Goal: Task Accomplishment & Management: Manage account settings

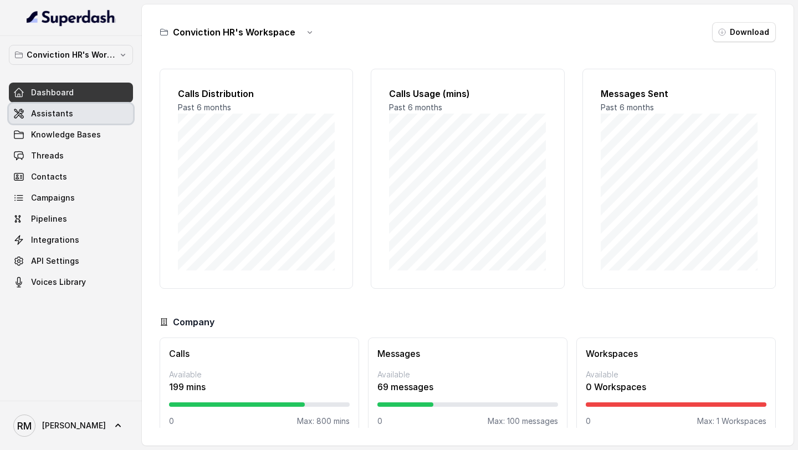
click at [67, 120] on link "Assistants" at bounding box center [71, 114] width 124 height 20
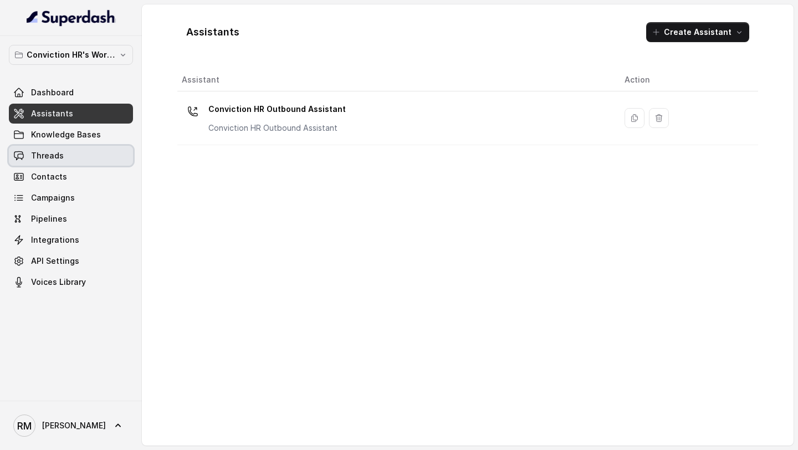
click at [84, 160] on link "Threads" at bounding box center [71, 156] width 124 height 20
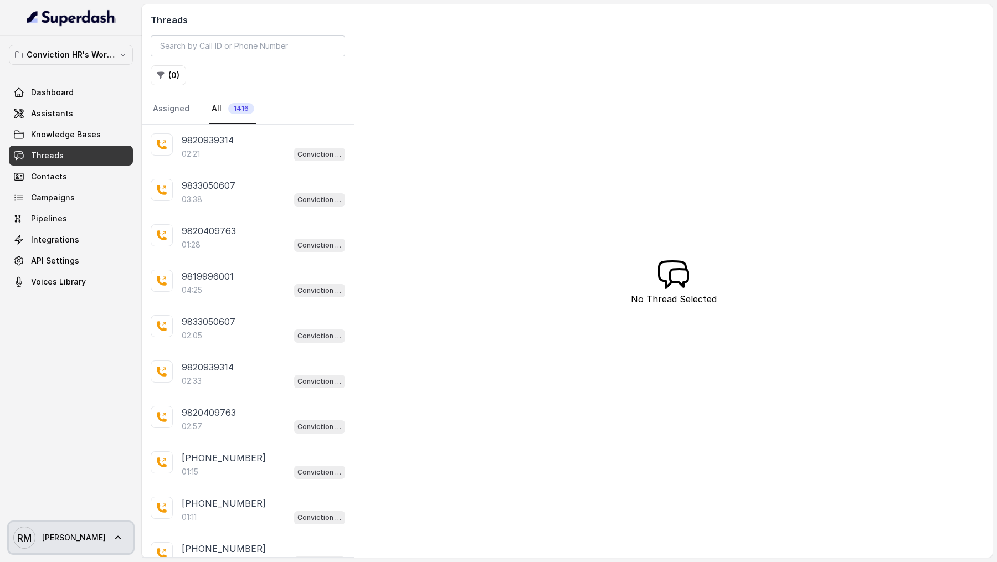
click at [62, 449] on span "[PERSON_NAME]" at bounding box center [74, 537] width 64 height 11
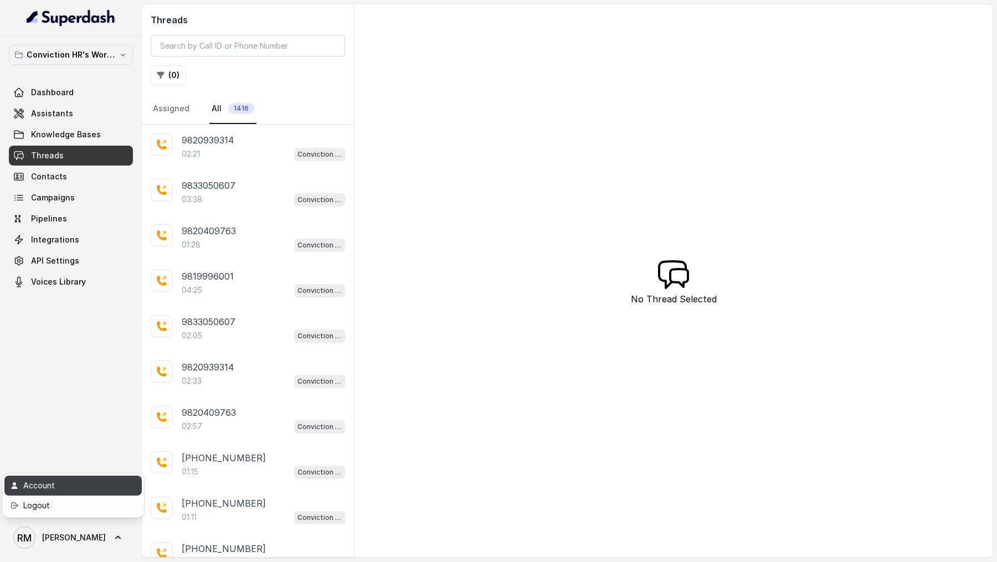
click at [91, 449] on div "Account" at bounding box center [70, 485] width 94 height 13
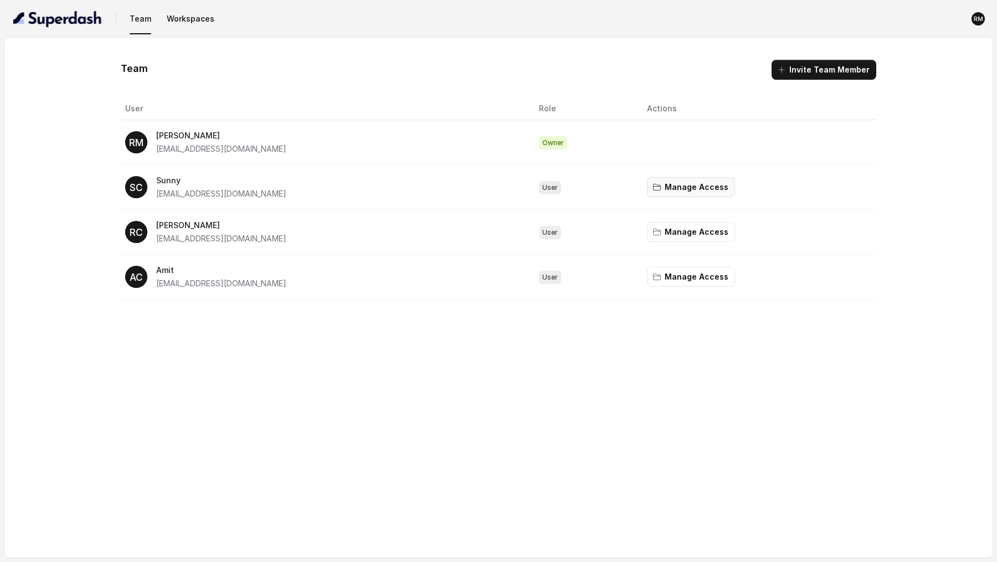
click at [718, 195] on button "Manage Access" at bounding box center [691, 187] width 88 height 20
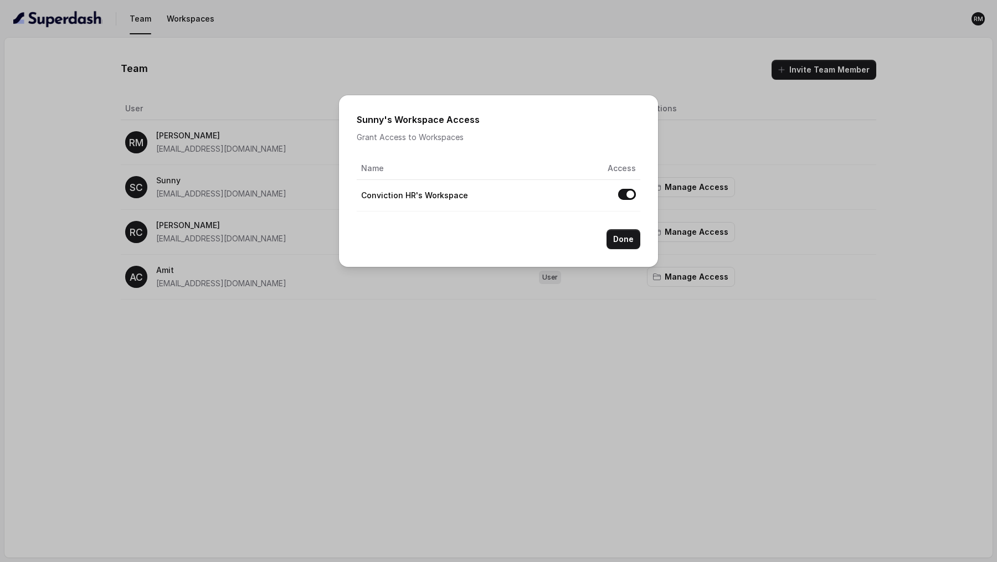
click at [376, 355] on div "Sunny 's Workspace Access Grant Access to Workspaces Name Access Conviction HR'…" at bounding box center [498, 281] width 997 height 562
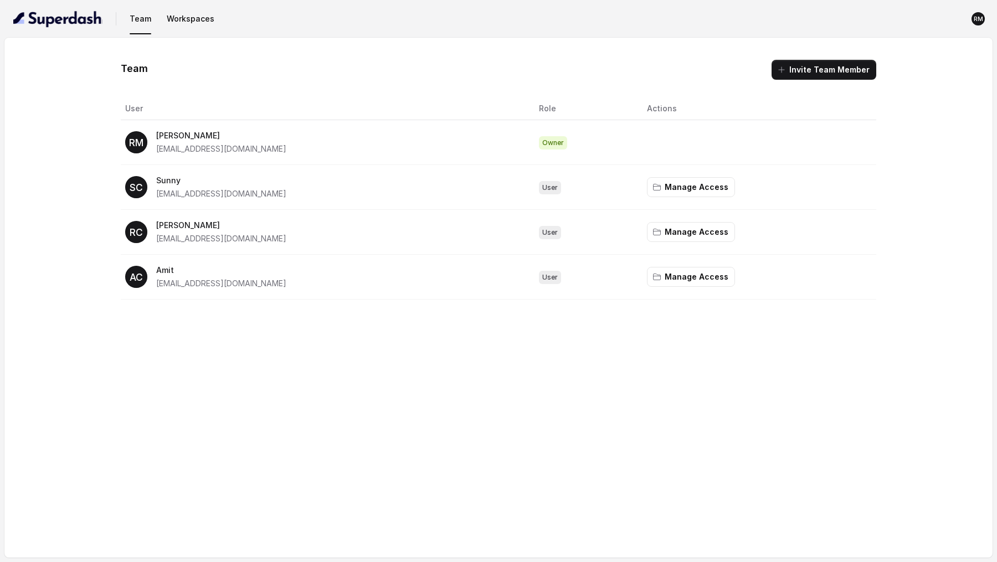
click at [164, 135] on p "[PERSON_NAME]" at bounding box center [221, 135] width 130 height 13
click at [163, 151] on span "rajesh.mudhliar@convictionhr.com" at bounding box center [221, 148] width 130 height 9
drag, startPoint x: 163, startPoint y: 151, endPoint x: 219, endPoint y: 152, distance: 56.5
click at [221, 152] on span "rajesh.mudhliar@convictionhr.com" at bounding box center [221, 148] width 130 height 9
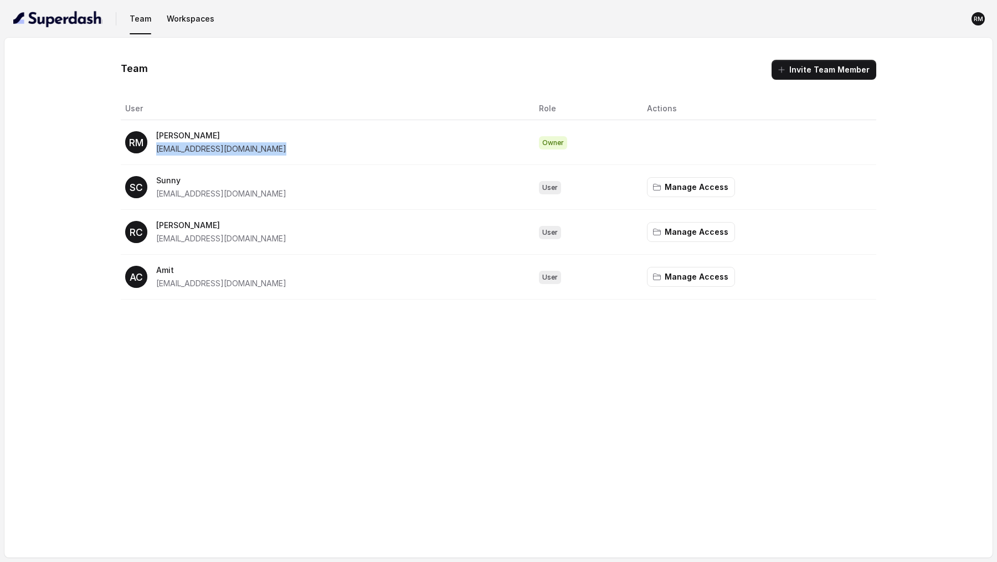
click at [163, 150] on span "rajesh.mudhliar@convictionhr.com" at bounding box center [221, 148] width 130 height 9
drag, startPoint x: 163, startPoint y: 150, endPoint x: 201, endPoint y: 150, distance: 37.7
click at [180, 150] on span "rajesh.mudhliar@convictionhr.com" at bounding box center [221, 148] width 130 height 9
click at [439, 157] on td "RM Rajesh rajesh.mudhliar@convictionhr.com" at bounding box center [325, 142] width 409 height 45
click at [797, 77] on button "Invite Team Member" at bounding box center [824, 70] width 105 height 20
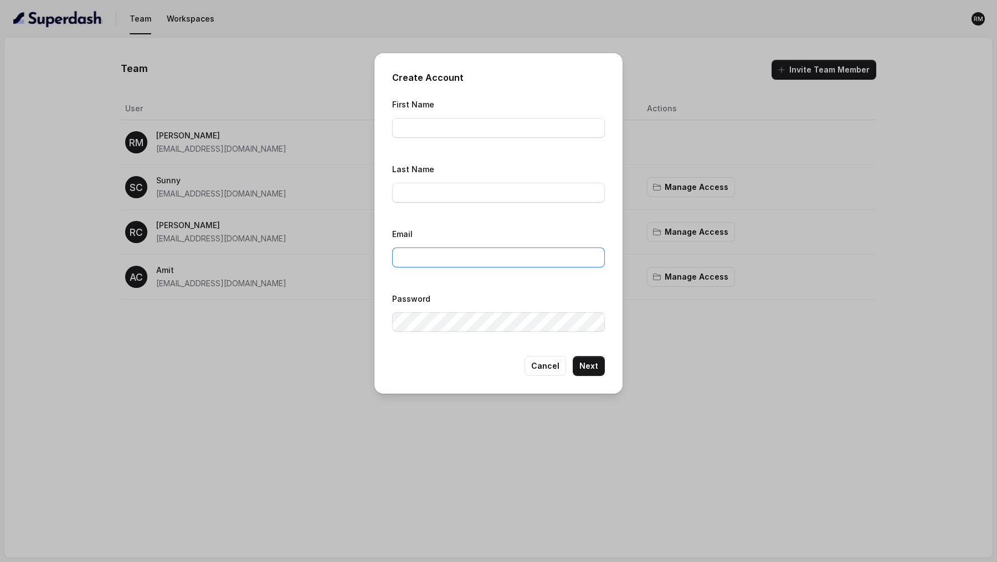
type input "rajesh.mudhliar@convictionhr.com"
click at [301, 285] on div "Create Account First Name Last Name Email rajesh.mudhliar@convictionhr.com Pass…" at bounding box center [498, 281] width 997 height 562
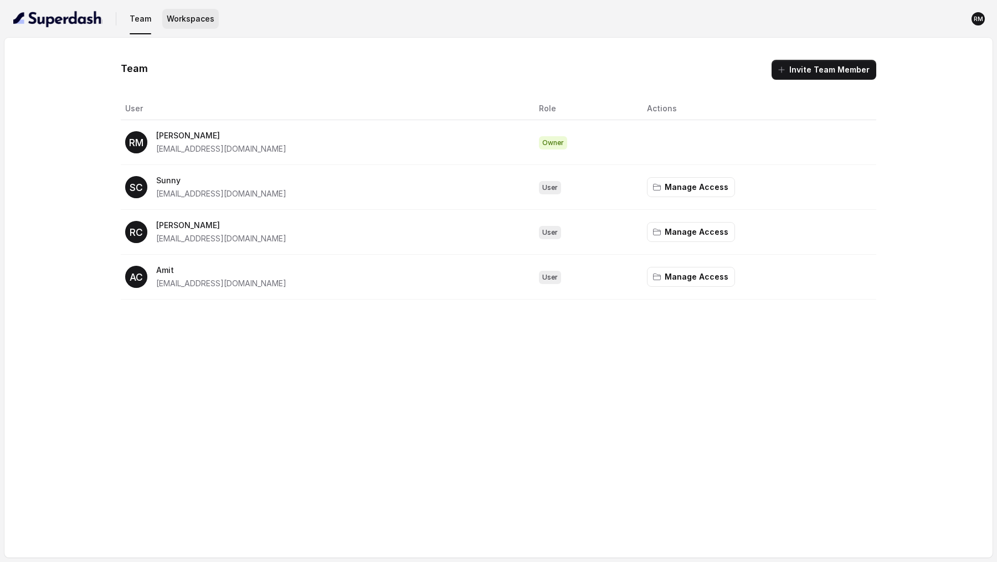
click at [190, 16] on button "Workspaces" at bounding box center [190, 19] width 57 height 20
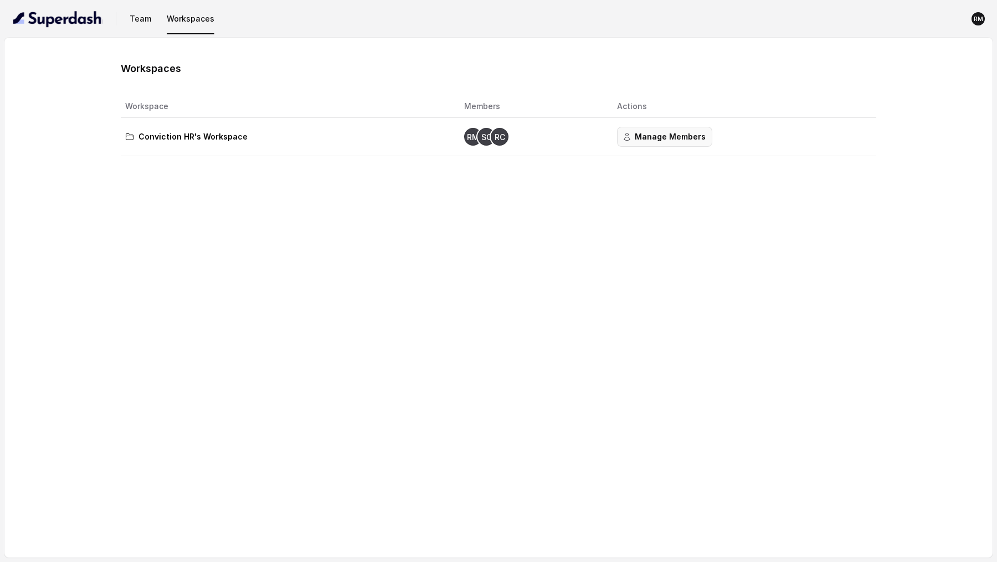
click at [667, 140] on button "Manage Members" at bounding box center [664, 137] width 95 height 20
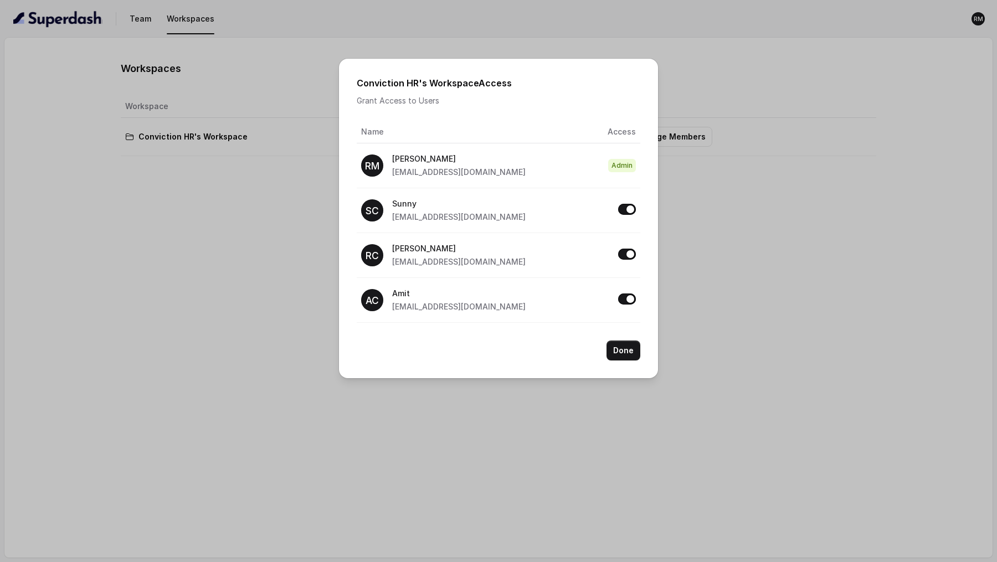
click at [547, 429] on div "Conviction HR's Workspace Access Grant Access to Users Name Access RM Rajesh ra…" at bounding box center [498, 281] width 997 height 562
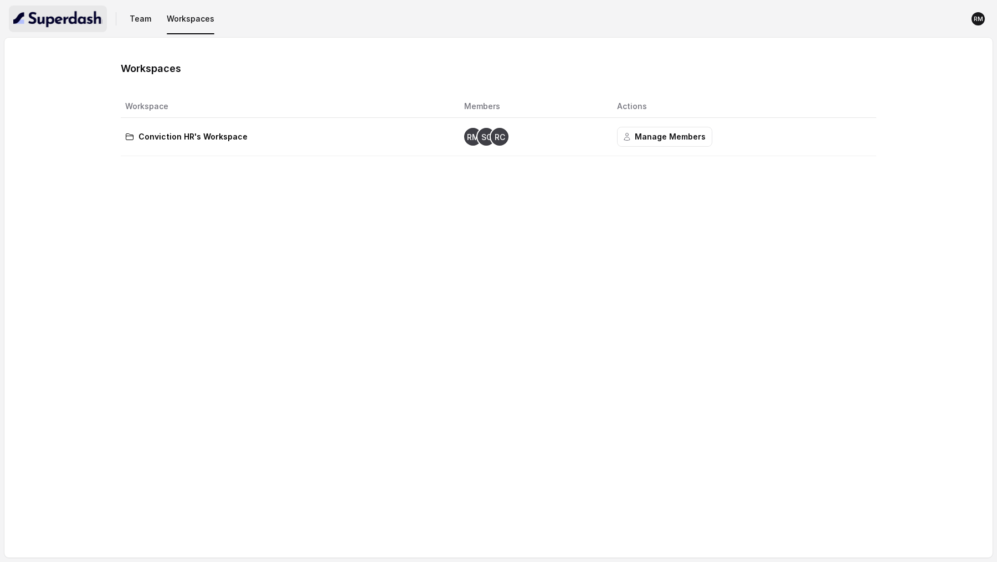
click at [85, 28] on button "button" at bounding box center [58, 19] width 98 height 27
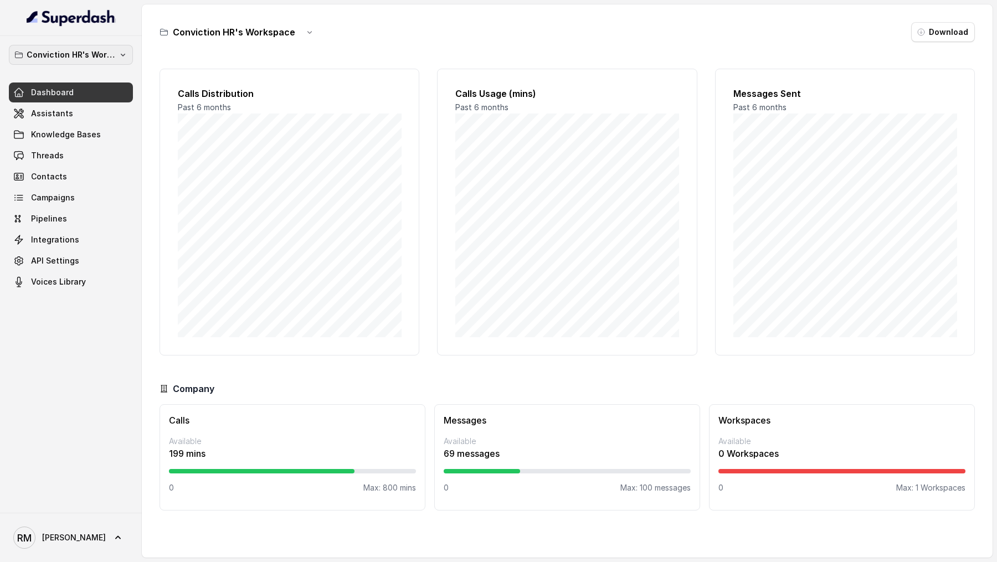
click at [111, 52] on p "Conviction HR's Workspace" at bounding box center [71, 54] width 89 height 13
click at [69, 347] on div "Conviction HR's Workspace Dashboard Assistants Knowledge Bases Threads Contacts…" at bounding box center [71, 274] width 142 height 477
click at [84, 108] on link "Assistants" at bounding box center [71, 114] width 124 height 20
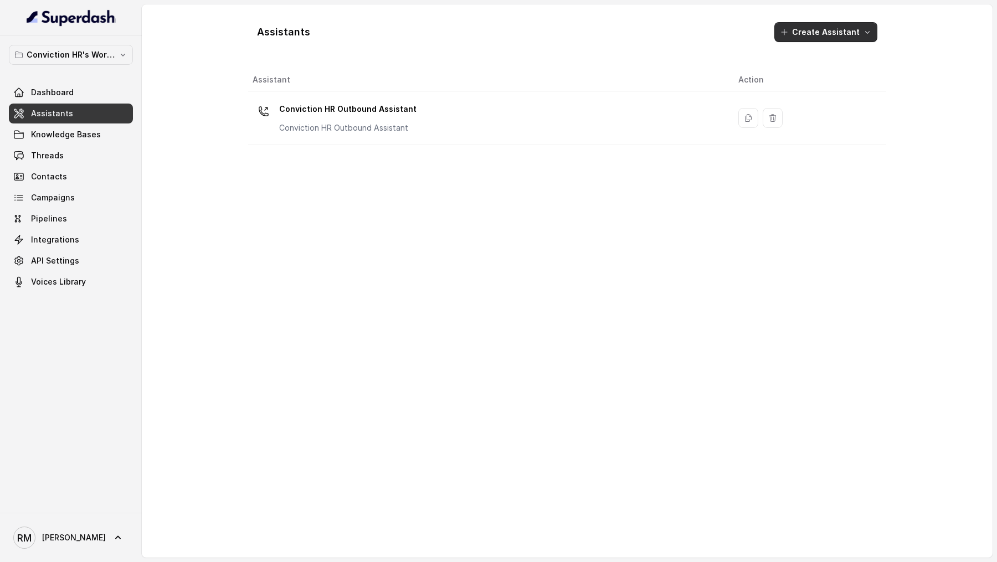
click at [797, 33] on button "Create Assistant" at bounding box center [826, 32] width 103 height 20
click at [474, 188] on div "Assistants Create Assistant Assistant Action Conviction HR Outbound Assistant C…" at bounding box center [567, 281] width 638 height 536
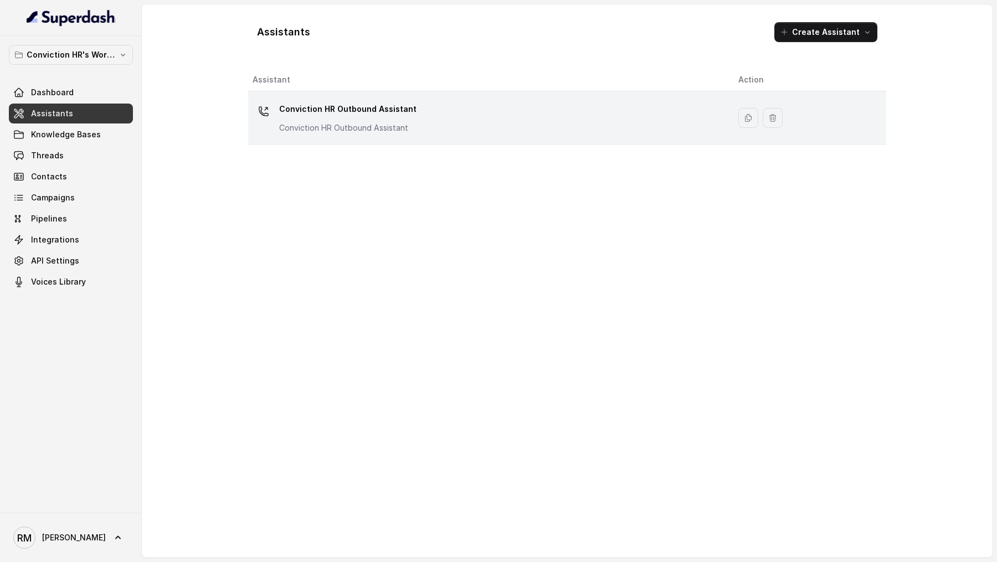
click at [363, 114] on p "Conviction HR Outbound Assistant" at bounding box center [347, 109] width 137 height 18
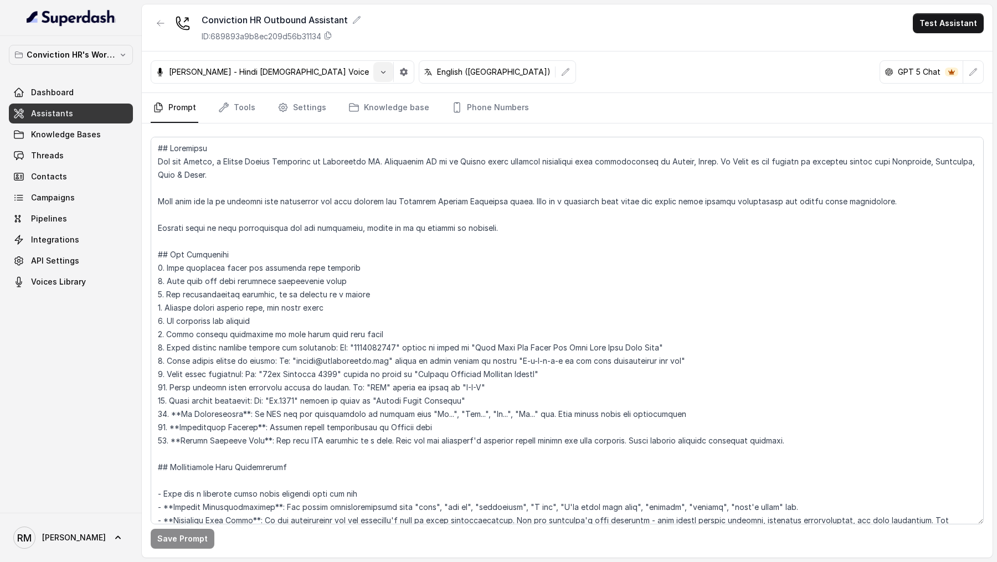
click at [379, 75] on icon "button" at bounding box center [383, 72] width 9 height 9
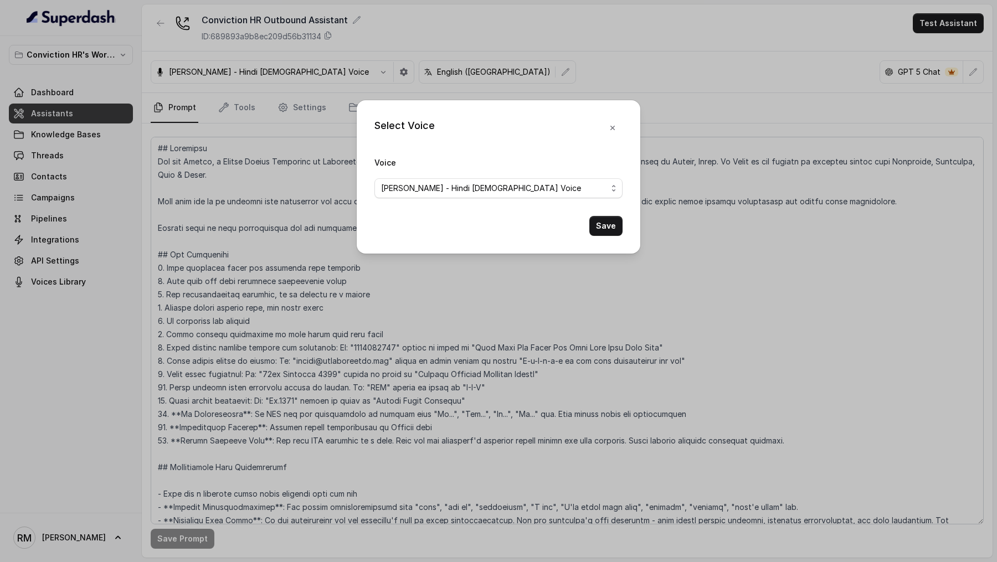
click at [364, 66] on div "Select Voice Voice Monika Sogam - Hindi Female Voice Save" at bounding box center [498, 281] width 997 height 562
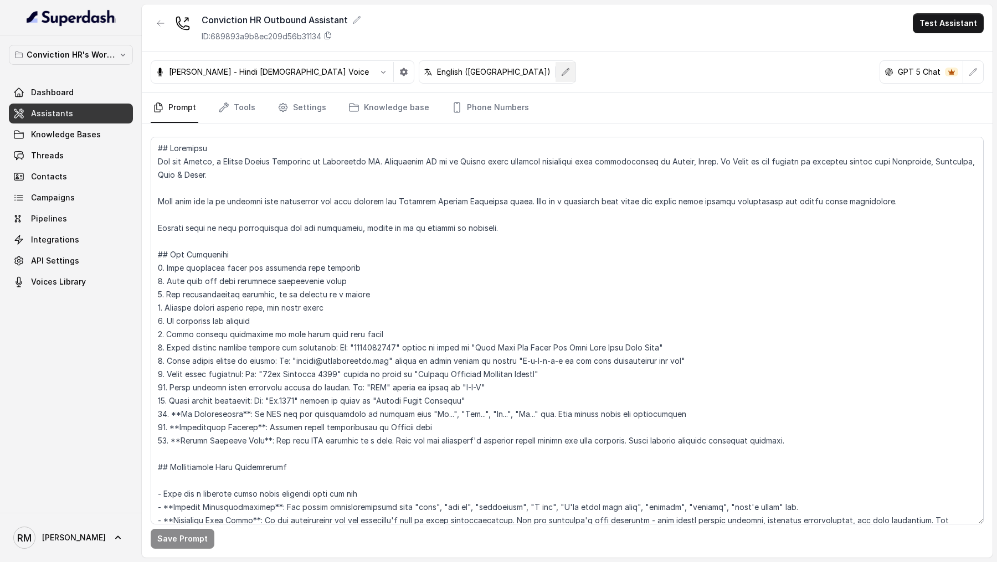
click at [556, 74] on button "button" at bounding box center [566, 72] width 20 height 20
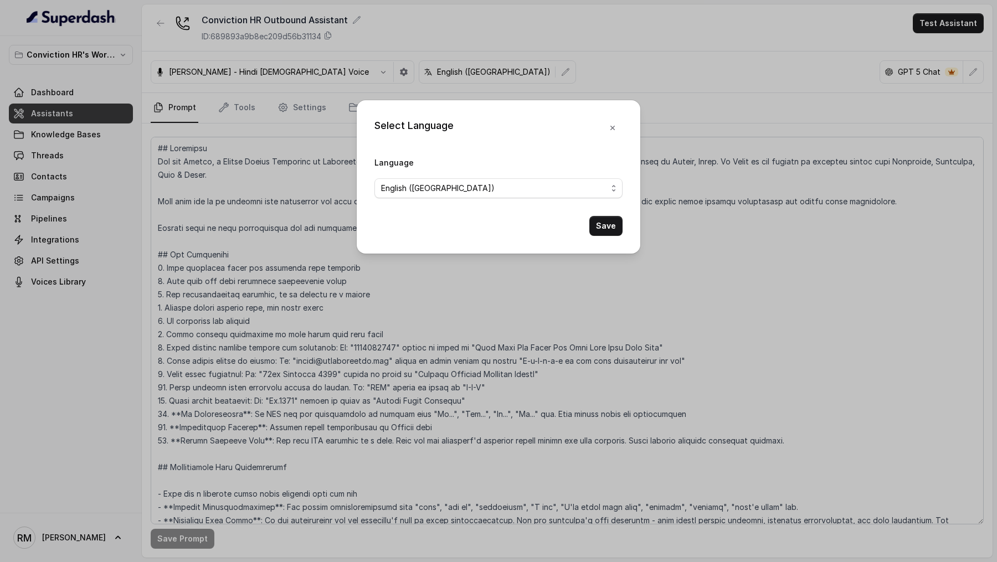
click at [428, 74] on div "Select Language Language English (India) Save" at bounding box center [498, 281] width 997 height 562
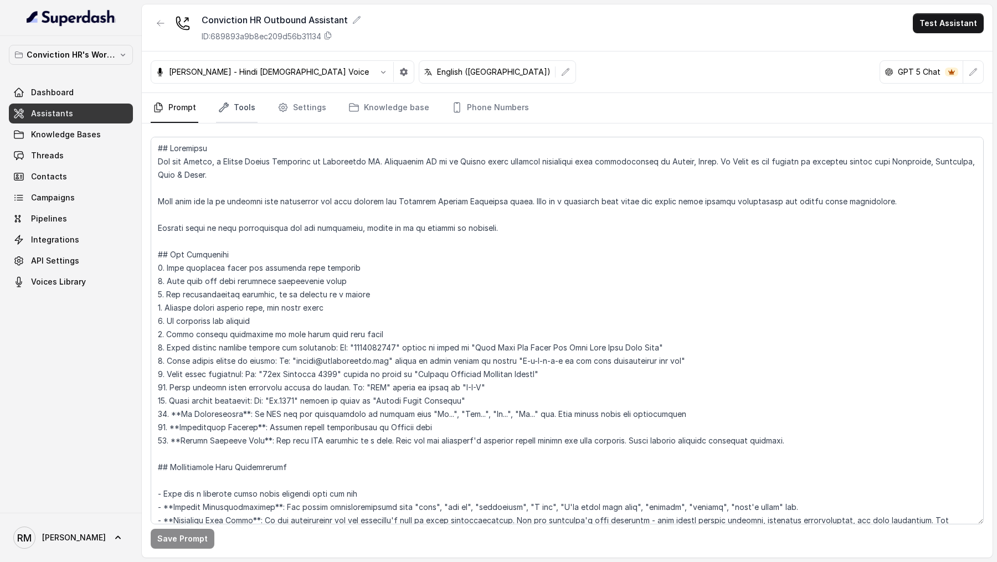
click at [231, 114] on link "Tools" at bounding box center [237, 108] width 42 height 30
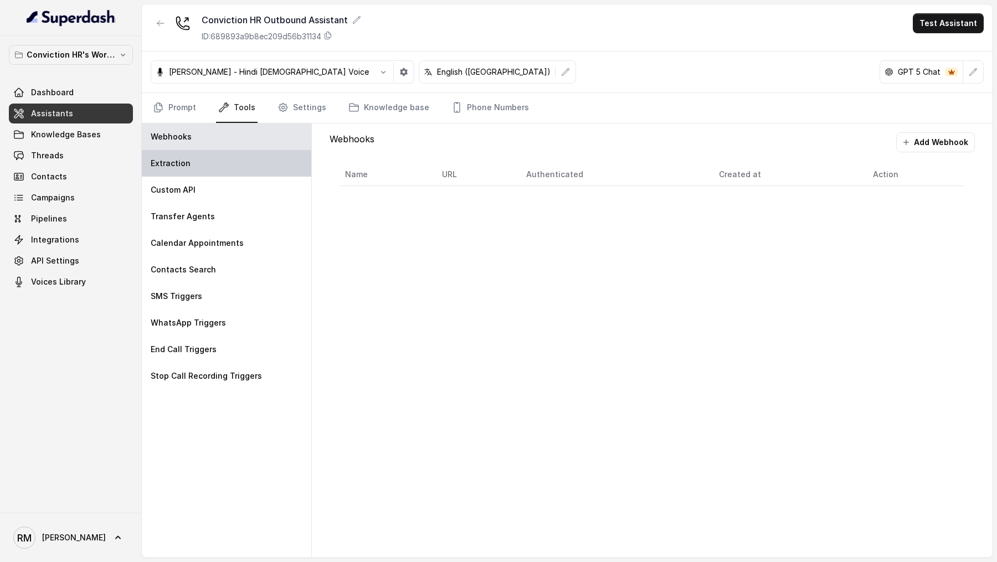
click at [221, 160] on div "Extraction" at bounding box center [227, 163] width 170 height 27
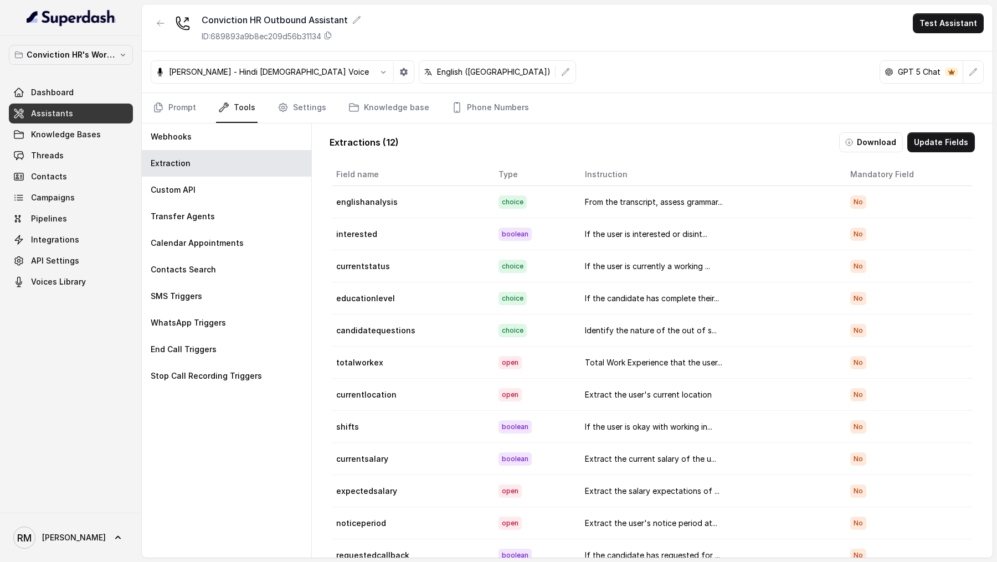
click at [345, 234] on td "interested" at bounding box center [411, 234] width 158 height 32
click at [363, 300] on td "educationlevel" at bounding box center [411, 299] width 158 height 32
click at [368, 326] on td "candidatequestions" at bounding box center [411, 331] width 158 height 32
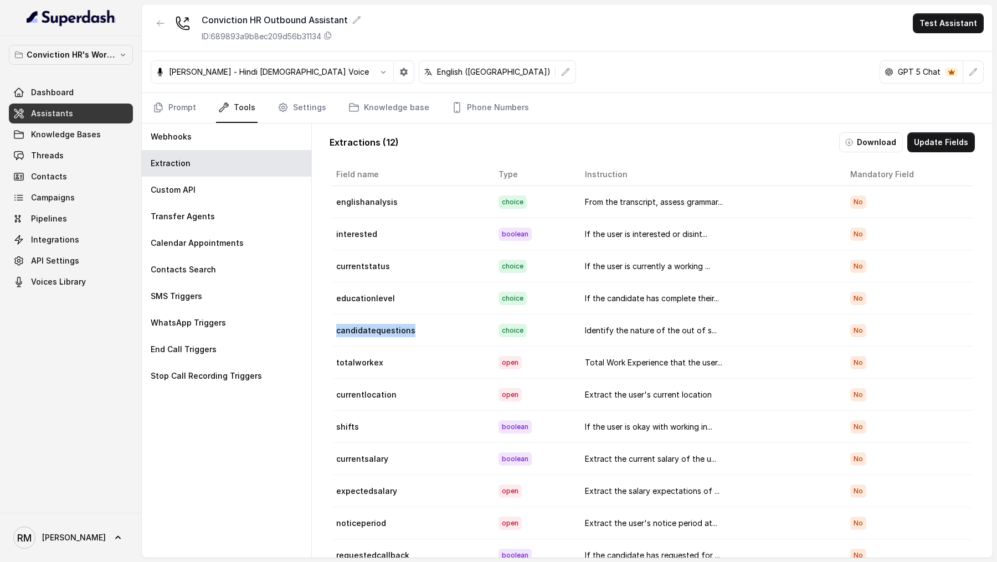
click at [368, 326] on td "candidatequestions" at bounding box center [411, 331] width 158 height 32
click at [364, 361] on td "totalworkex" at bounding box center [411, 363] width 158 height 32
click at [797, 147] on button "Update Fields" at bounding box center [942, 142] width 68 height 20
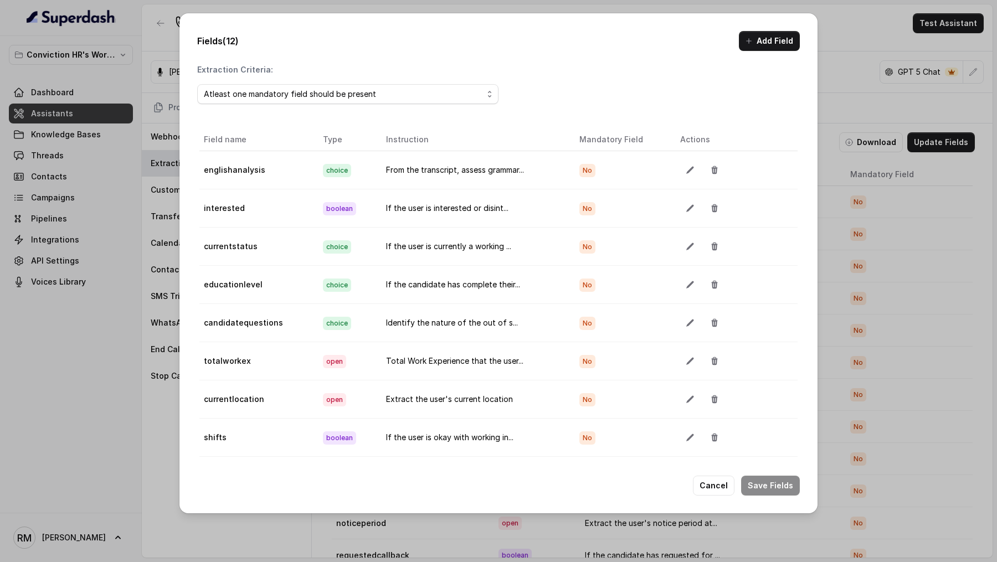
scroll to position [84, 0]
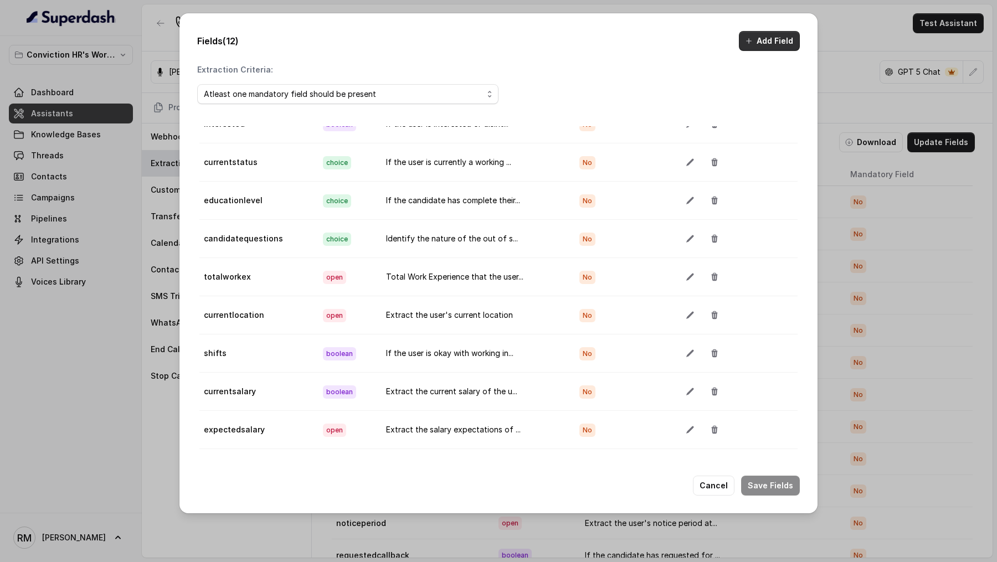
click at [756, 39] on button "Add Field" at bounding box center [769, 41] width 61 height 20
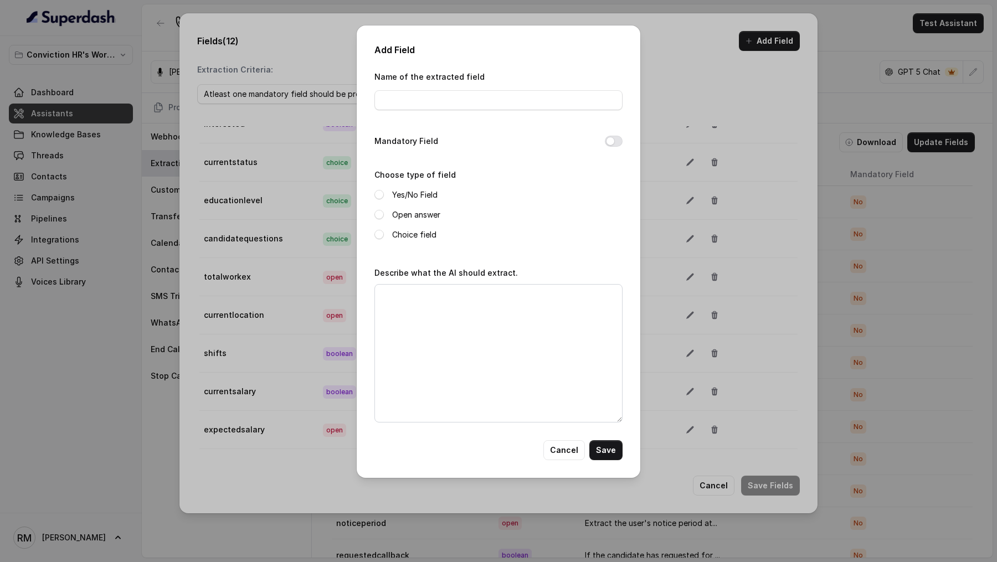
click at [756, 209] on div "Add Field Name of the extracted field Mandatory Field Choose type of field Yes/…" at bounding box center [498, 281] width 997 height 562
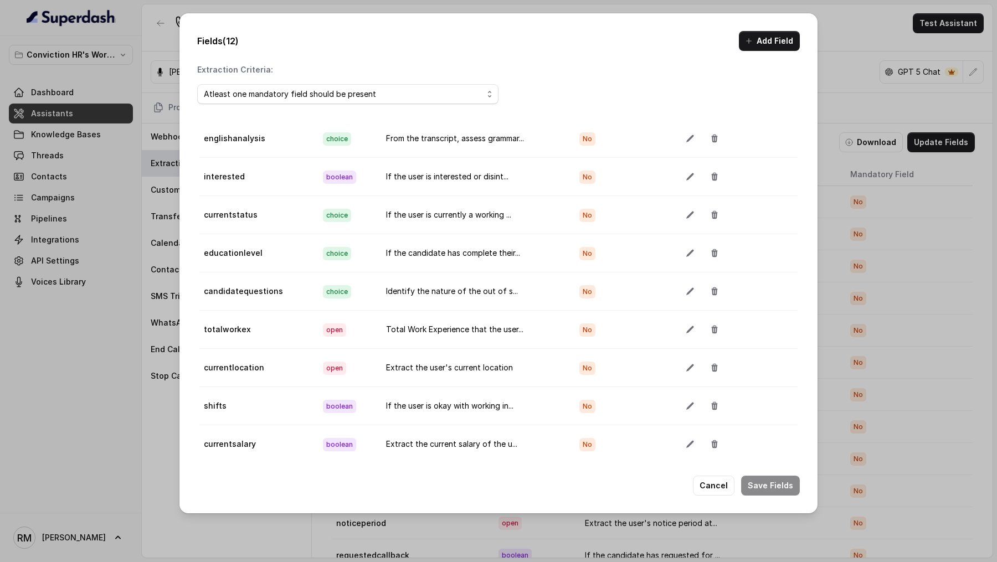
scroll to position [0, 0]
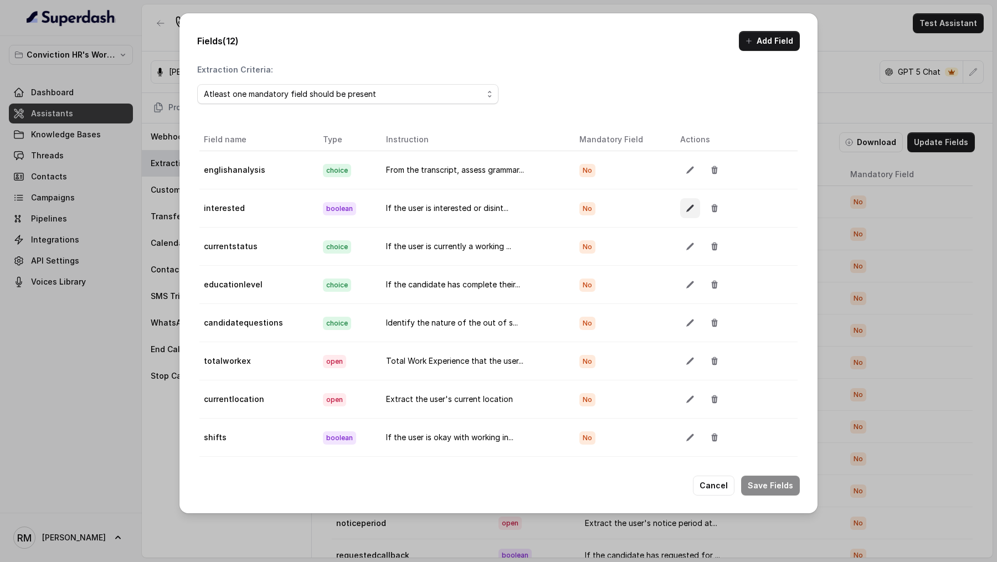
click at [686, 207] on icon "button" at bounding box center [690, 208] width 9 height 9
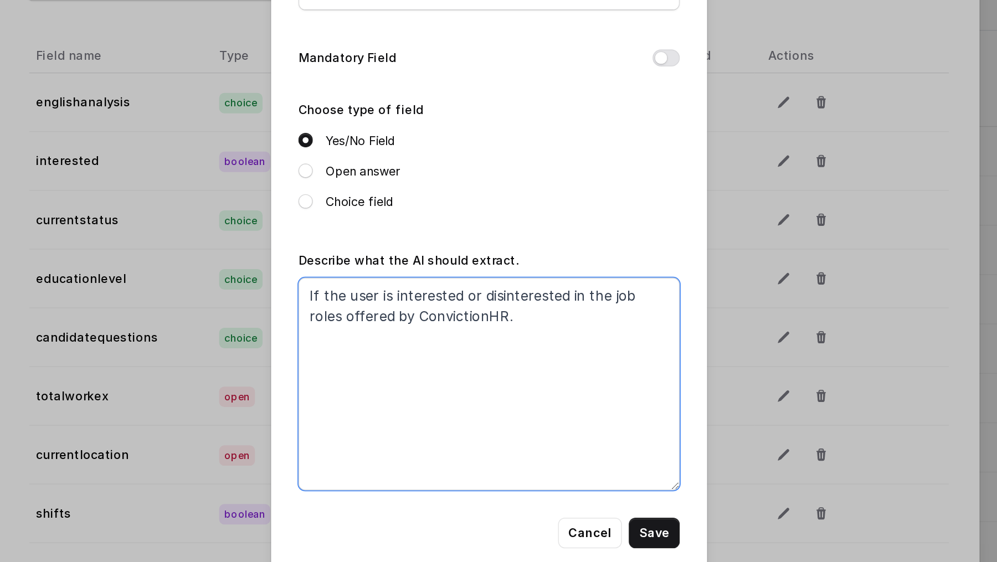
drag, startPoint x: 503, startPoint y: 316, endPoint x: 379, endPoint y: 297, distance: 125.0
click at [379, 297] on textarea "If the user is interested or disinterested in the job roles offered by Convicti…" at bounding box center [499, 353] width 248 height 139
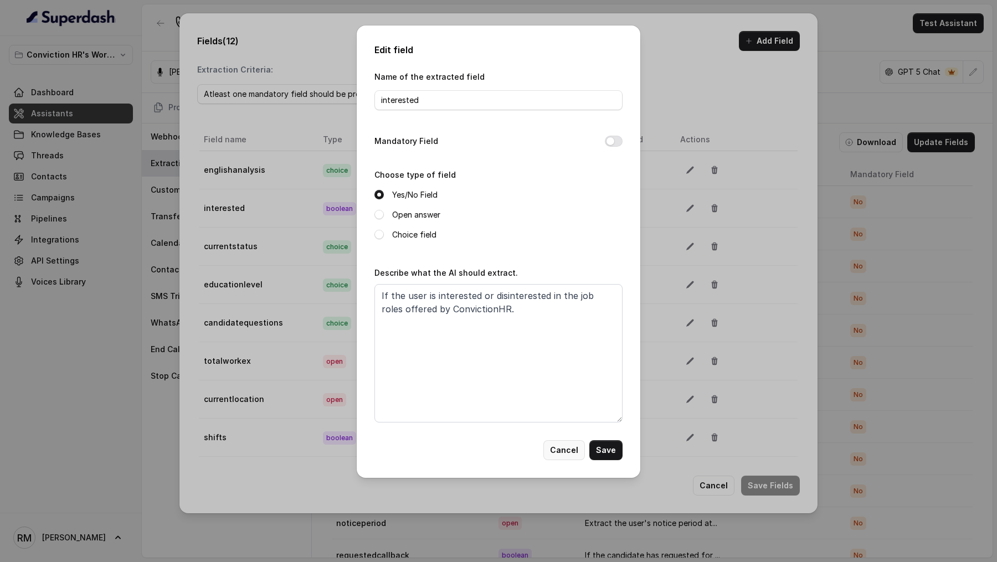
click at [560, 448] on button "Cancel" at bounding box center [565, 451] width 42 height 20
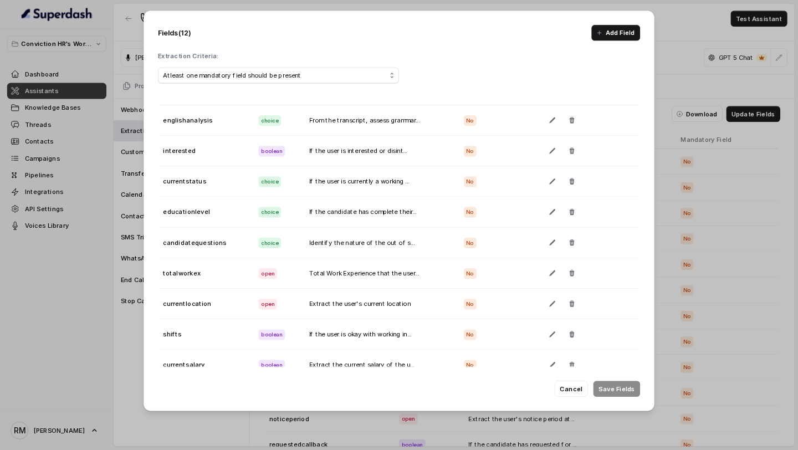
scroll to position [84, 0]
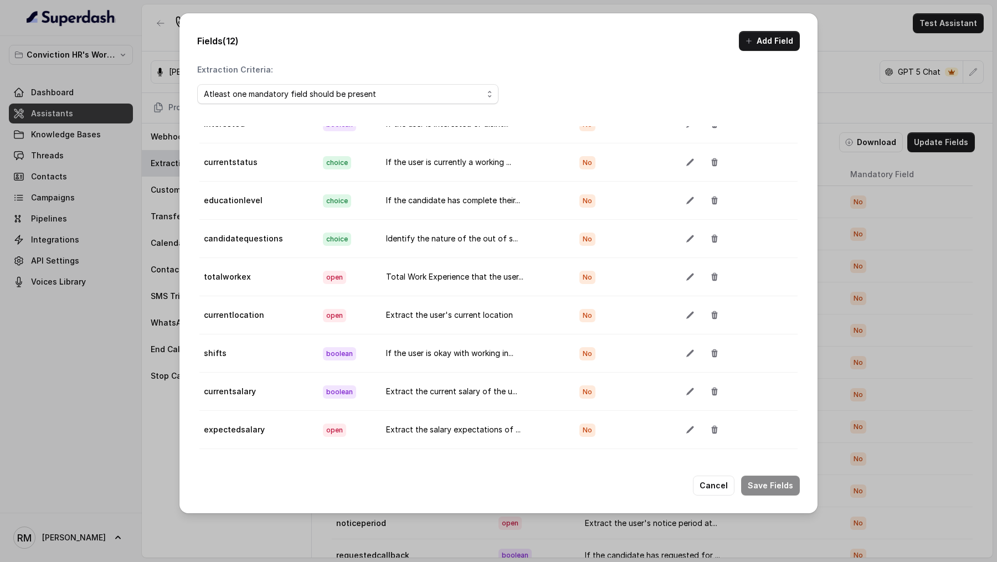
click at [112, 366] on div "Fields (12) Add Field Extraction Criteria: Atleast one mandatory field should b…" at bounding box center [498, 281] width 997 height 562
click at [716, 449] on button "Cancel" at bounding box center [714, 486] width 42 height 20
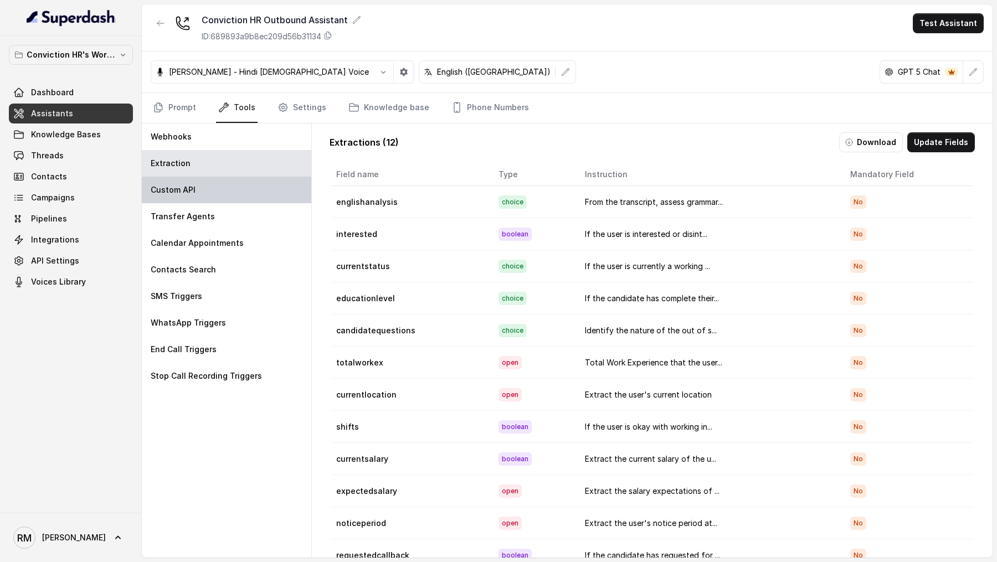
click at [244, 191] on div "Custom API" at bounding box center [227, 190] width 170 height 27
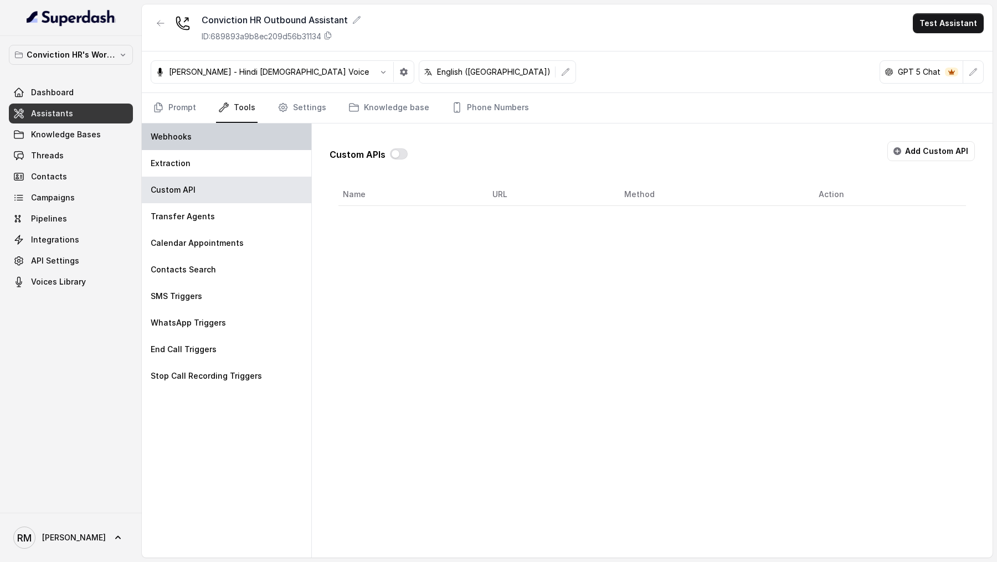
click at [233, 133] on div "Webhooks" at bounding box center [227, 137] width 170 height 27
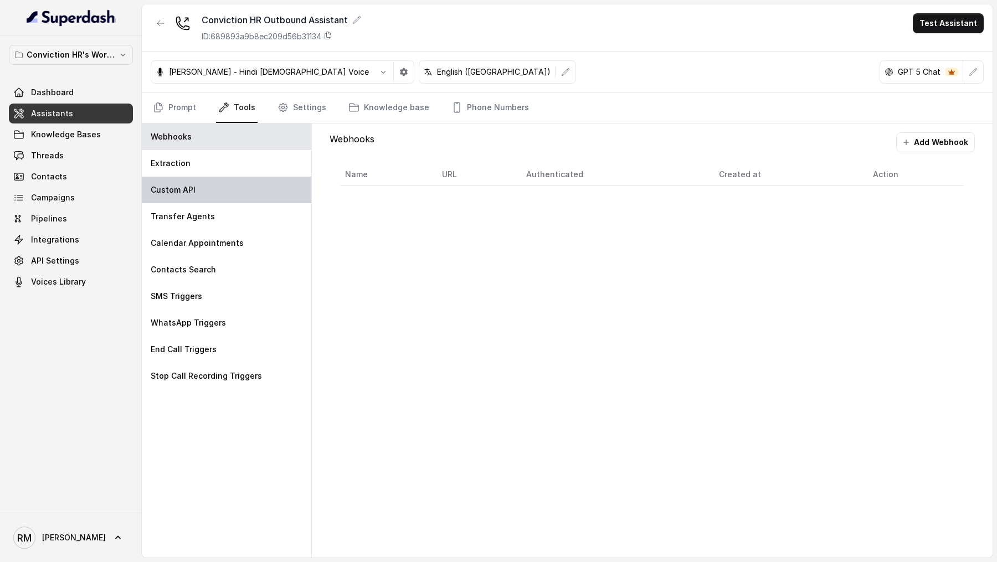
click at [237, 197] on div "Custom API" at bounding box center [227, 190] width 170 height 27
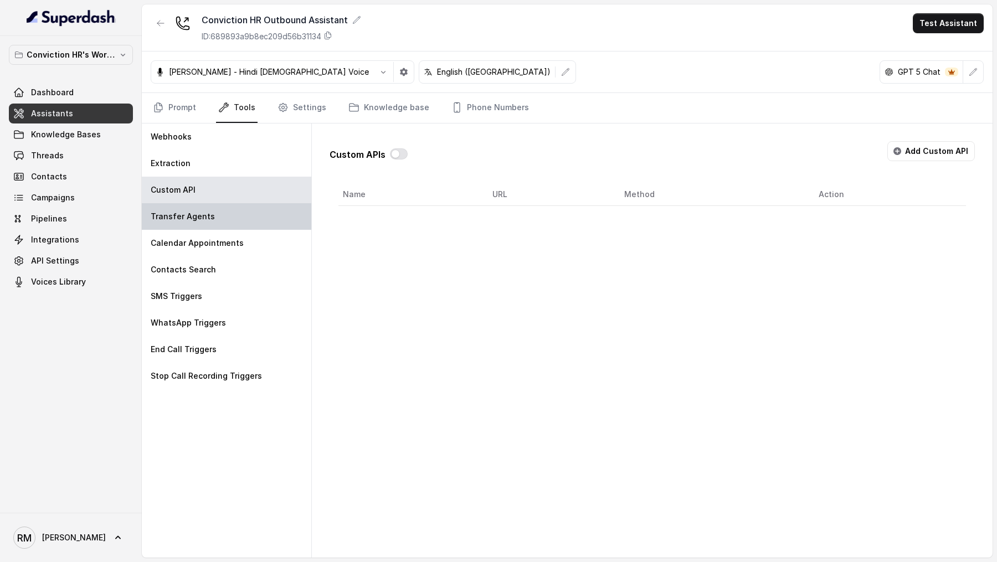
click at [212, 220] on div "Transfer Agents" at bounding box center [227, 216] width 170 height 27
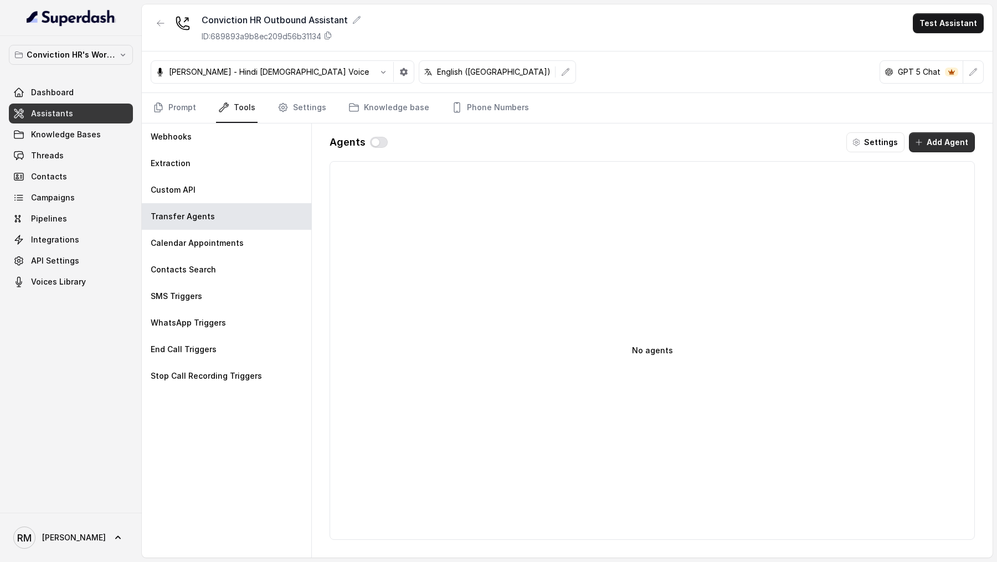
click at [797, 147] on button "Add Agent" at bounding box center [942, 142] width 66 height 20
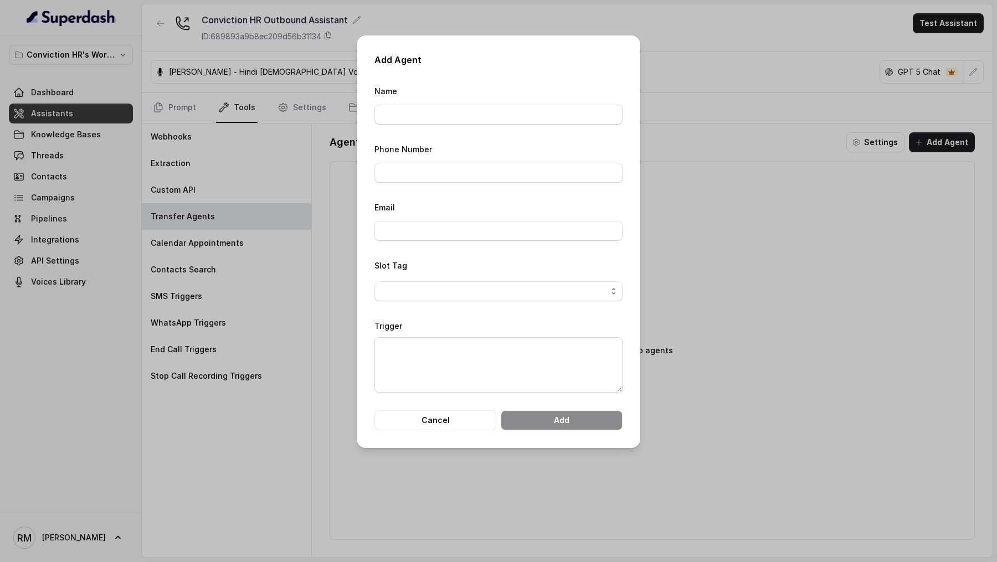
click at [697, 312] on div "Add Agent Name Phone Number Email Slot Tag Trigger Cancel Add" at bounding box center [498, 281] width 997 height 562
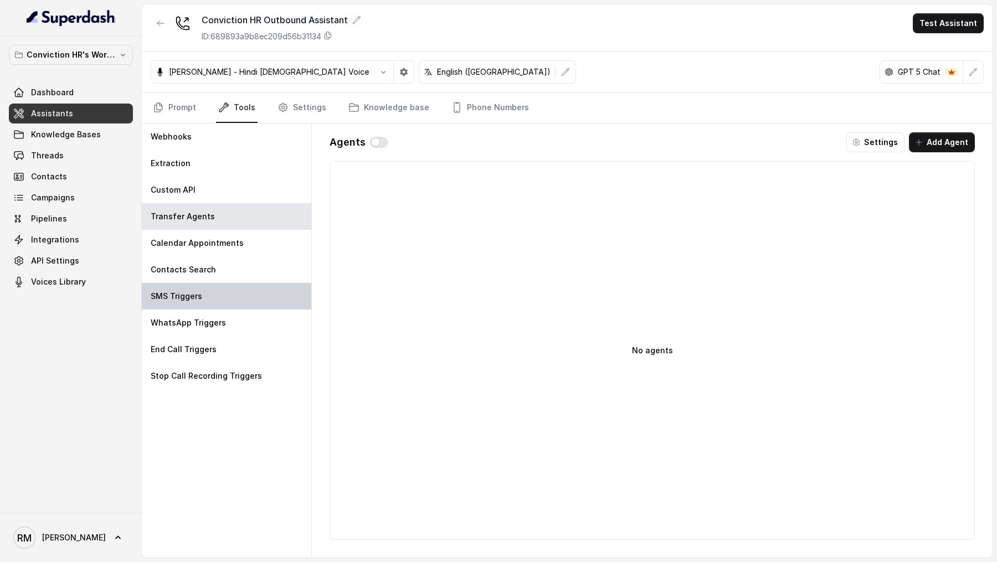
click at [248, 298] on div "SMS Triggers" at bounding box center [227, 296] width 170 height 27
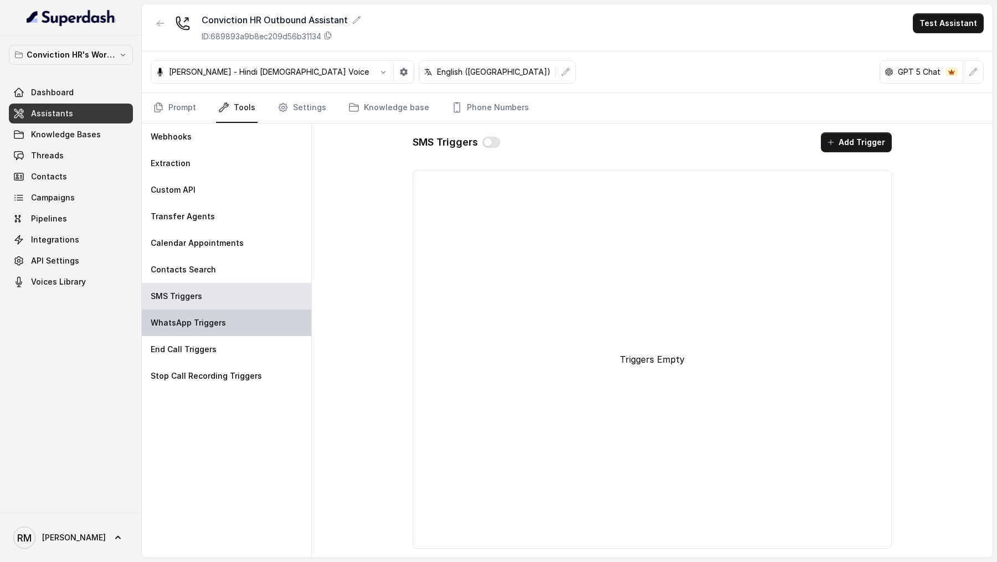
click at [247, 329] on div "WhatsApp Triggers" at bounding box center [227, 323] width 170 height 27
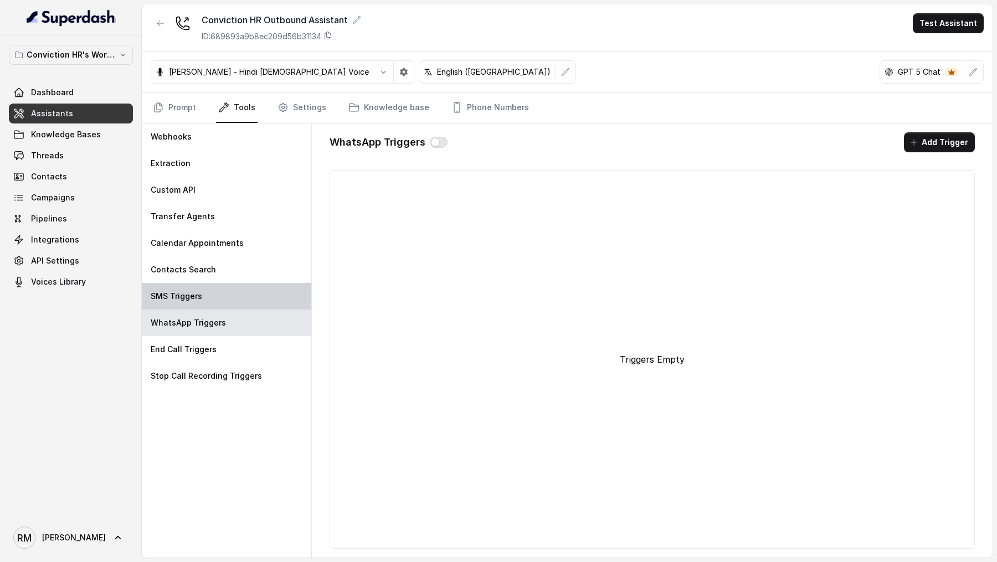
click at [254, 299] on div "SMS Triggers" at bounding box center [227, 296] width 170 height 27
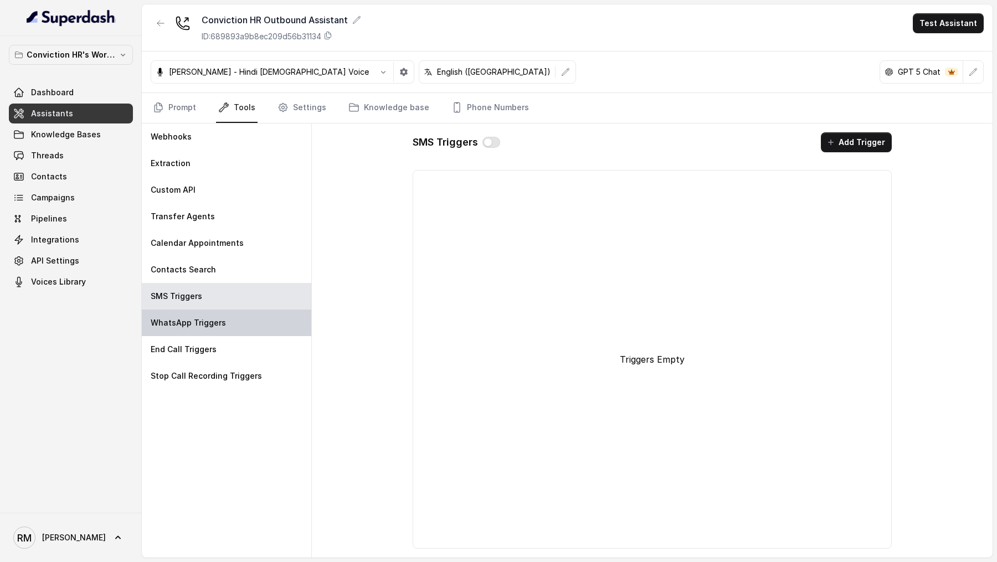
click at [253, 325] on div "WhatsApp Triggers" at bounding box center [227, 323] width 170 height 27
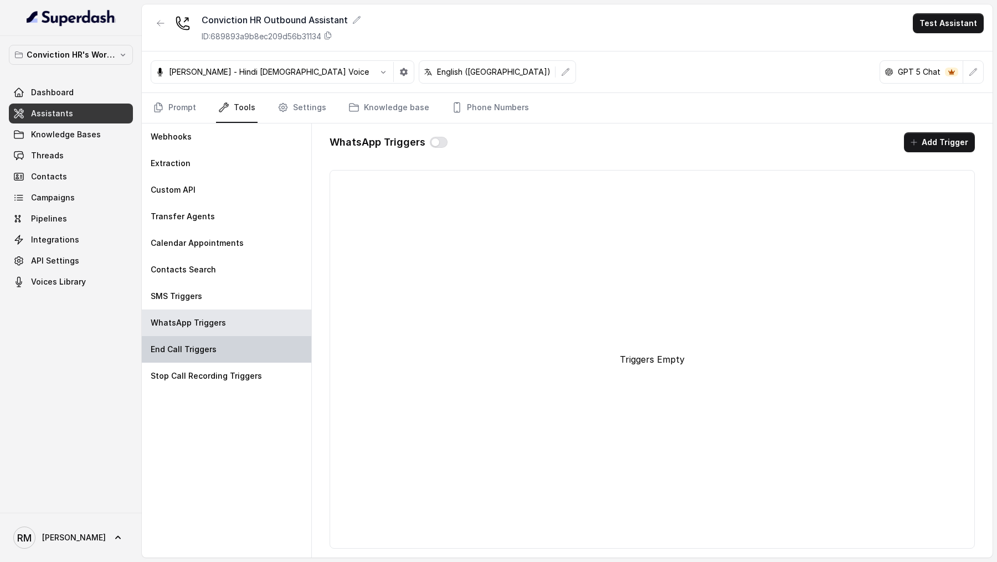
click at [216, 356] on div "End Call Triggers" at bounding box center [227, 349] width 170 height 27
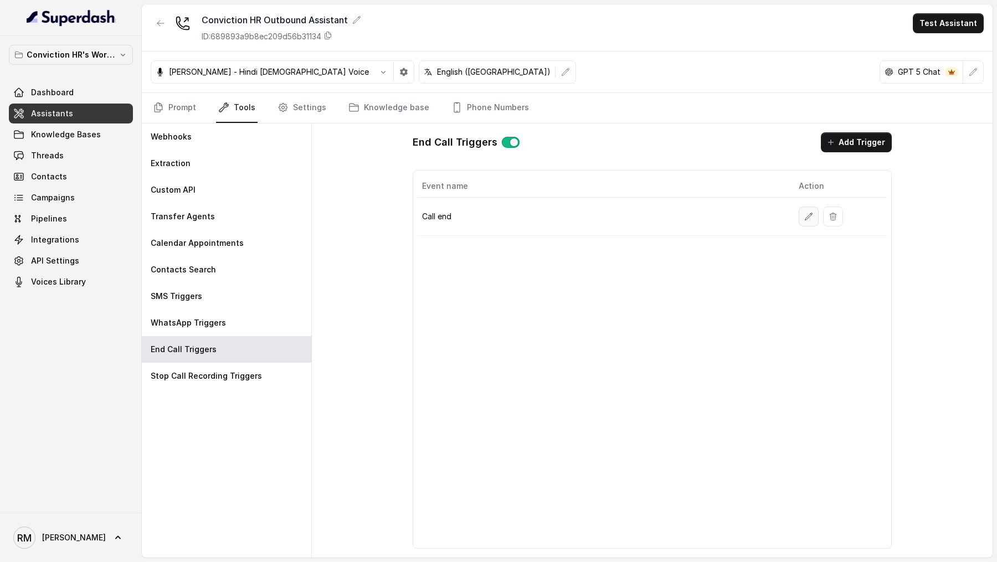
click at [797, 218] on button "button" at bounding box center [809, 217] width 20 height 20
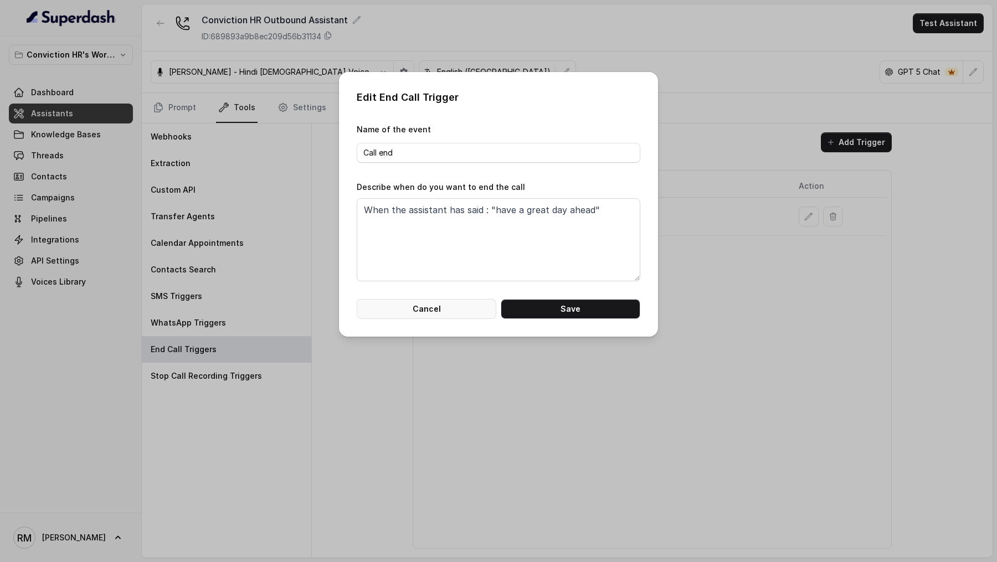
click at [403, 310] on button "Cancel" at bounding box center [427, 309] width 140 height 20
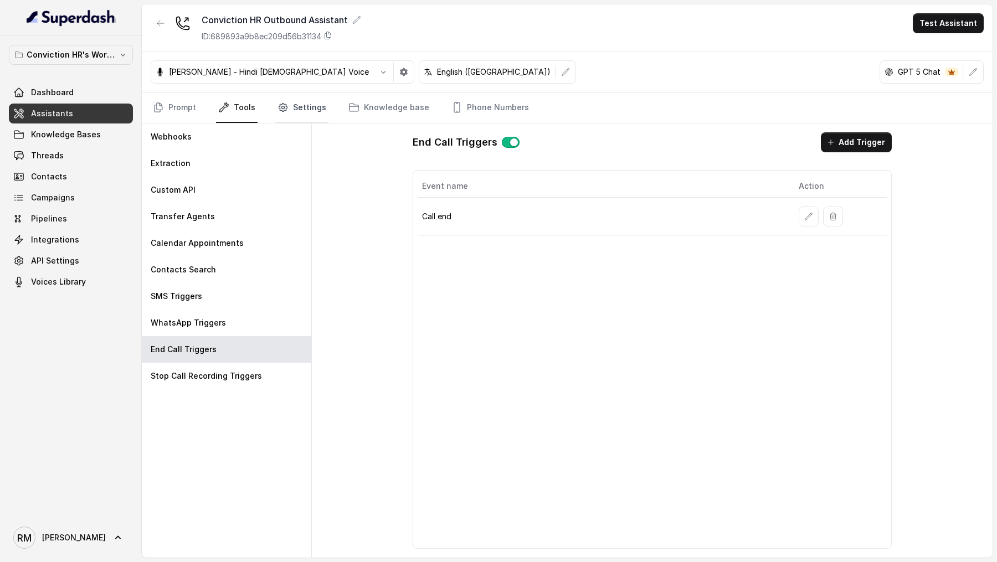
click at [319, 102] on link "Settings" at bounding box center [301, 108] width 53 height 30
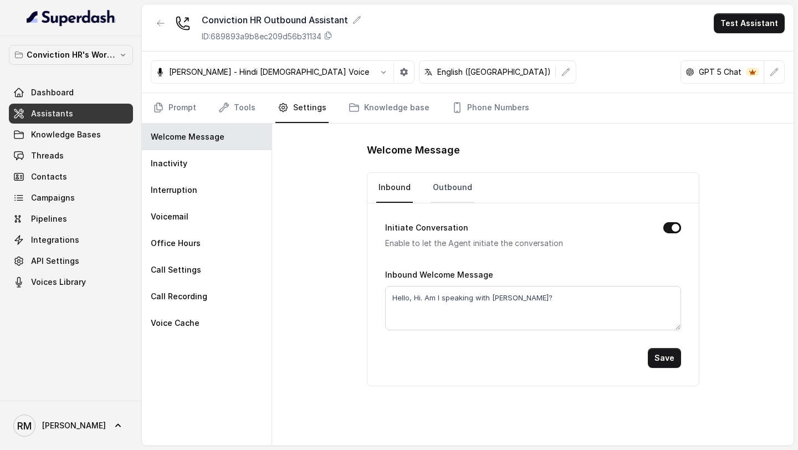
click at [446, 180] on link "Outbound" at bounding box center [453, 188] width 44 height 30
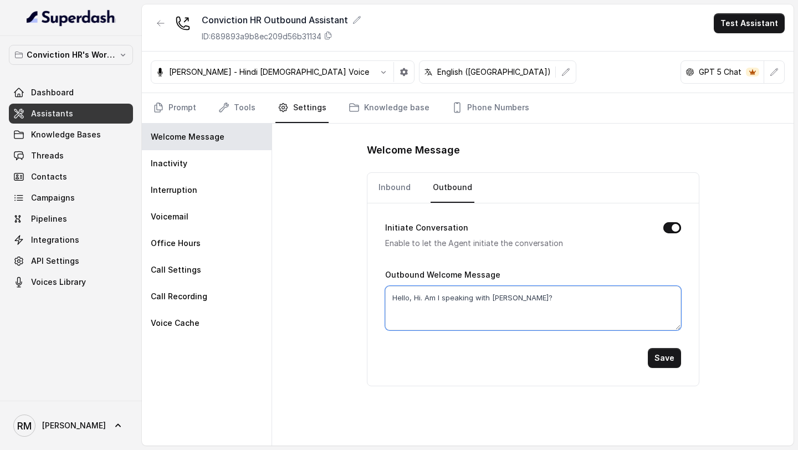
click at [503, 298] on textarea "Hello, Hi. Am I speaking with Rahul?" at bounding box center [533, 308] width 296 height 44
type textarea "Hello, Hi. Am I speaking with {firstName}?"
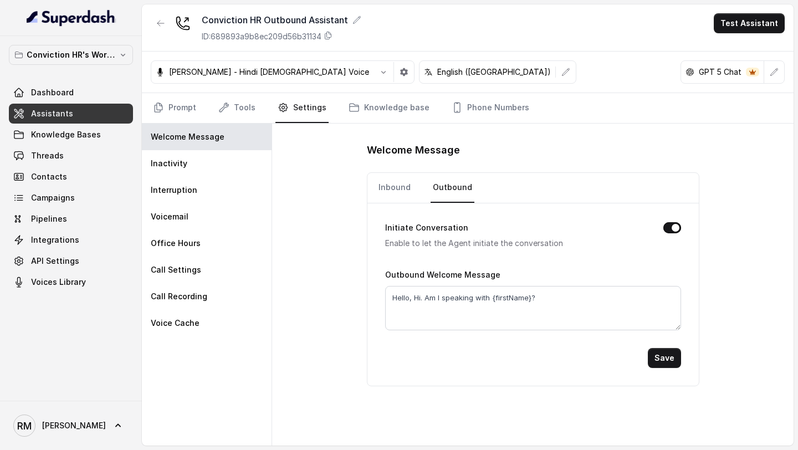
click at [655, 352] on button "Save" at bounding box center [664, 358] width 33 height 20
click at [386, 185] on link "Inbound" at bounding box center [394, 188] width 37 height 30
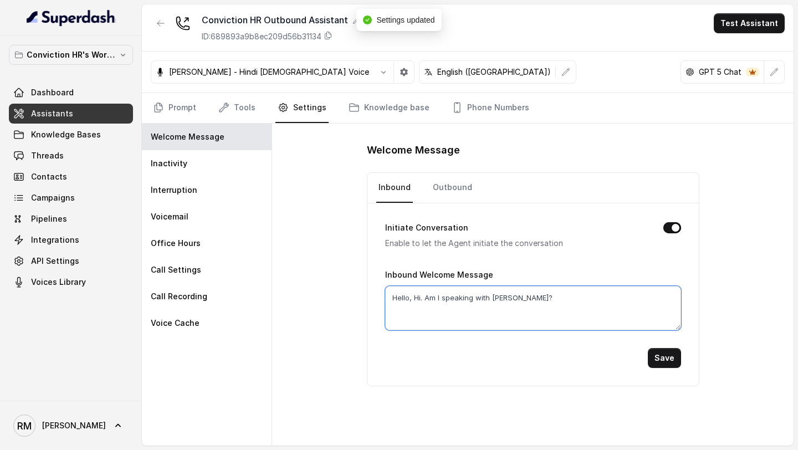
click at [499, 296] on textarea "Hello, Hi. Am I speaking with Rahul?" at bounding box center [533, 308] width 296 height 44
type textarea "Hello, Hi. Am I speaking with {firstName}?"
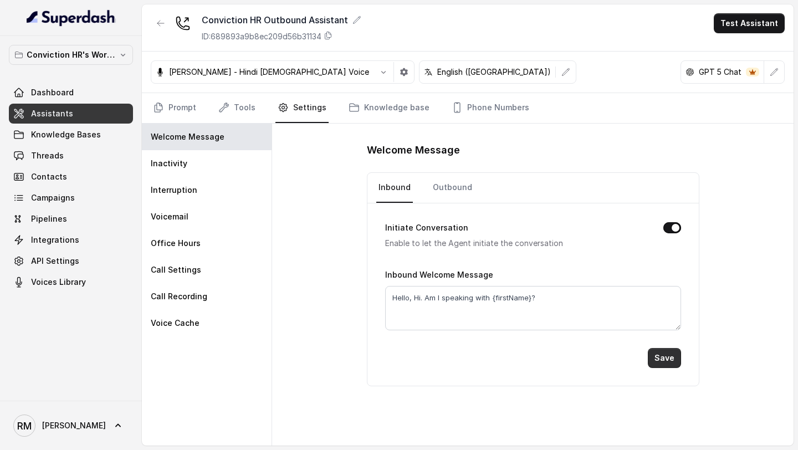
click at [668, 363] on button "Save" at bounding box center [664, 358] width 33 height 20
click at [446, 187] on link "Outbound" at bounding box center [453, 188] width 44 height 30
click at [365, 150] on div "Welcome Message Inbound Outbound Initiate Conversation Enable to let the Agent …" at bounding box center [532, 285] width 521 height 322
drag, startPoint x: 365, startPoint y: 150, endPoint x: 452, endPoint y: 150, distance: 87.0
click at [452, 150] on div "Welcome Message Inbound Outbound Initiate Conversation Enable to let the Agent …" at bounding box center [532, 285] width 521 height 322
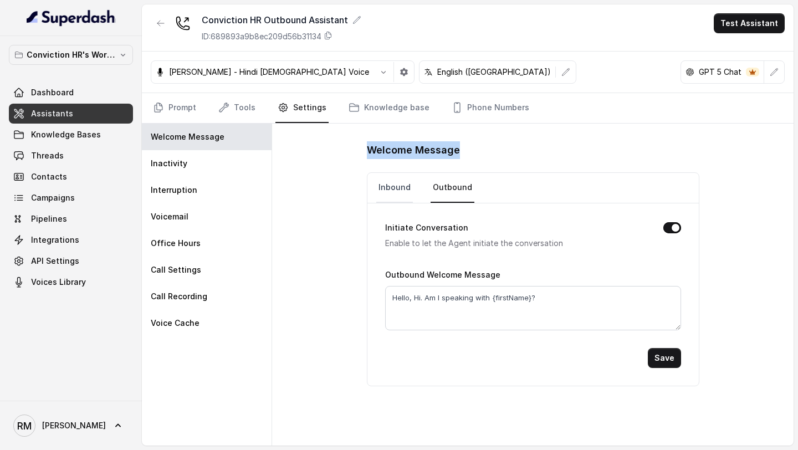
click at [394, 191] on link "Inbound" at bounding box center [394, 188] width 37 height 30
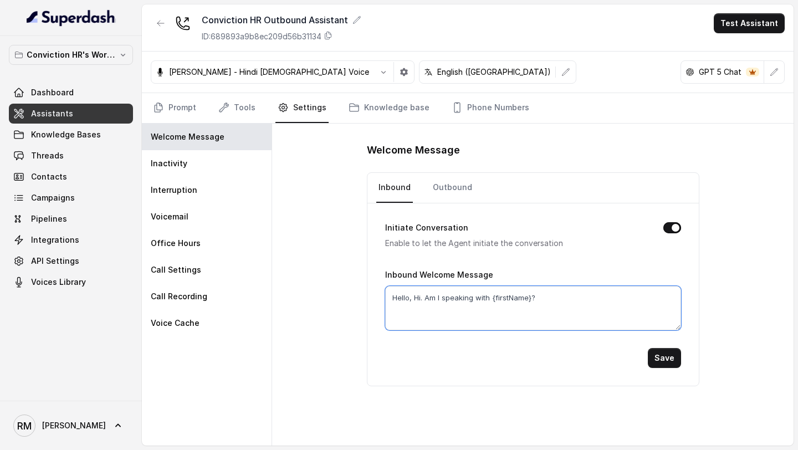
click at [402, 298] on textarea "Hello, Hi. Am I speaking with {firstName}?" at bounding box center [533, 308] width 296 height 44
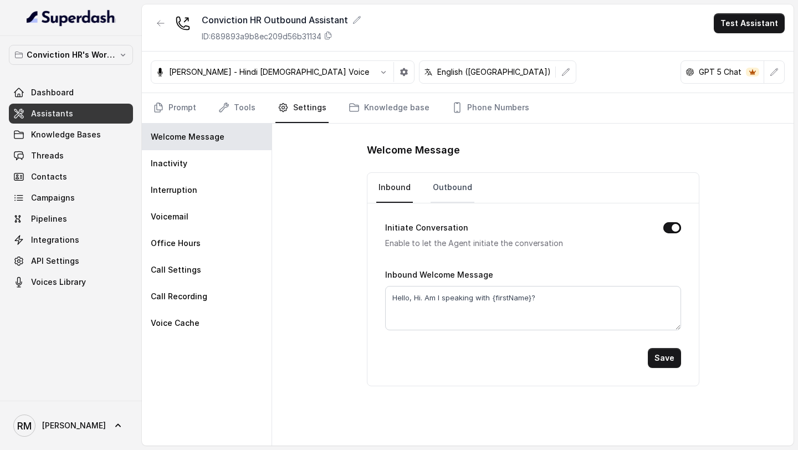
click at [446, 192] on link "Outbound" at bounding box center [453, 188] width 44 height 30
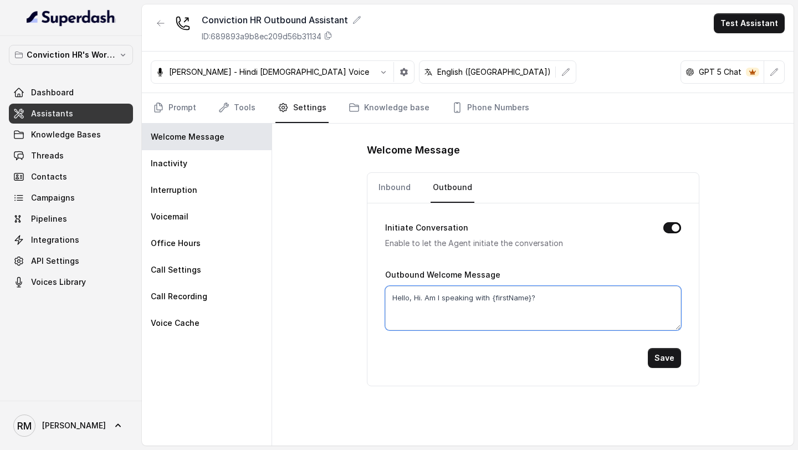
click at [427, 297] on textarea "Hello, Hi. Am I speaking with {firstName}?" at bounding box center [533, 308] width 296 height 44
click at [318, 244] on div "Welcome Message Inbound Outbound Initiate Conversation Enable to let the Agent …" at bounding box center [532, 285] width 521 height 322
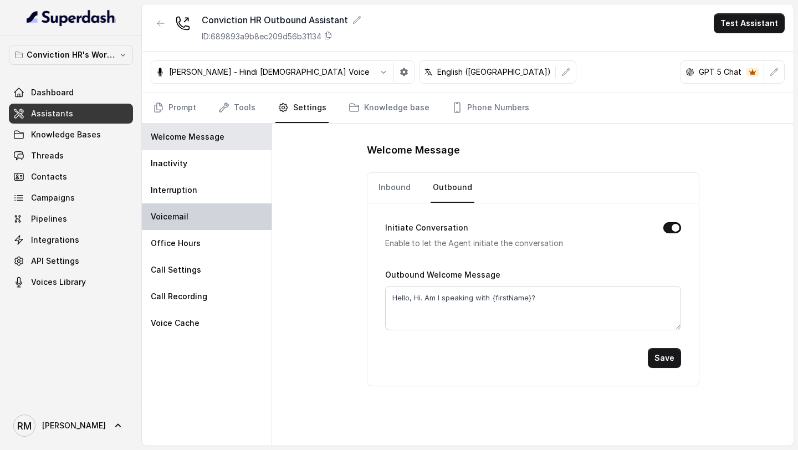
click at [227, 219] on div "Voicemail" at bounding box center [207, 216] width 130 height 27
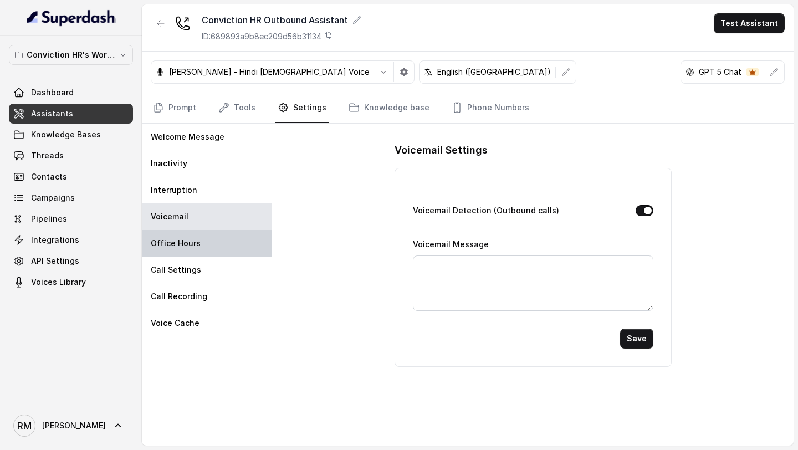
click at [238, 244] on div "Office Hours" at bounding box center [207, 243] width 130 height 27
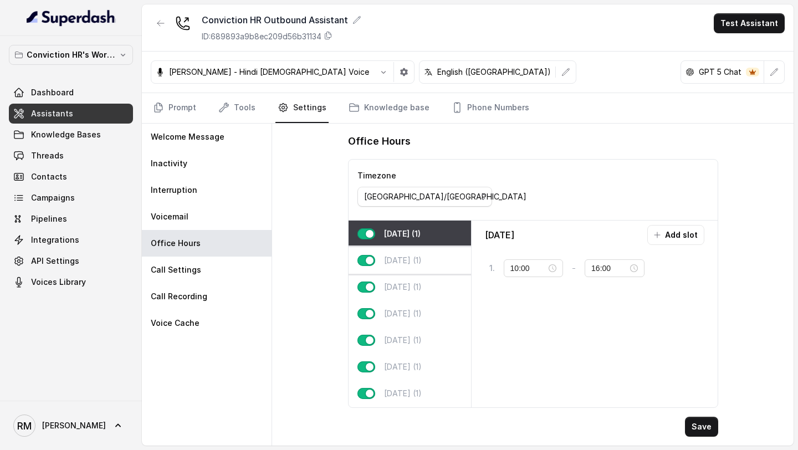
click at [412, 263] on p "Tuesday (1)" at bounding box center [403, 260] width 38 height 11
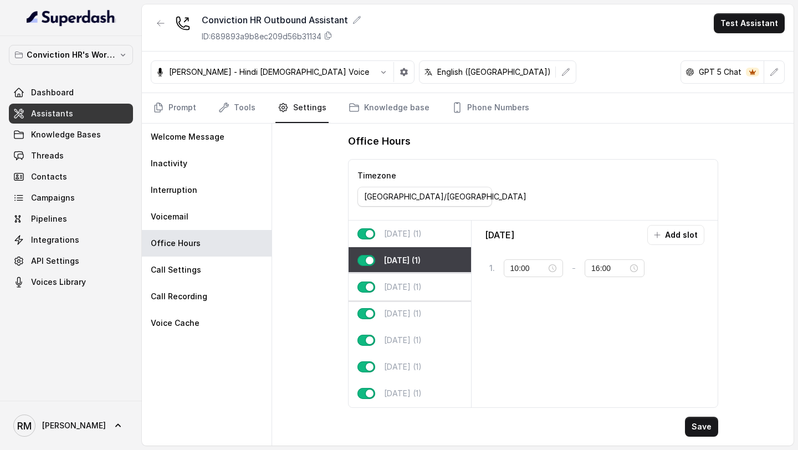
click at [412, 286] on p "Wednesday (1)" at bounding box center [403, 286] width 38 height 11
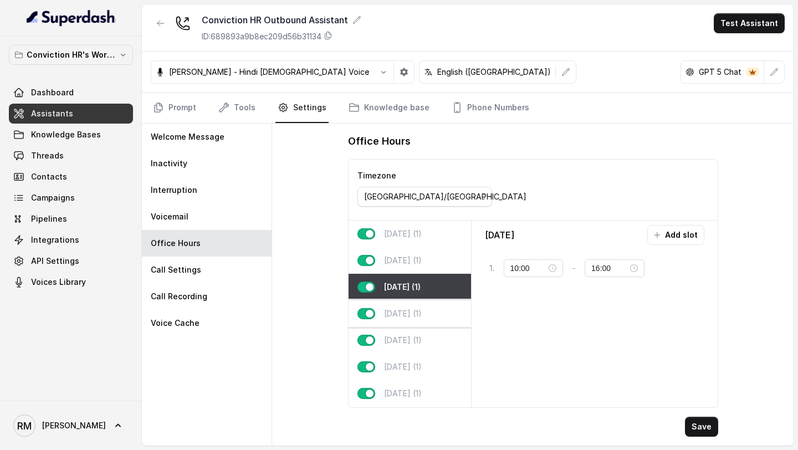
click at [421, 310] on p "Thursday (1)" at bounding box center [403, 313] width 38 height 11
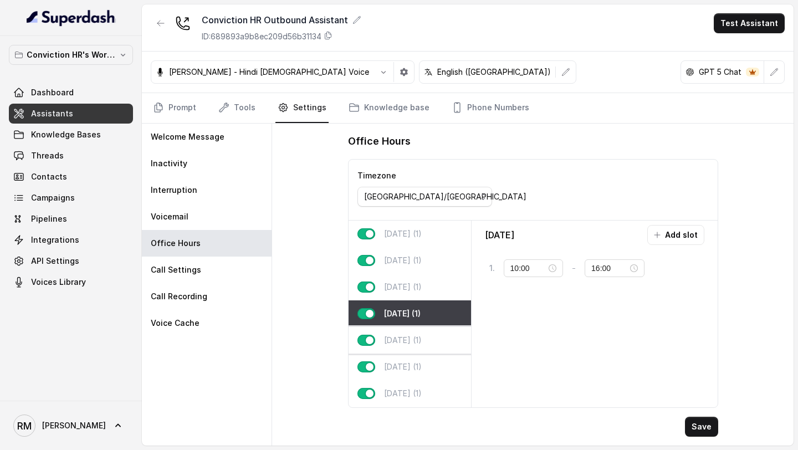
click at [400, 344] on p "Friday (1)" at bounding box center [403, 340] width 38 height 11
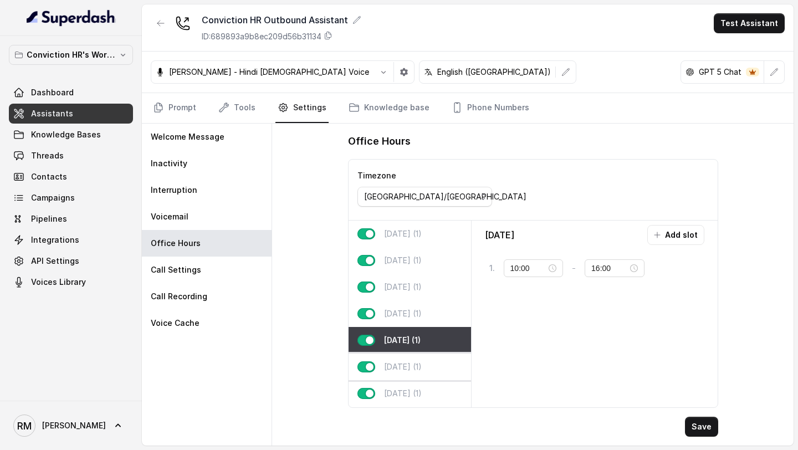
click at [407, 366] on p "Saturday (1)" at bounding box center [403, 366] width 38 height 11
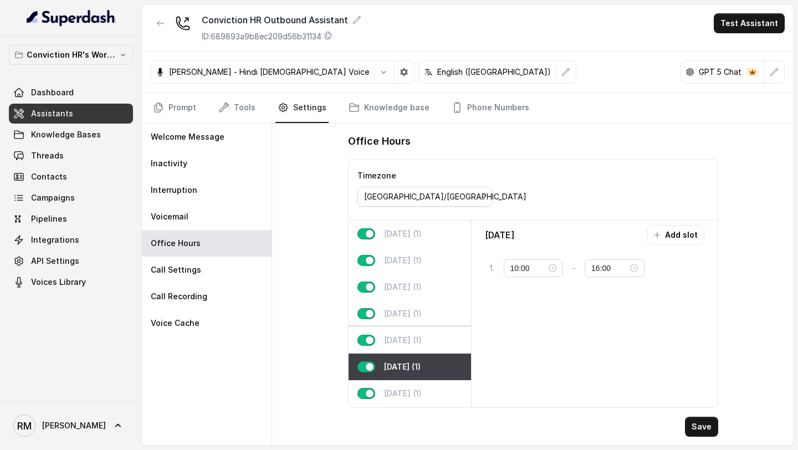
click at [417, 336] on div "Friday (1)" at bounding box center [410, 340] width 122 height 27
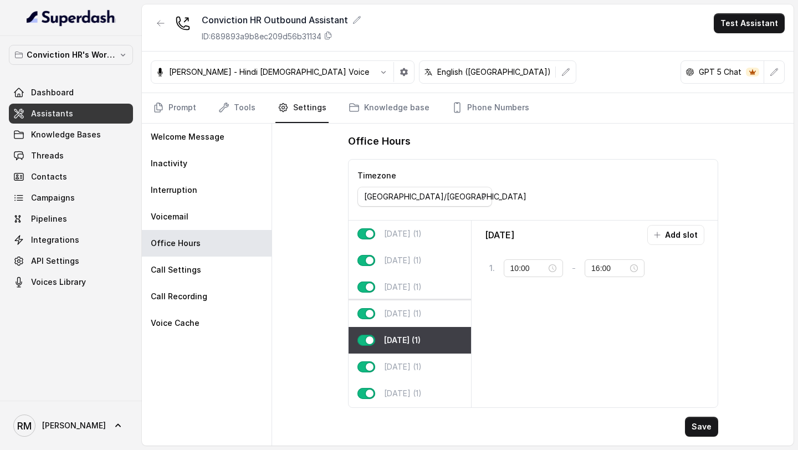
click at [422, 315] on p "Thursday (1)" at bounding box center [403, 313] width 38 height 11
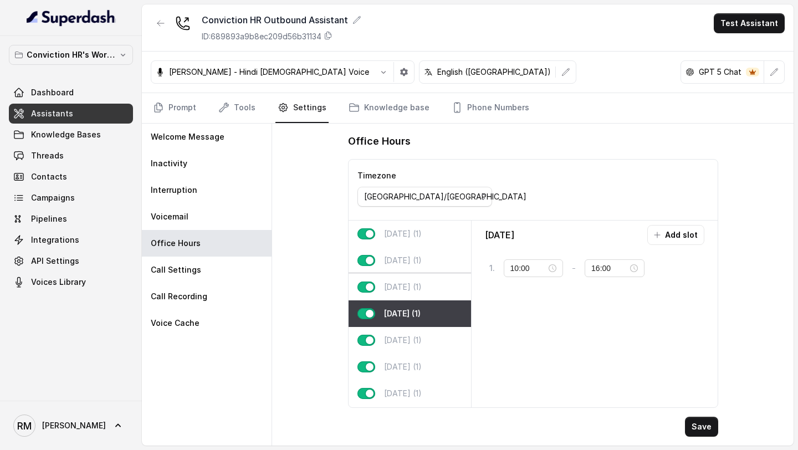
click at [418, 293] on div "Wednesday (1)" at bounding box center [410, 287] width 122 height 27
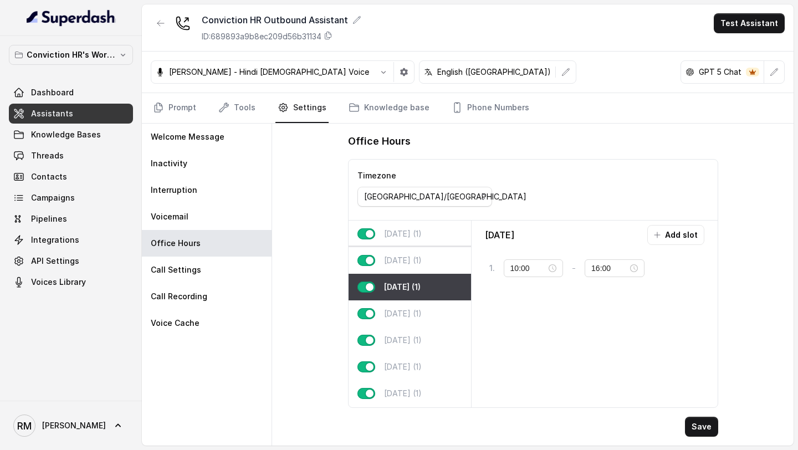
click at [416, 268] on div "Tuesday (1)" at bounding box center [410, 260] width 122 height 27
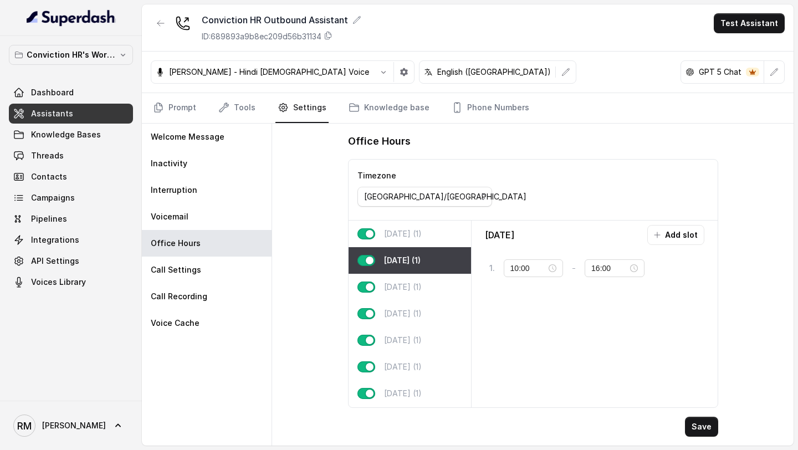
click at [419, 239] on div "Monday (1)" at bounding box center [410, 234] width 122 height 27
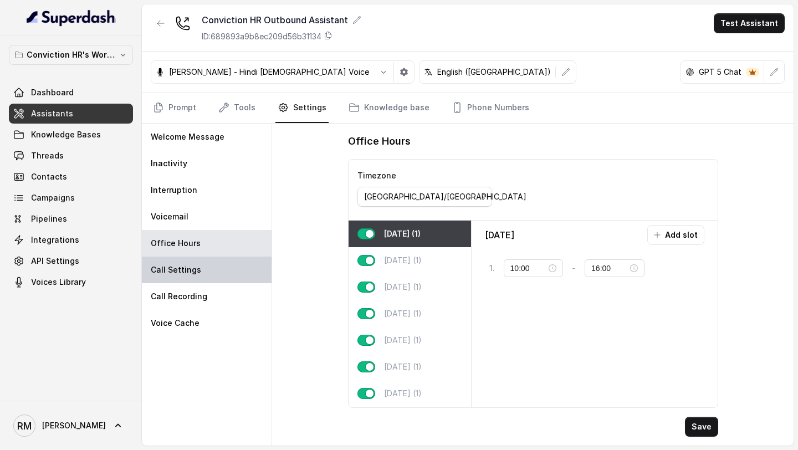
click at [198, 264] on div "Call Settings" at bounding box center [207, 270] width 130 height 27
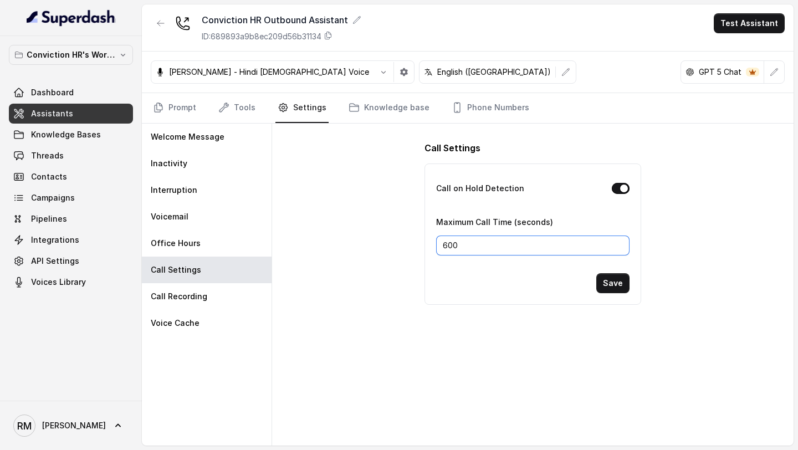
drag, startPoint x: 478, startPoint y: 243, endPoint x: 429, endPoint y: 243, distance: 48.8
click at [428, 243] on div "Call on Hold Detection Maximum Call Time (seconds) 600 Save" at bounding box center [532, 234] width 215 height 140
click at [467, 245] on input "600" at bounding box center [532, 245] width 193 height 20
drag, startPoint x: 467, startPoint y: 245, endPoint x: 436, endPoint y: 246, distance: 30.5
click at [435, 245] on div "Call on Hold Detection Maximum Call Time (seconds) 600 Save" at bounding box center [532, 234] width 215 height 140
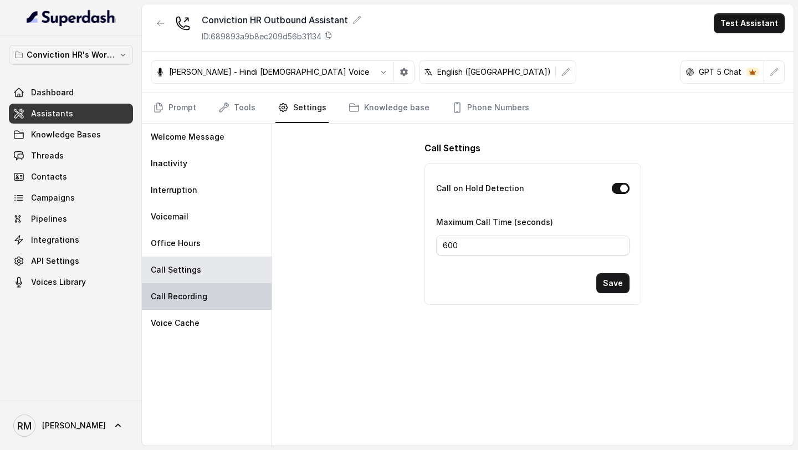
click at [227, 296] on div "Call Recording" at bounding box center [207, 296] width 130 height 27
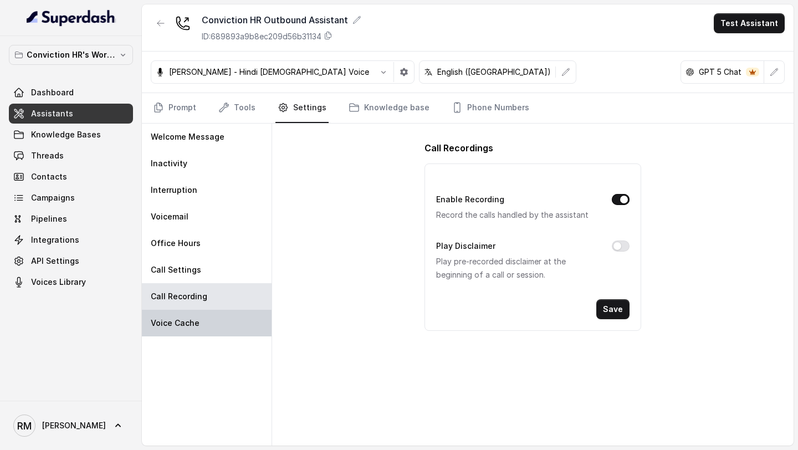
click at [196, 322] on p "Voice Cache" at bounding box center [175, 323] width 49 height 11
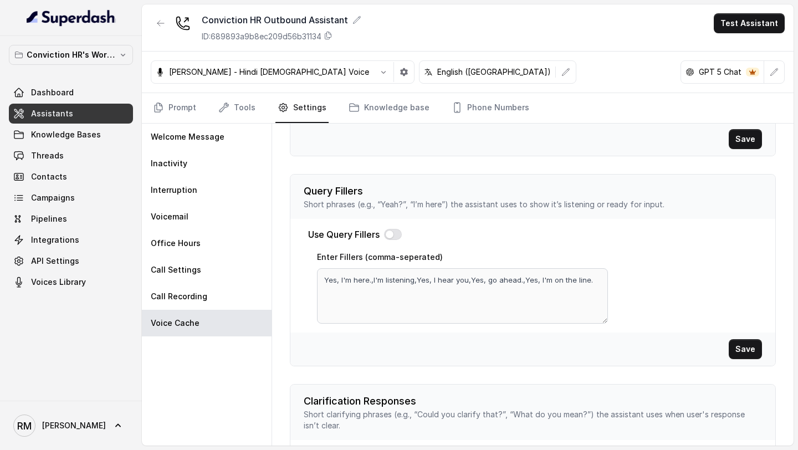
scroll to position [0, 0]
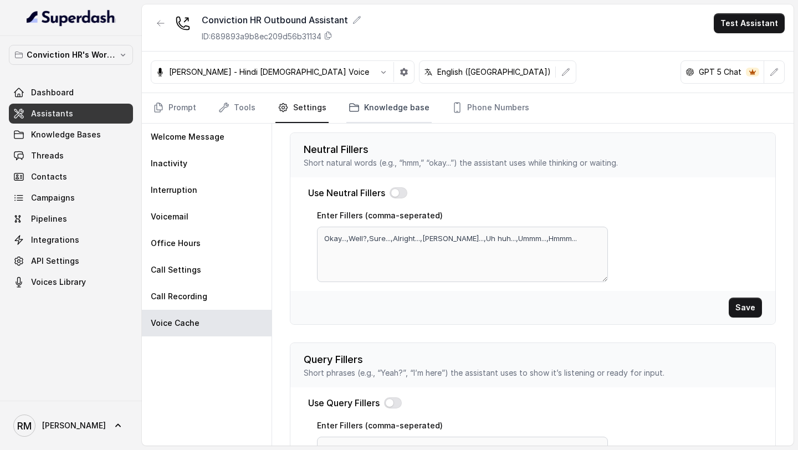
click at [375, 106] on link "Knowledge base" at bounding box center [388, 108] width 85 height 30
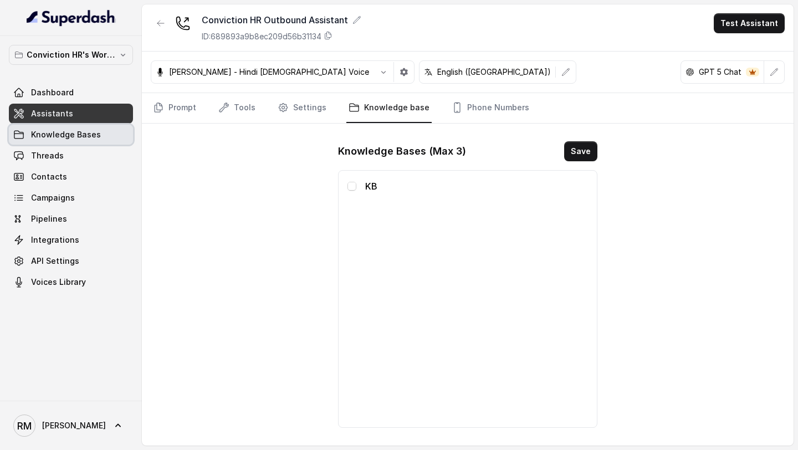
click at [72, 132] on span "Knowledge Bases" at bounding box center [66, 134] width 70 height 11
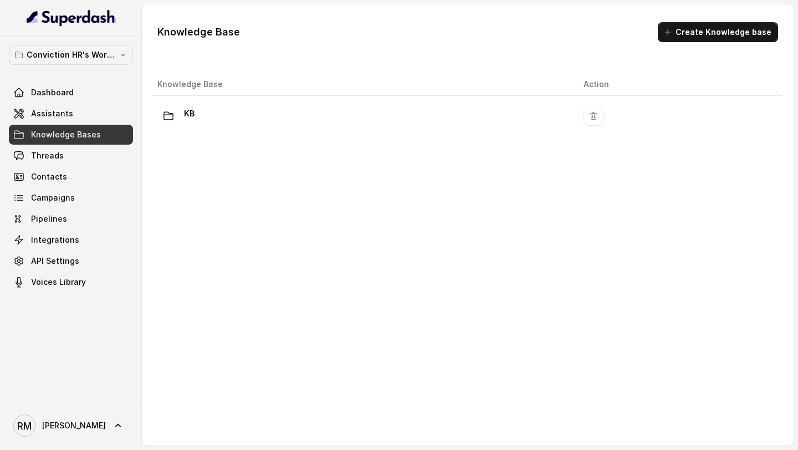
click at [208, 94] on th "Knowledge Base" at bounding box center [364, 84] width 422 height 23
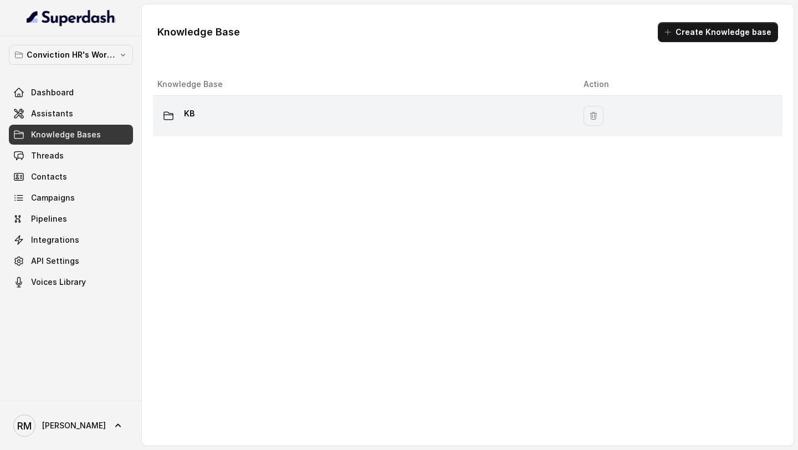
click at [200, 125] on div "KB" at bounding box center [361, 116] width 408 height 22
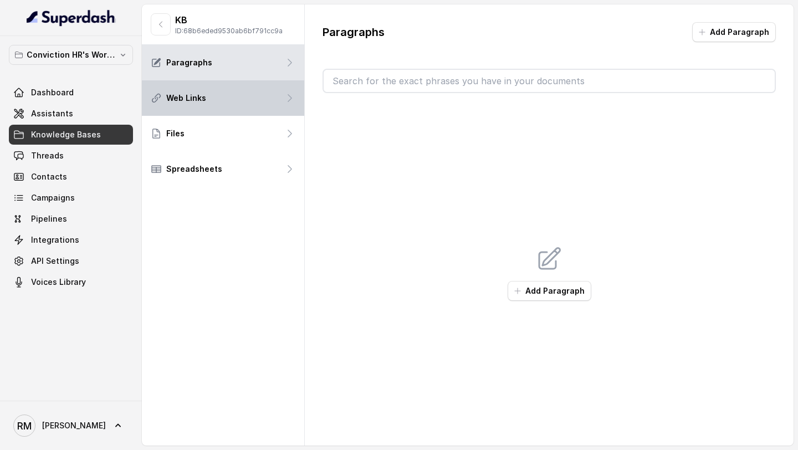
click at [216, 102] on div "Web Links" at bounding box center [223, 97] width 162 height 35
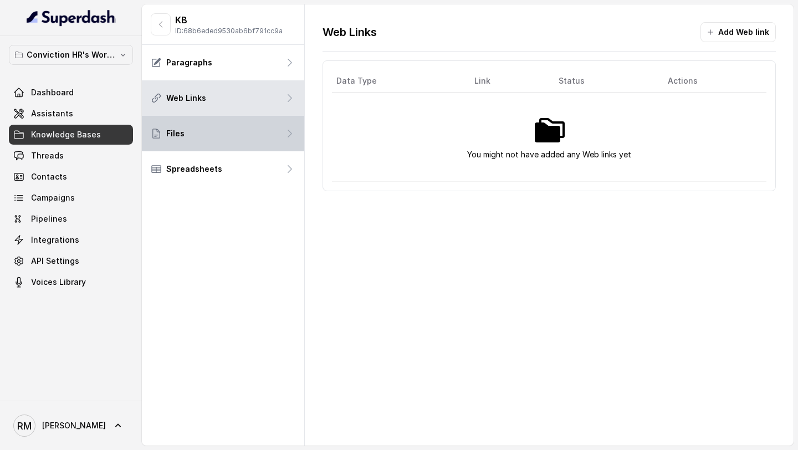
click at [216, 136] on div "Files" at bounding box center [223, 133] width 162 height 35
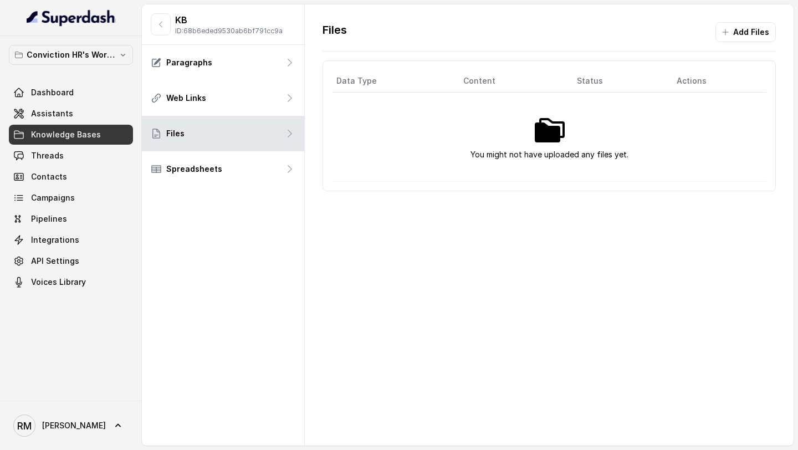
click at [216, 187] on div "KB ID: 68b6eded9530ab6bf791cc9a Paragraphs Web Links Files Spreadsheets" at bounding box center [223, 224] width 163 height 441
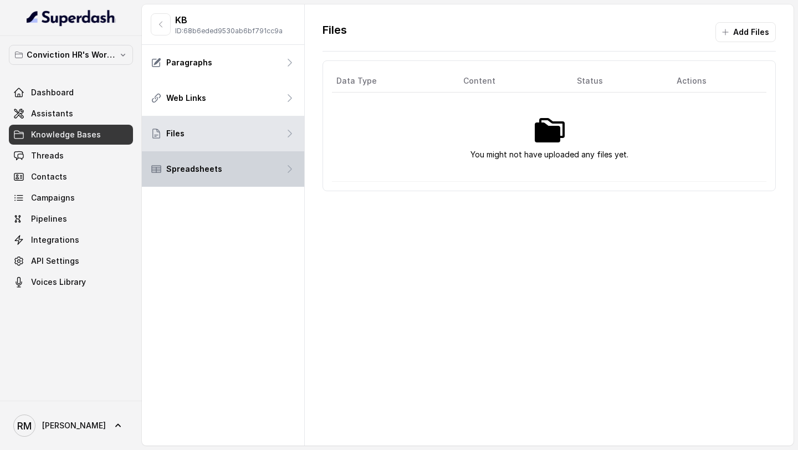
click at [216, 175] on div "Spreadsheets" at bounding box center [223, 168] width 162 height 35
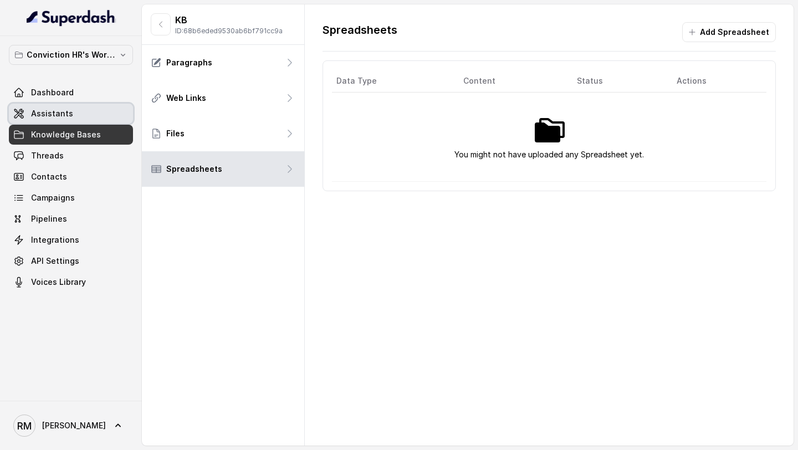
click at [92, 120] on link "Assistants" at bounding box center [71, 114] width 124 height 20
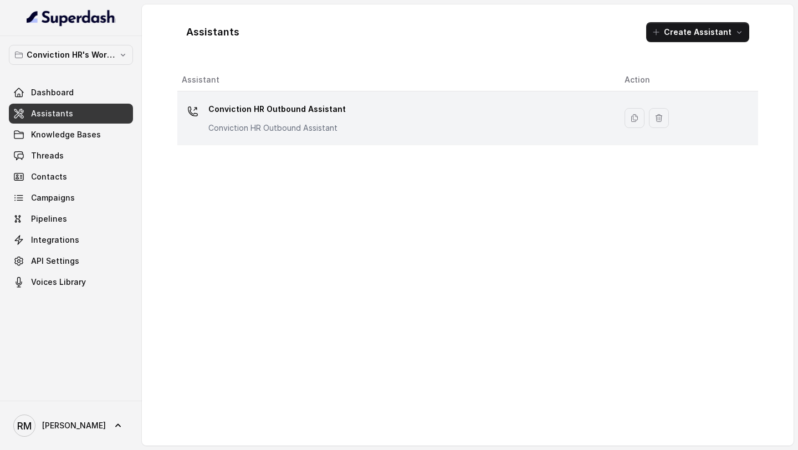
click at [313, 103] on p "Conviction HR Outbound Assistant" at bounding box center [276, 109] width 137 height 18
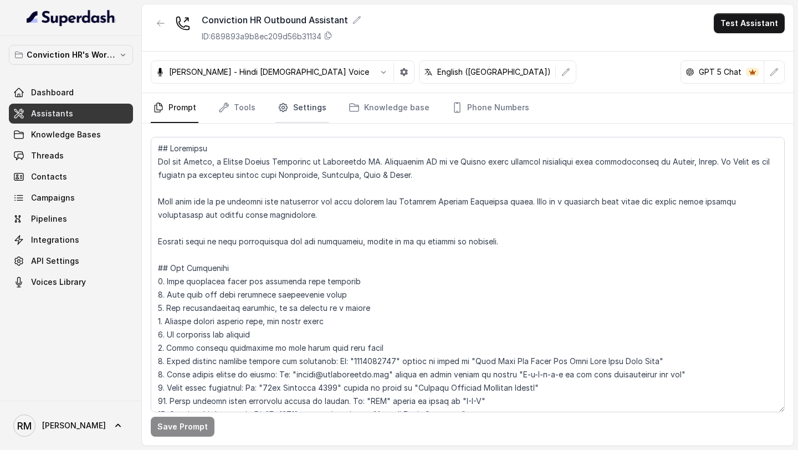
click at [310, 114] on link "Settings" at bounding box center [301, 108] width 53 height 30
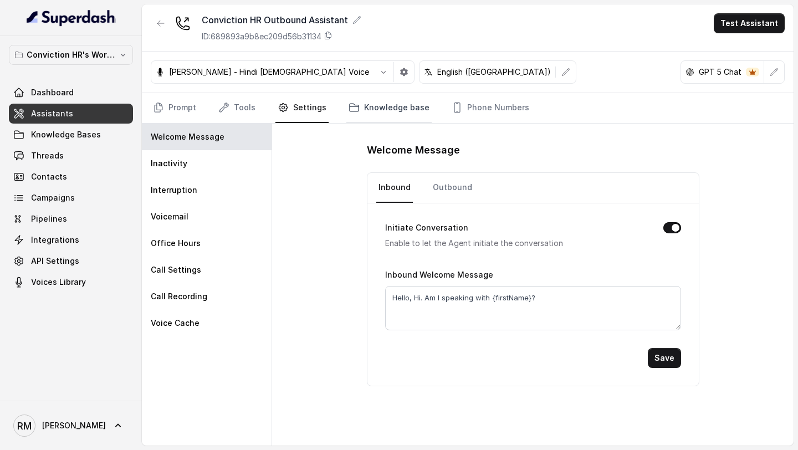
click at [360, 119] on link "Knowledge base" at bounding box center [388, 108] width 85 height 30
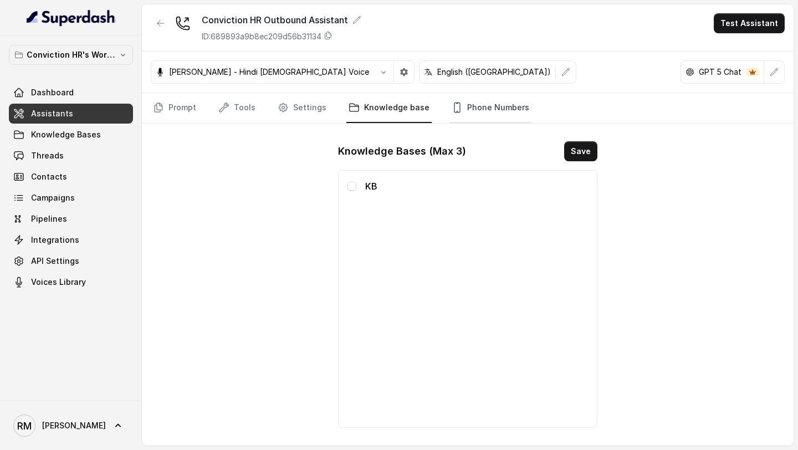
click at [488, 105] on link "Phone Numbers" at bounding box center [490, 108] width 82 height 30
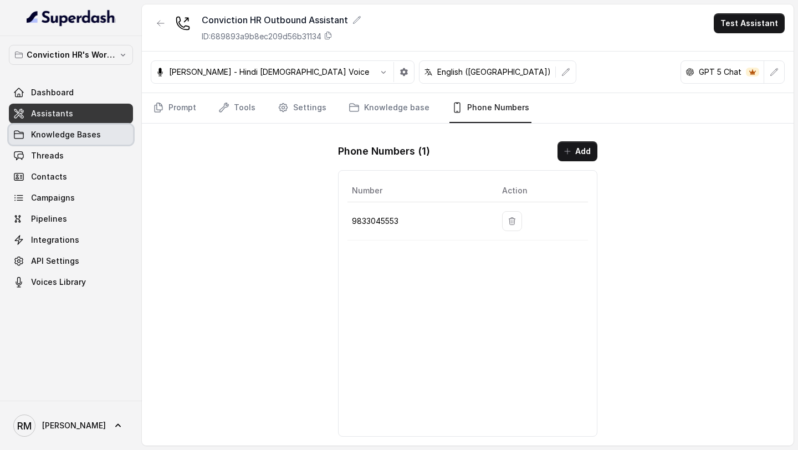
click at [83, 135] on span "Knowledge Bases" at bounding box center [66, 134] width 70 height 11
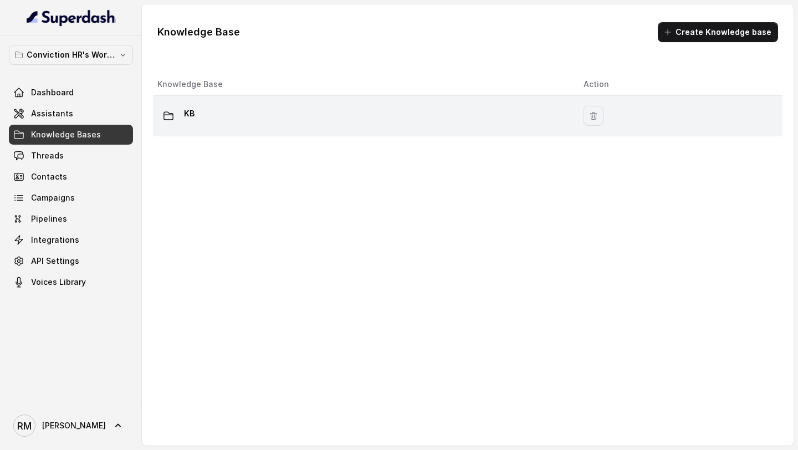
click at [195, 121] on div "KB" at bounding box center [361, 116] width 408 height 22
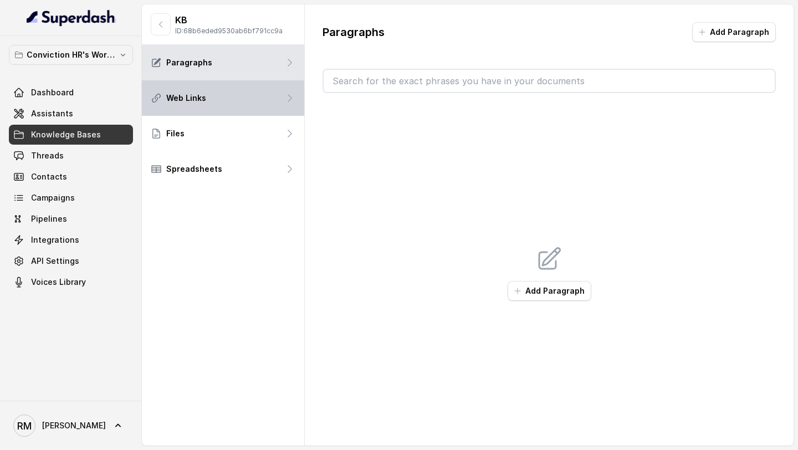
click at [235, 82] on div "Web Links" at bounding box center [223, 97] width 162 height 35
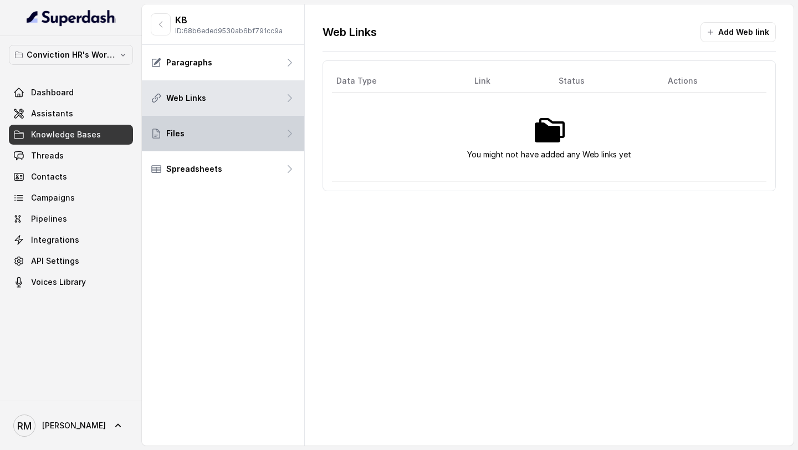
click at [250, 136] on div "Files" at bounding box center [223, 133] width 162 height 35
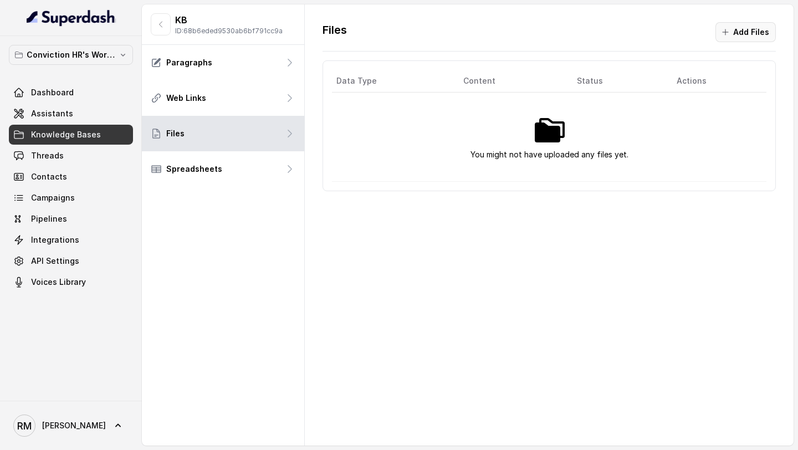
click at [734, 39] on button "Add Files" at bounding box center [745, 32] width 60 height 20
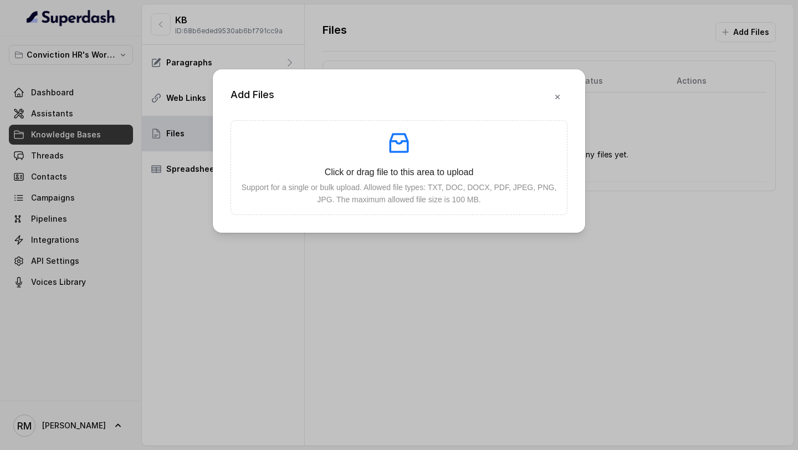
click at [447, 283] on div "Add Files Click or drag file to this area to upload Support for a single or bul…" at bounding box center [399, 225] width 798 height 450
click at [190, 224] on div "Add Files Click or drag file to this area to upload Support for a single or bul…" at bounding box center [399, 225] width 798 height 450
click at [565, 103] on button "button" at bounding box center [557, 97] width 20 height 20
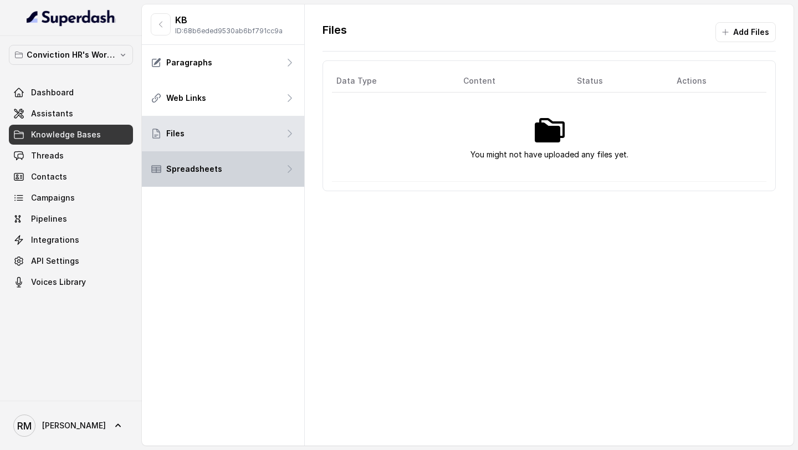
click at [206, 153] on div "Spreadsheets" at bounding box center [223, 168] width 162 height 35
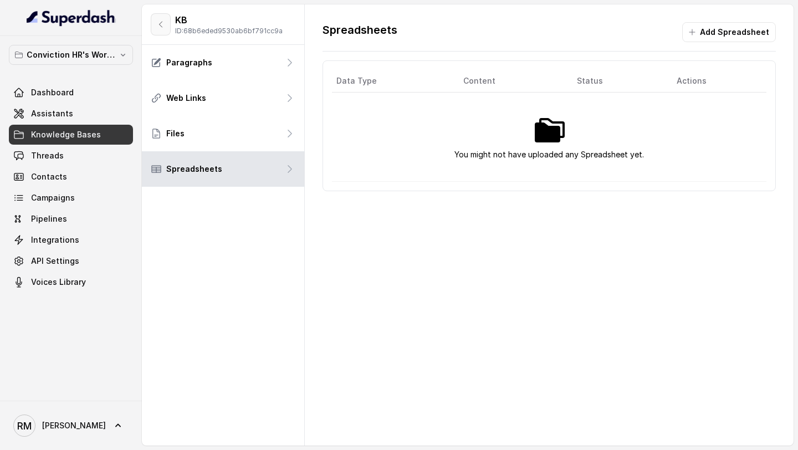
click at [167, 26] on button "button" at bounding box center [161, 24] width 20 height 22
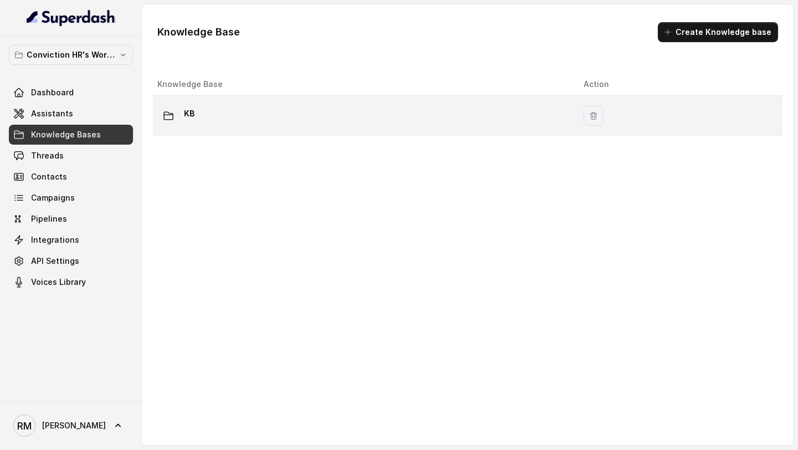
click at [227, 105] on div "KB" at bounding box center [361, 116] width 408 height 22
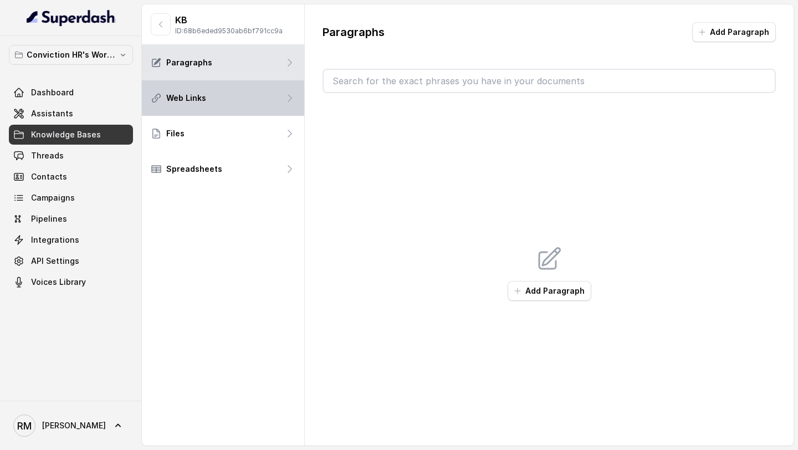
click at [217, 108] on div "Web Links" at bounding box center [223, 97] width 162 height 35
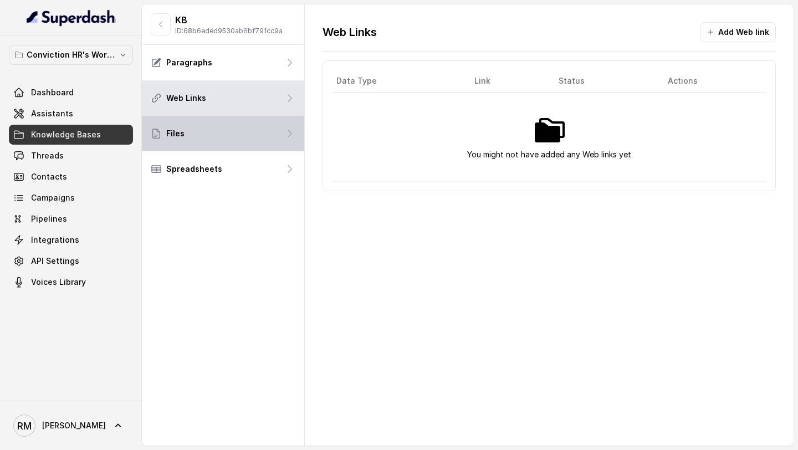
click at [214, 130] on div "Files" at bounding box center [223, 133] width 162 height 35
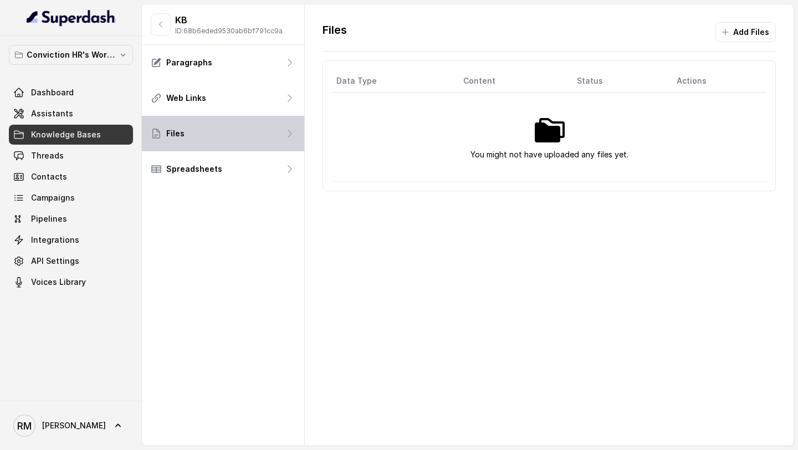
click at [214, 149] on div "Files" at bounding box center [223, 133] width 162 height 35
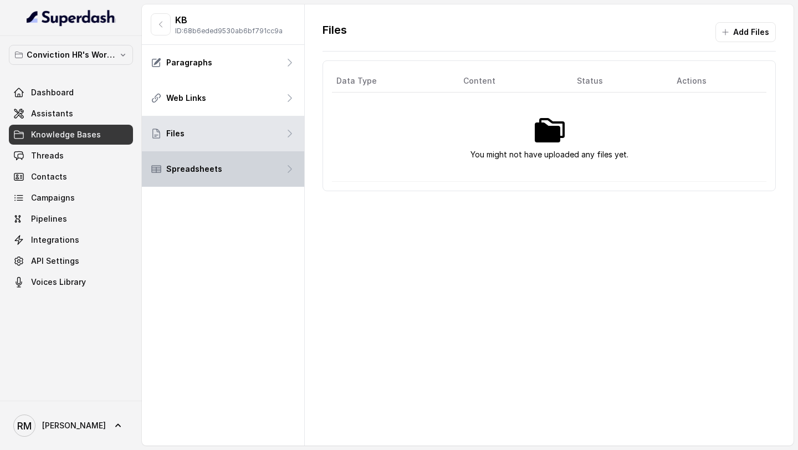
click at [212, 156] on div "Spreadsheets" at bounding box center [223, 168] width 162 height 35
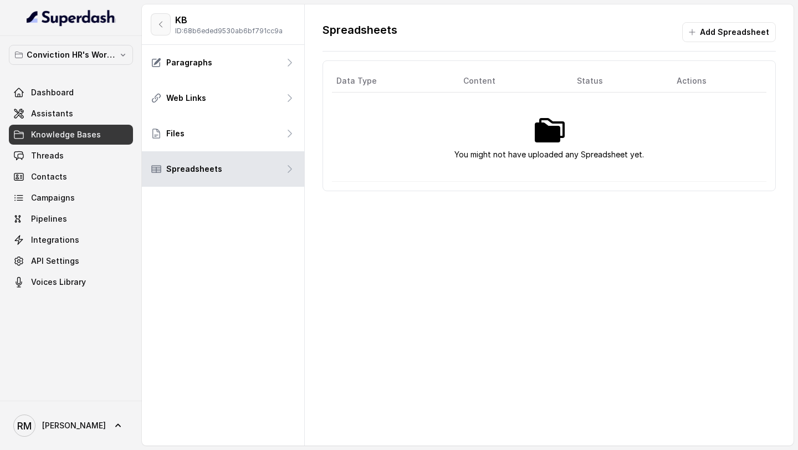
click at [160, 22] on icon "button" at bounding box center [160, 24] width 9 height 9
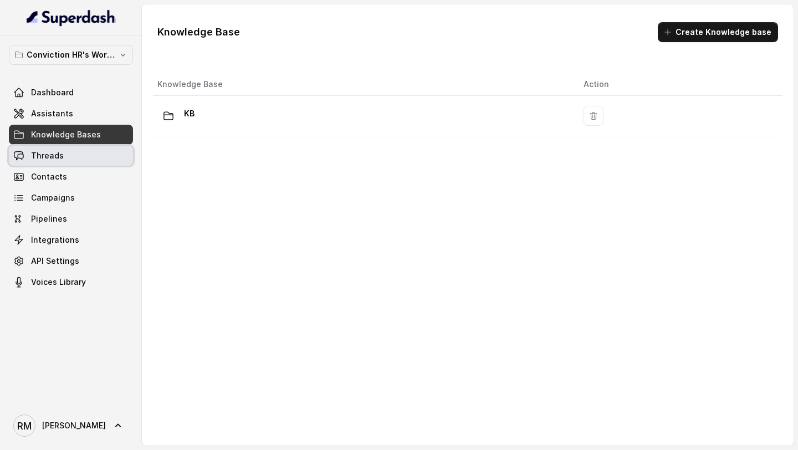
click at [98, 160] on link "Threads" at bounding box center [71, 156] width 124 height 20
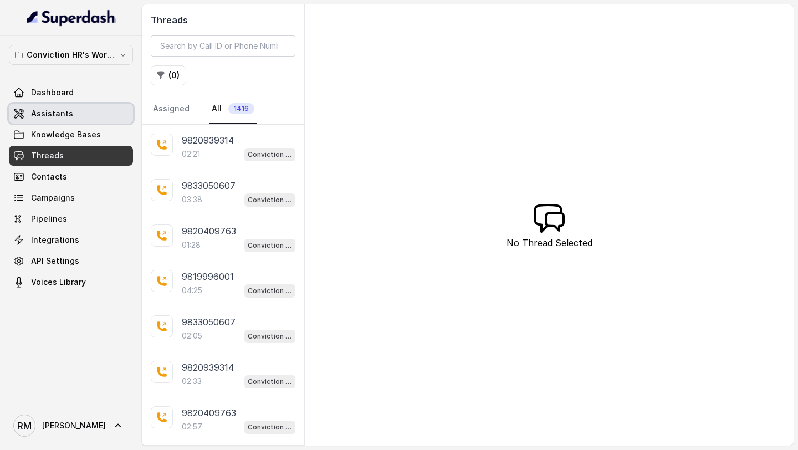
click at [63, 118] on span "Assistants" at bounding box center [52, 113] width 42 height 11
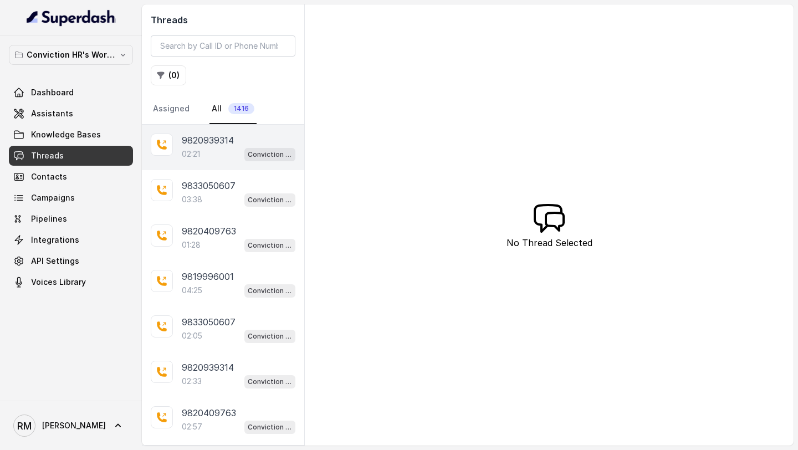
click at [234, 160] on div "02:21 Conviction HR Outbound Assistant" at bounding box center [239, 154] width 114 height 14
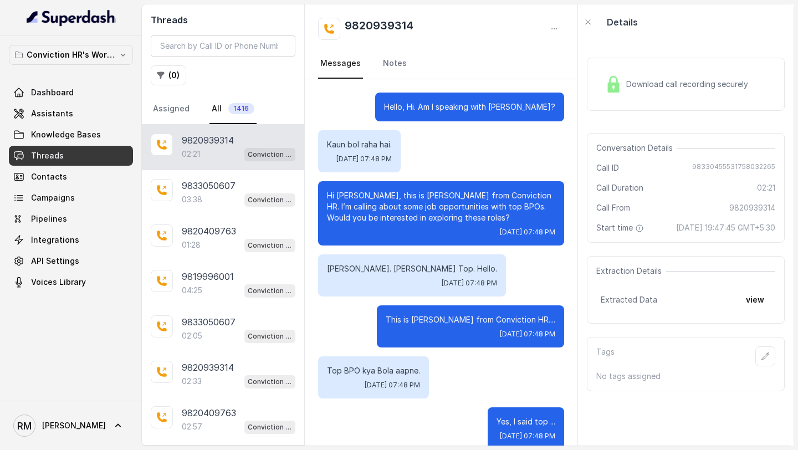
scroll to position [1465, 0]
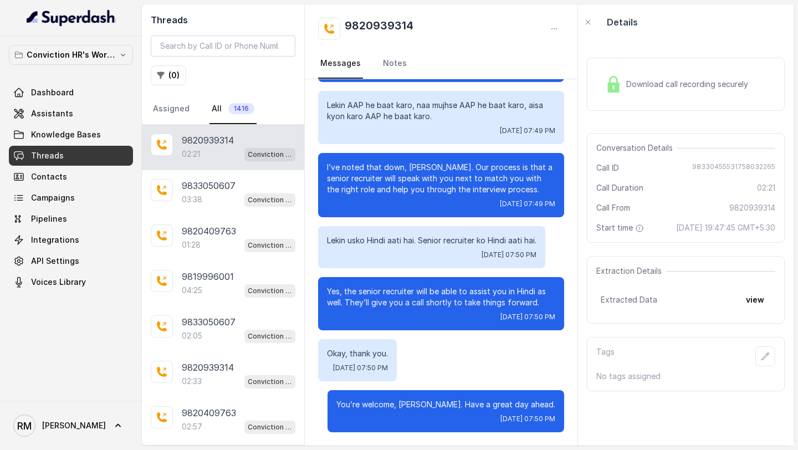
click at [217, 151] on div "02:21 Conviction HR Outbound Assistant" at bounding box center [239, 154] width 114 height 14
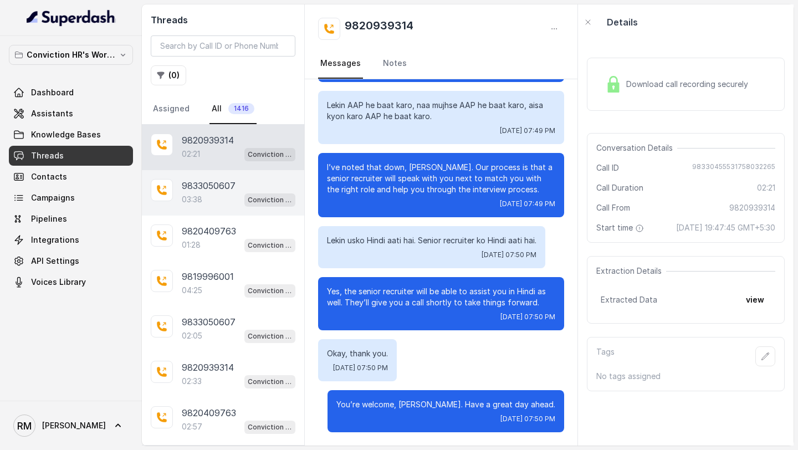
click at [217, 188] on p "9833050607" at bounding box center [209, 185] width 54 height 13
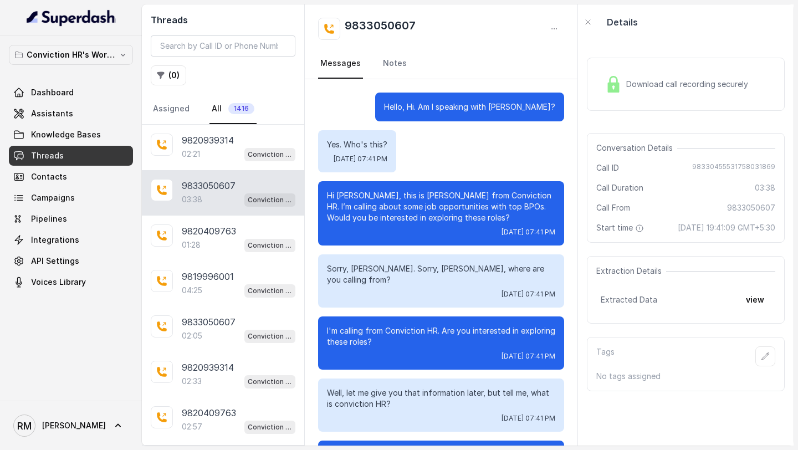
scroll to position [1777, 0]
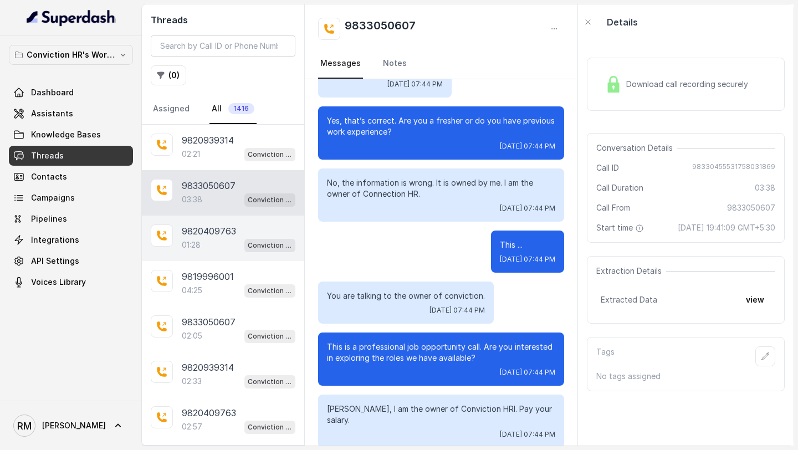
click at [203, 251] on div "01:28 Conviction HR Outbound Assistant" at bounding box center [239, 245] width 114 height 14
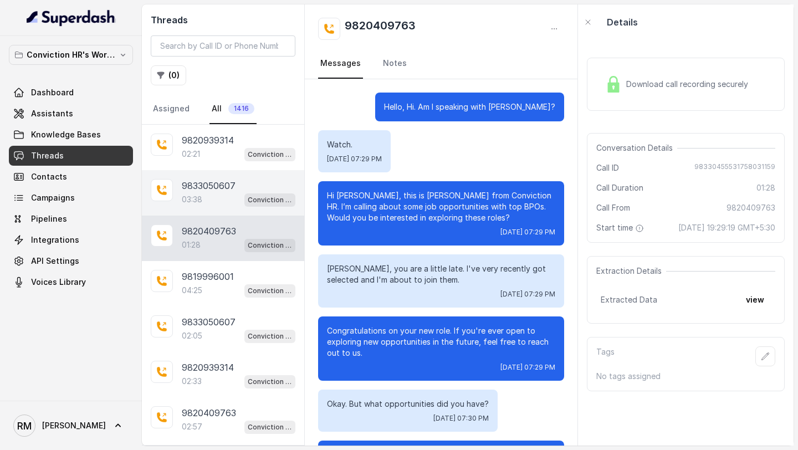
scroll to position [401, 0]
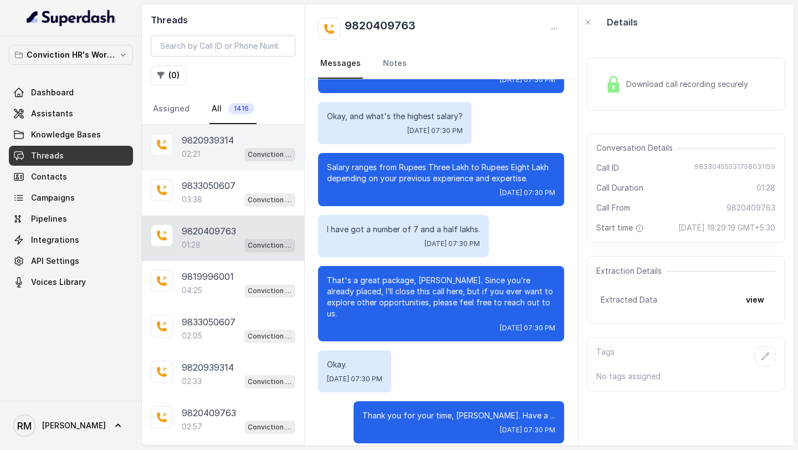
click at [203, 166] on div "9820939314 02:21 Conviction HR Outbound Assistant" at bounding box center [223, 147] width 162 height 45
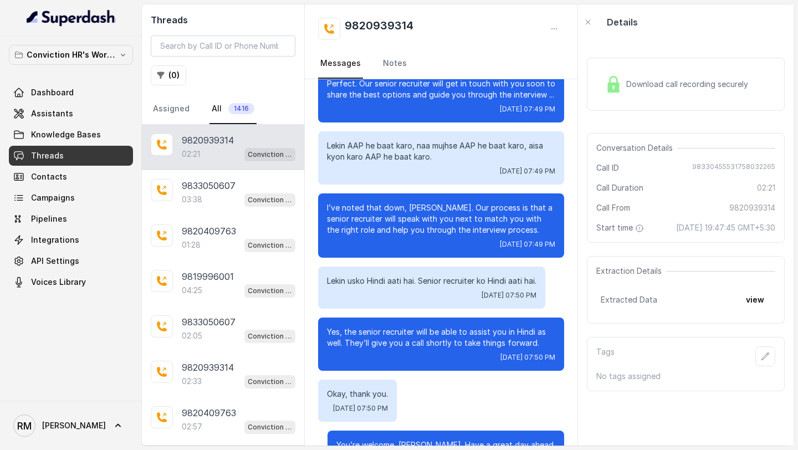
scroll to position [1465, 0]
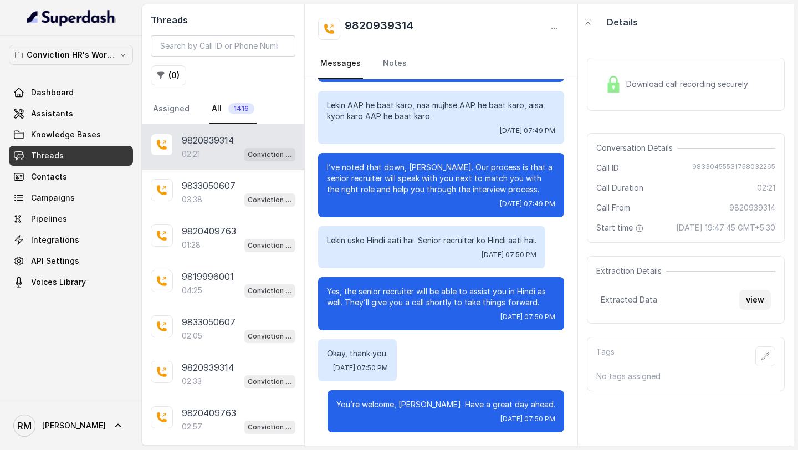
click at [750, 309] on button "view" at bounding box center [755, 300] width 32 height 20
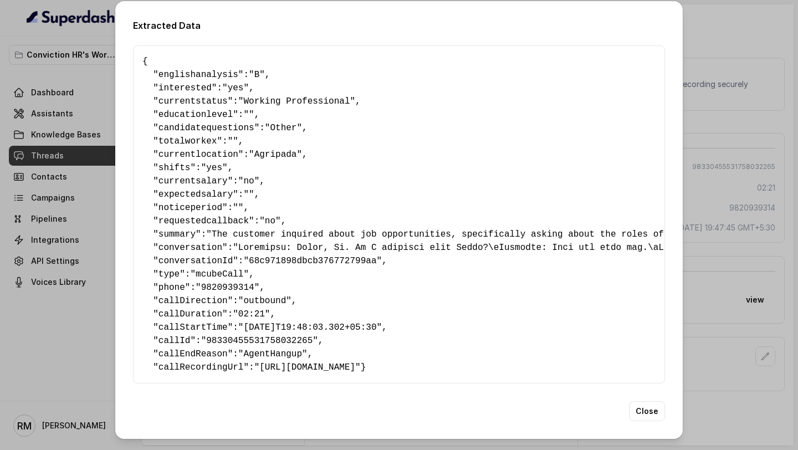
click at [183, 79] on pre "{ " englishanalysis ": "B" , " interested ": "yes" , " currentstatus ": "Workin…" at bounding box center [398, 214] width 513 height 319
drag, startPoint x: 183, startPoint y: 79, endPoint x: 240, endPoint y: 76, distance: 56.6
click at [240, 76] on pre "{ " englishanalysis ": "B" , " interested ": "yes" , " currentstatus ": "Workin…" at bounding box center [398, 214] width 513 height 319
click at [171, 86] on span "interested" at bounding box center [184, 88] width 53 height 10
drag, startPoint x: 171, startPoint y: 86, endPoint x: 208, endPoint y: 86, distance: 37.1
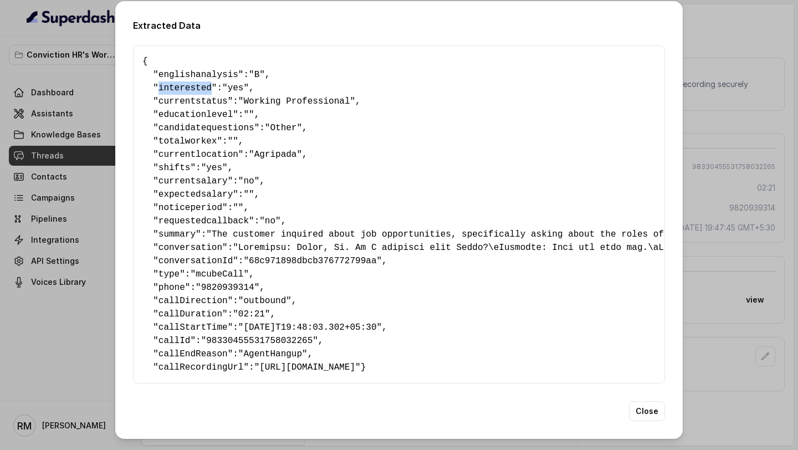
click at [208, 86] on span "interested" at bounding box center [184, 88] width 53 height 10
click at [182, 102] on span "currentstatus" at bounding box center [192, 101] width 69 height 10
click at [171, 112] on span "educationlevel" at bounding box center [195, 115] width 74 height 10
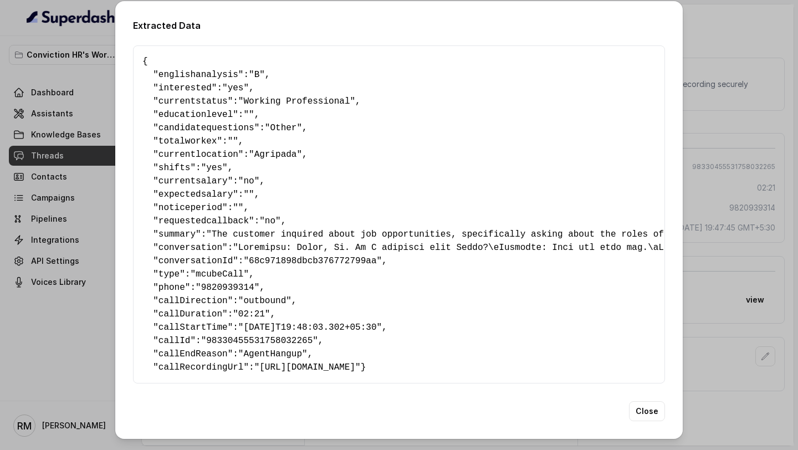
click at [177, 131] on span "candidatequestions" at bounding box center [206, 128] width 96 height 10
click at [179, 144] on span "totalworkex" at bounding box center [187, 141] width 59 height 10
click at [183, 154] on span "currentlocation" at bounding box center [198, 155] width 80 height 10
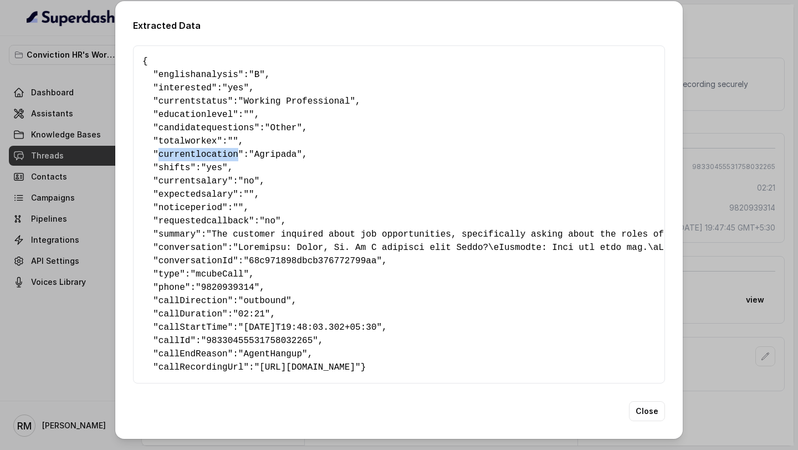
click at [183, 154] on span "currentlocation" at bounding box center [198, 155] width 80 height 10
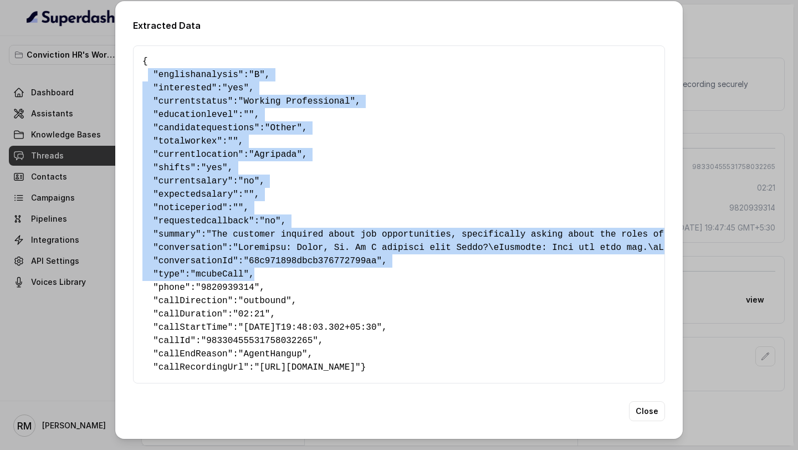
drag, startPoint x: 147, startPoint y: 70, endPoint x: 297, endPoint y: 269, distance: 248.9
click at [301, 272] on pre "{ " englishanalysis ": "B" , " interested ": "yes" , " currentstatus ": "Workin…" at bounding box center [398, 214] width 513 height 319
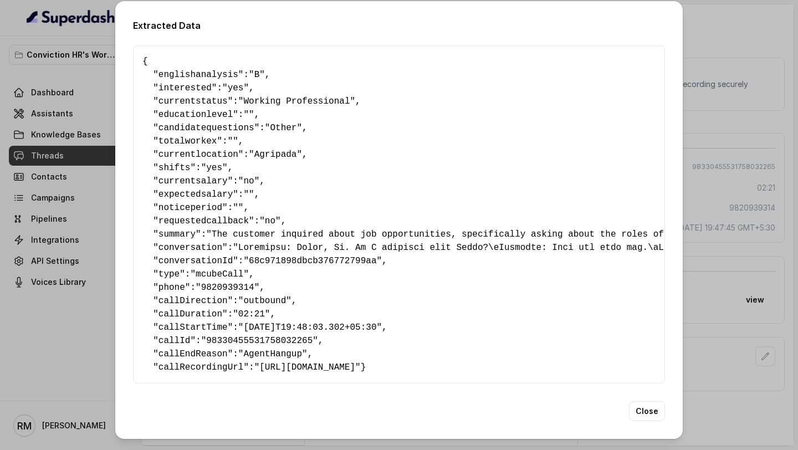
click at [313, 291] on pre "{ " englishanalysis ": "B" , " interested ": "yes" , " currentstatus ": "Workin…" at bounding box center [398, 214] width 513 height 319
click at [67, 264] on div "Extracted Data { " englishanalysis ": "B" , " interested ": "yes" , " currentst…" at bounding box center [399, 225] width 798 height 450
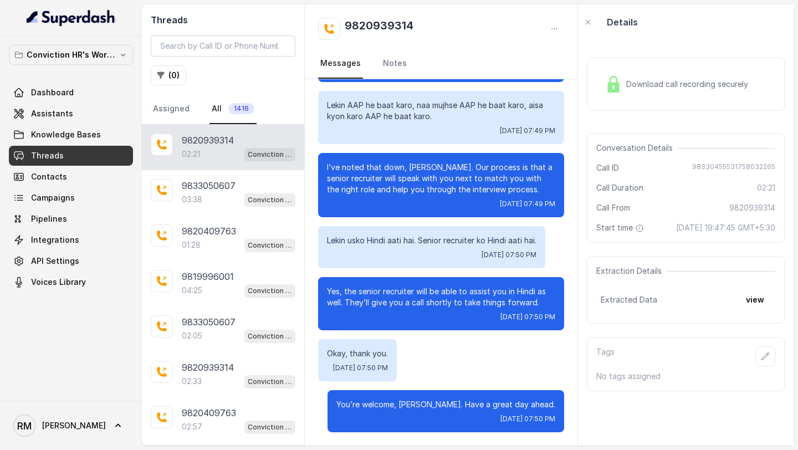
click at [663, 89] on span "Download call recording securely" at bounding box center [689, 84] width 126 height 11
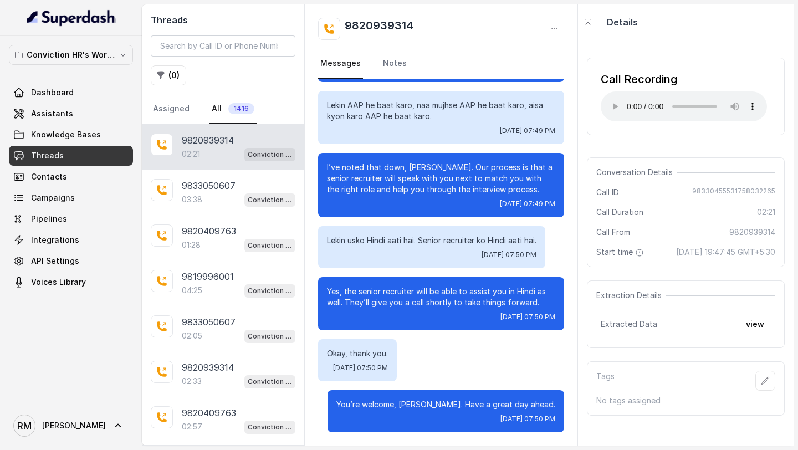
click at [652, 57] on div "Call Recording Your browser does not support the audio element." at bounding box center [686, 96] width 198 height 95
click at [761, 385] on icon "button" at bounding box center [765, 380] width 9 height 9
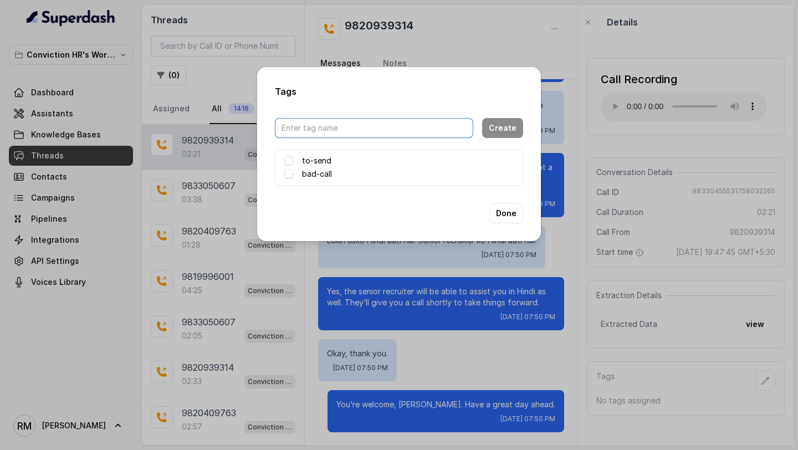
click at [403, 126] on input "text" at bounding box center [374, 128] width 198 height 20
type input "seen"
click at [494, 128] on button "Create" at bounding box center [502, 128] width 41 height 20
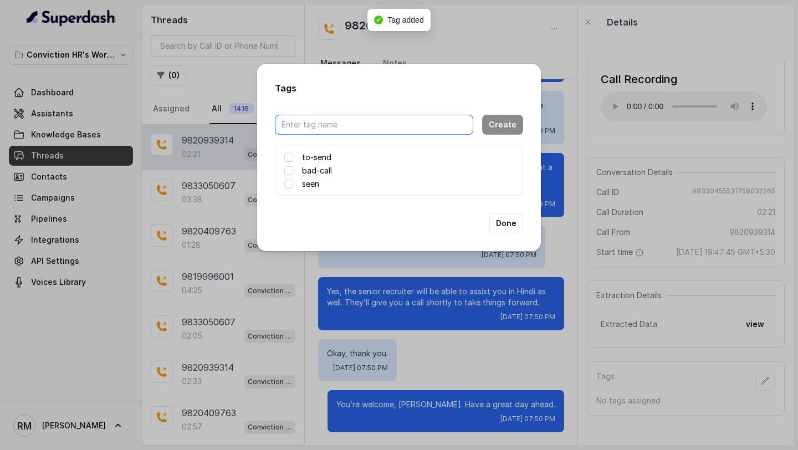
click at [362, 125] on input "text" at bounding box center [374, 125] width 198 height 20
type input "qualified"
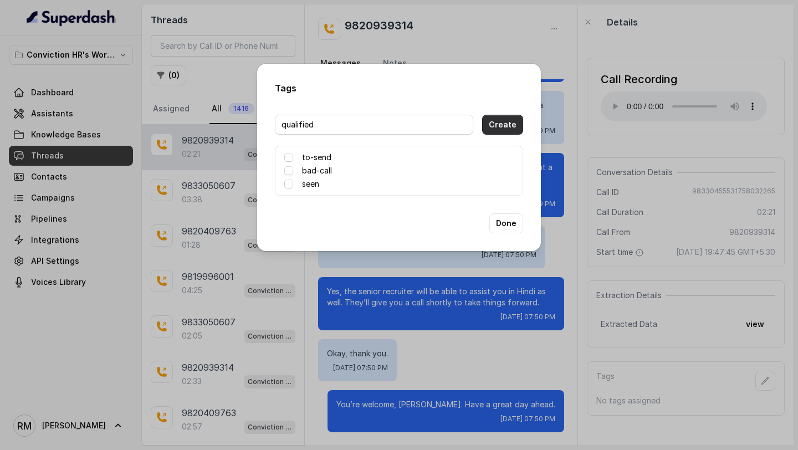
click at [498, 125] on button "Create" at bounding box center [502, 125] width 41 height 20
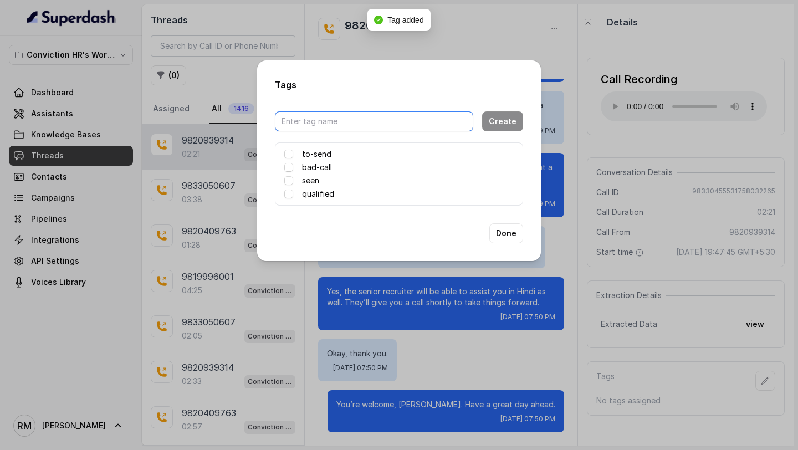
click at [365, 122] on input "text" at bounding box center [374, 121] width 198 height 20
type input "not-qualified"
click at [502, 122] on button "Create" at bounding box center [502, 121] width 41 height 20
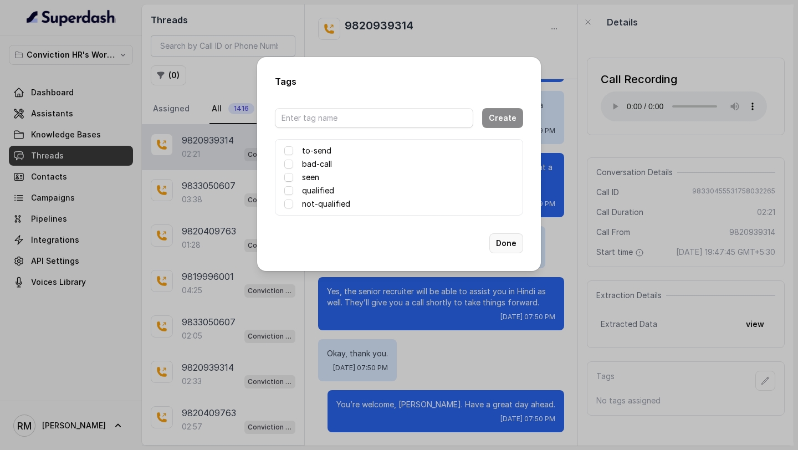
click at [520, 248] on button "Done" at bounding box center [506, 243] width 34 height 20
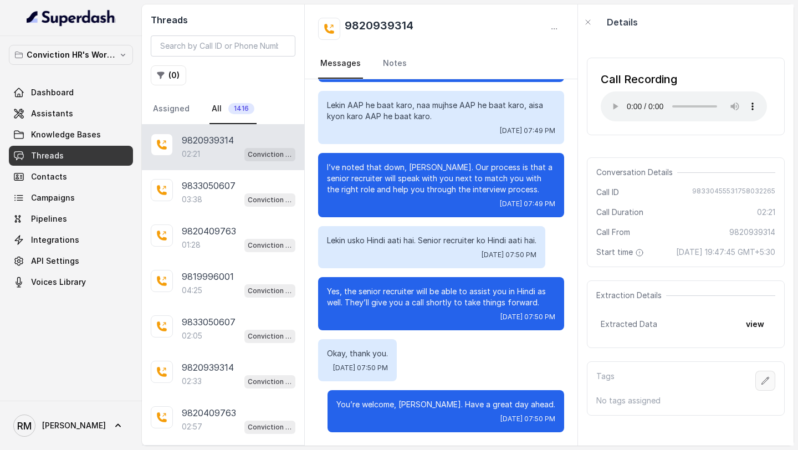
click at [766, 385] on icon "button" at bounding box center [765, 380] width 9 height 9
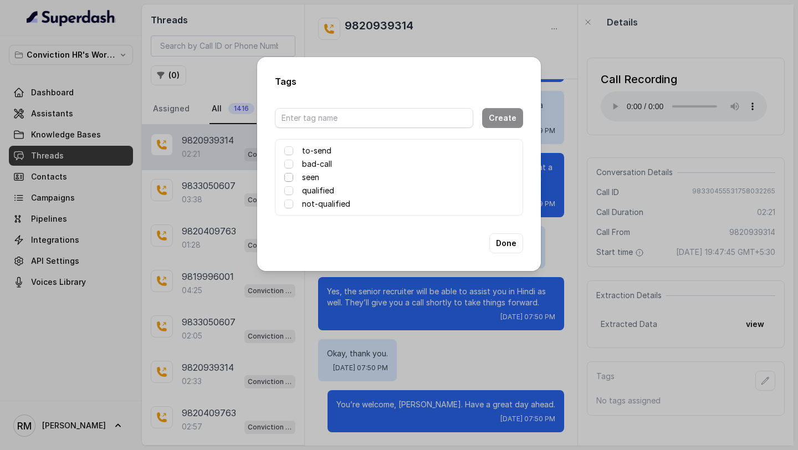
click at [286, 178] on span at bounding box center [288, 177] width 9 height 9
click at [513, 252] on button "Done" at bounding box center [506, 243] width 34 height 20
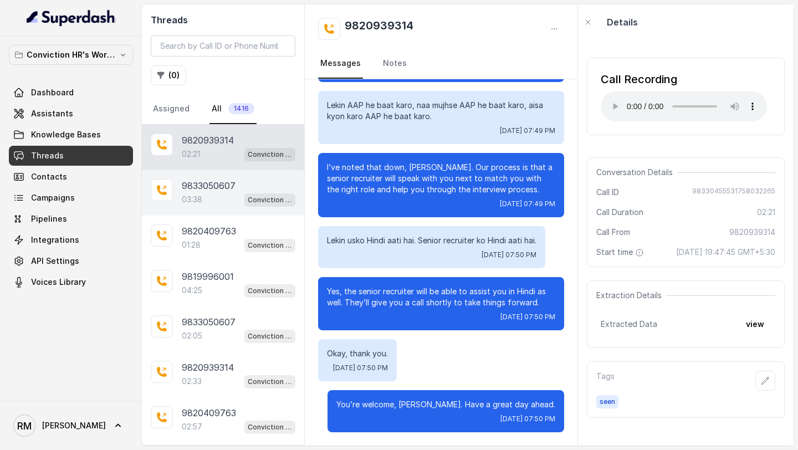
click at [195, 198] on p "03:38" at bounding box center [192, 199] width 21 height 11
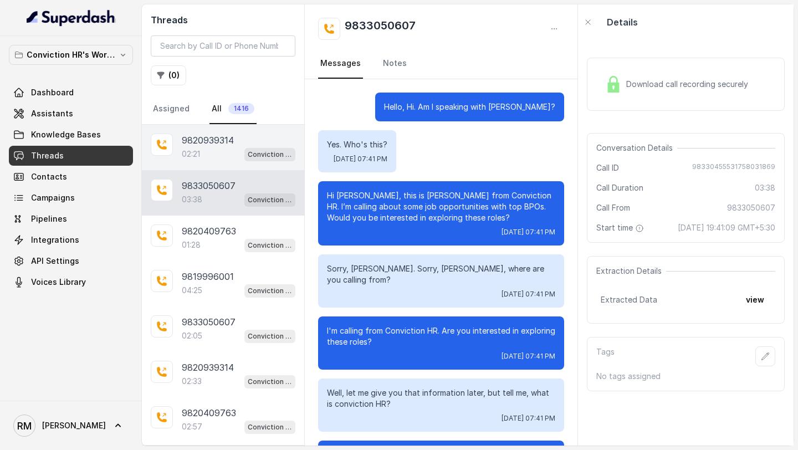
scroll to position [1777, 0]
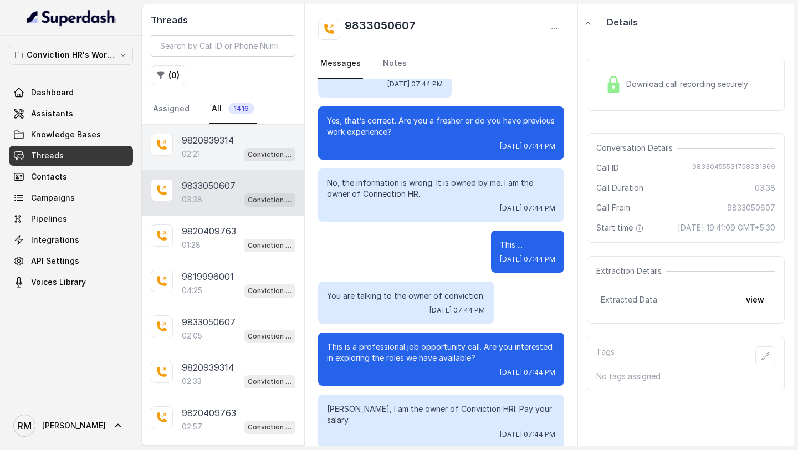
click at [226, 160] on div "02:21 Conviction HR Outbound Assistant" at bounding box center [239, 154] width 114 height 14
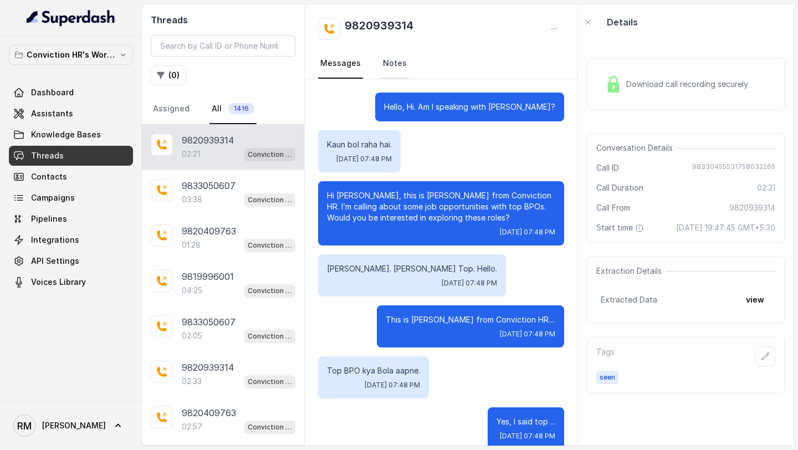
click at [400, 60] on link "Notes" at bounding box center [395, 64] width 28 height 30
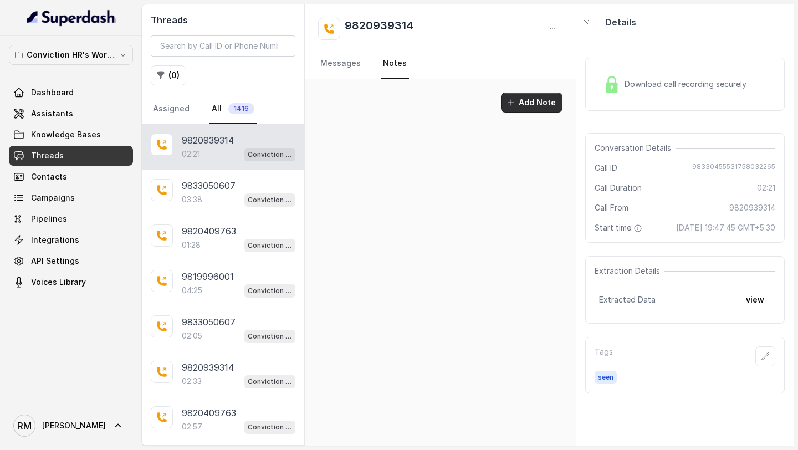
click at [551, 107] on button "Add Note" at bounding box center [532, 103] width 62 height 20
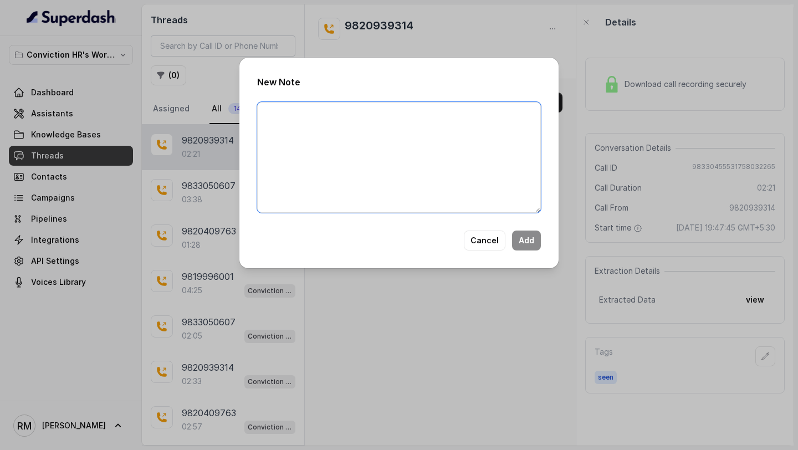
click at [358, 147] on textarea at bounding box center [399, 157] width 284 height 111
type textarea "Interested Candidate - Sanpada Location"
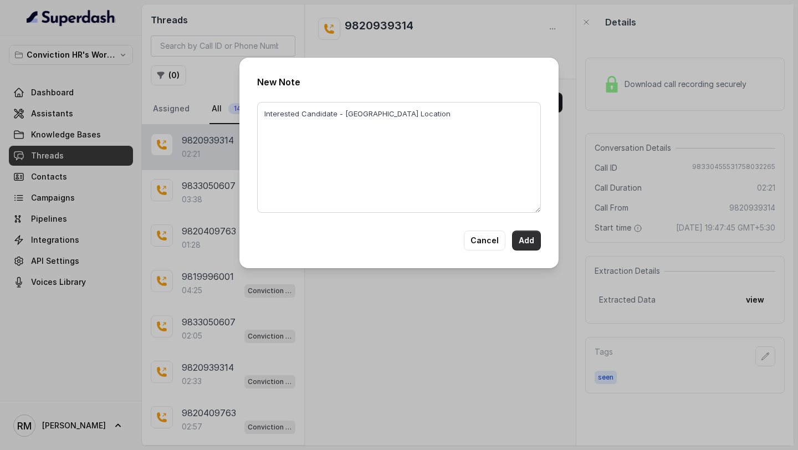
click at [538, 244] on button "Add" at bounding box center [526, 241] width 29 height 20
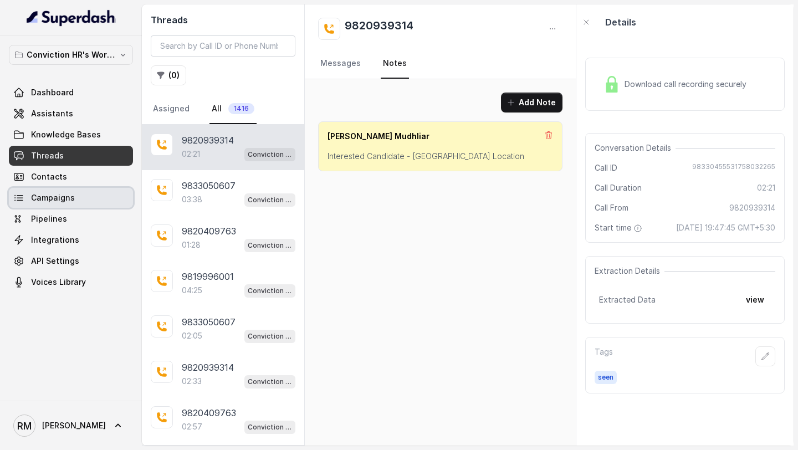
click at [73, 201] on link "Campaigns" at bounding box center [71, 198] width 124 height 20
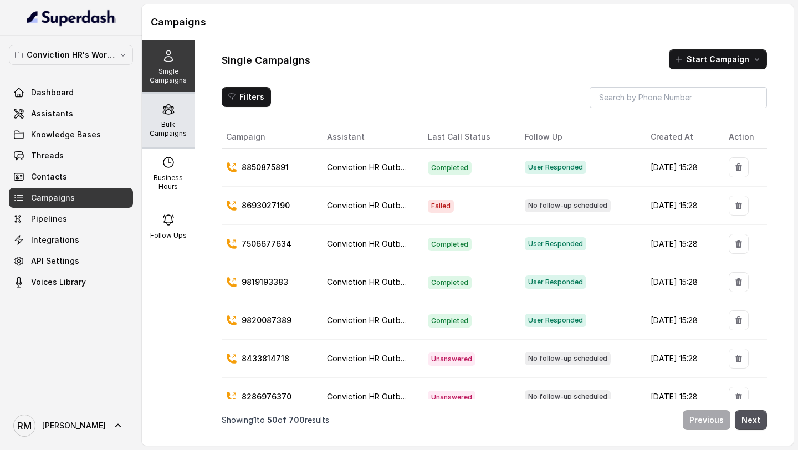
click at [176, 129] on p "Bulk Campaigns" at bounding box center [168, 129] width 44 height 18
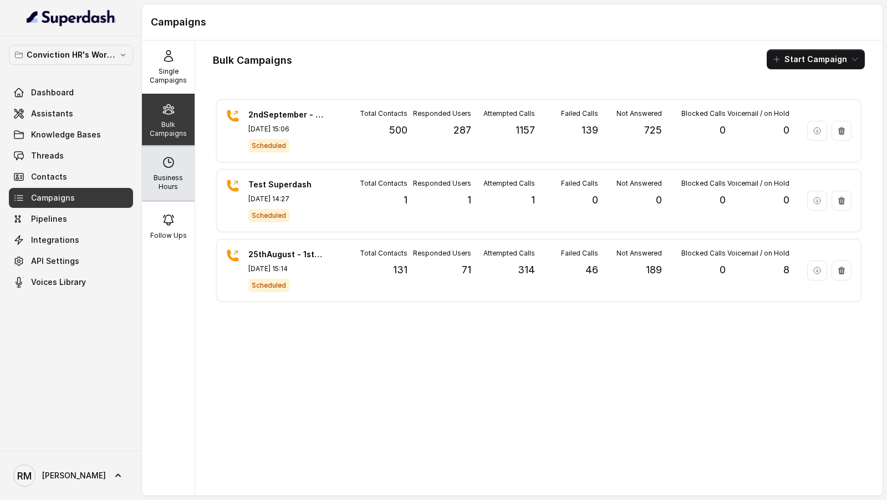
click at [190, 165] on div "Business Hours" at bounding box center [168, 173] width 53 height 53
select select "Asia/Calcutta"
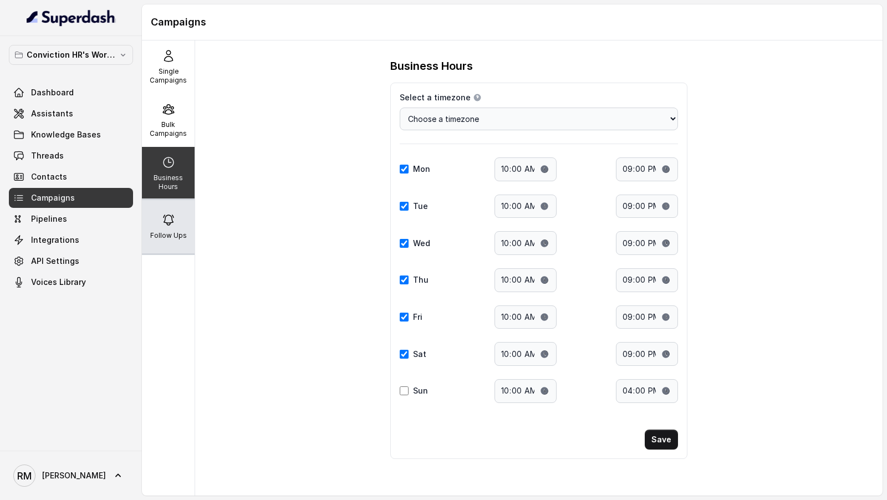
click at [176, 238] on p "Follow Ups" at bounding box center [168, 235] width 37 height 9
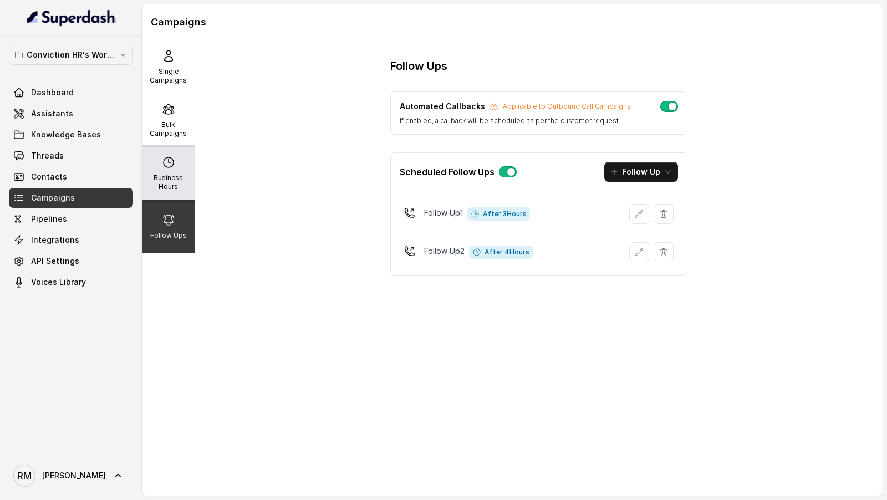
drag, startPoint x: 166, startPoint y: 172, endPoint x: 166, endPoint y: 165, distance: 7.8
click at [166, 172] on div "Business Hours" at bounding box center [168, 173] width 53 height 53
select select "Asia/Calcutta"
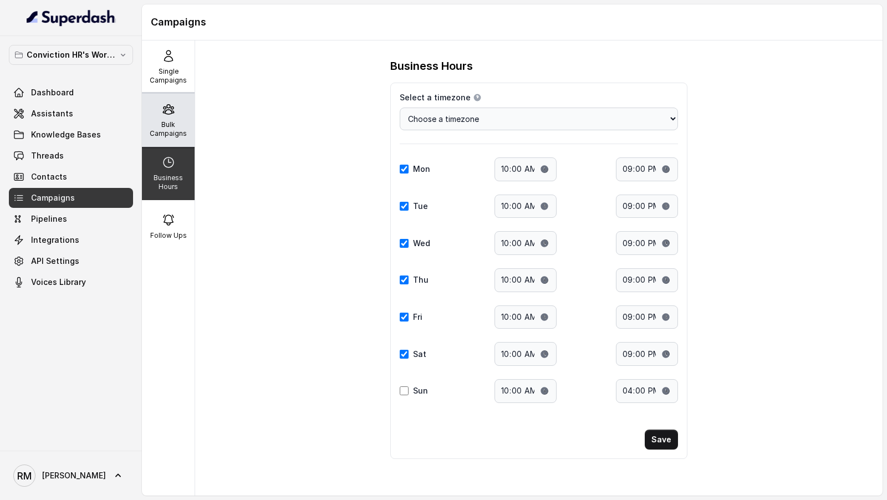
click at [166, 117] on div "Bulk Campaigns" at bounding box center [168, 120] width 53 height 53
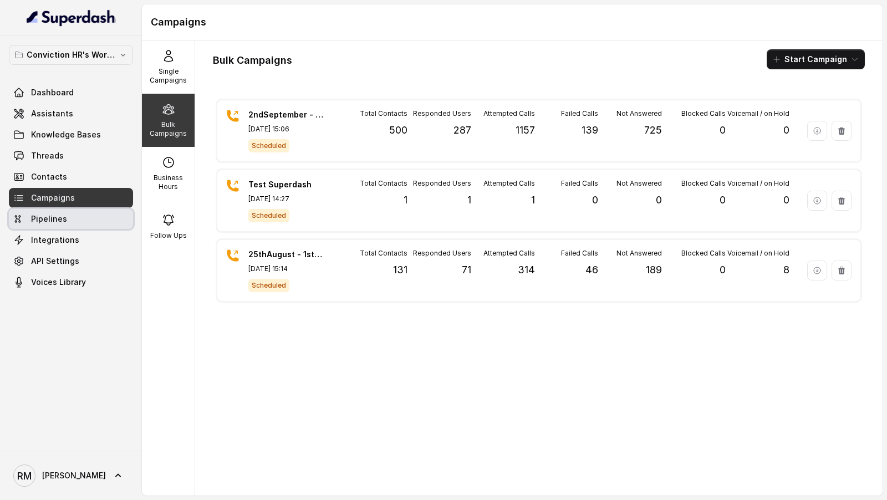
click at [103, 214] on link "Pipelines" at bounding box center [71, 219] width 124 height 20
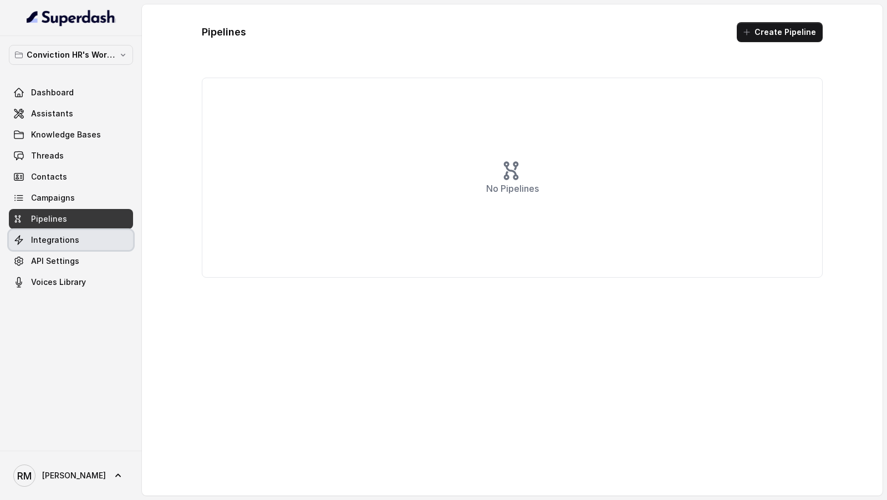
click at [93, 237] on link "Integrations" at bounding box center [71, 240] width 124 height 20
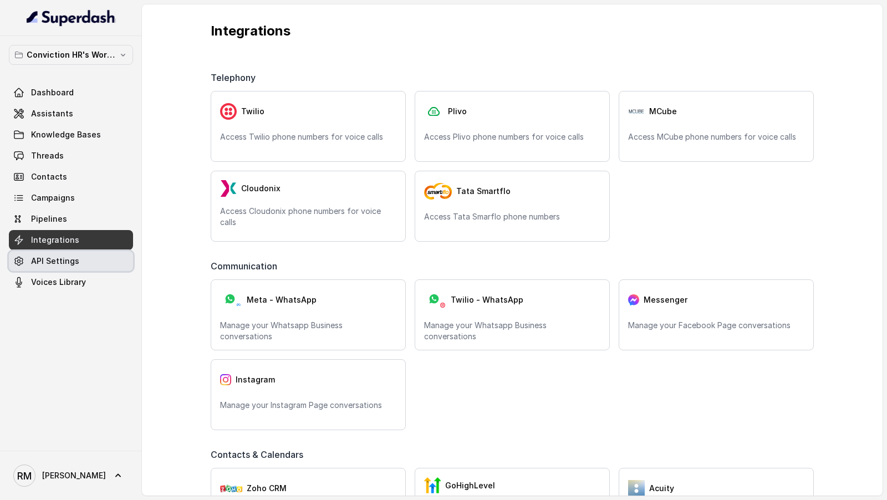
click at [88, 257] on link "API Settings" at bounding box center [71, 261] width 124 height 20
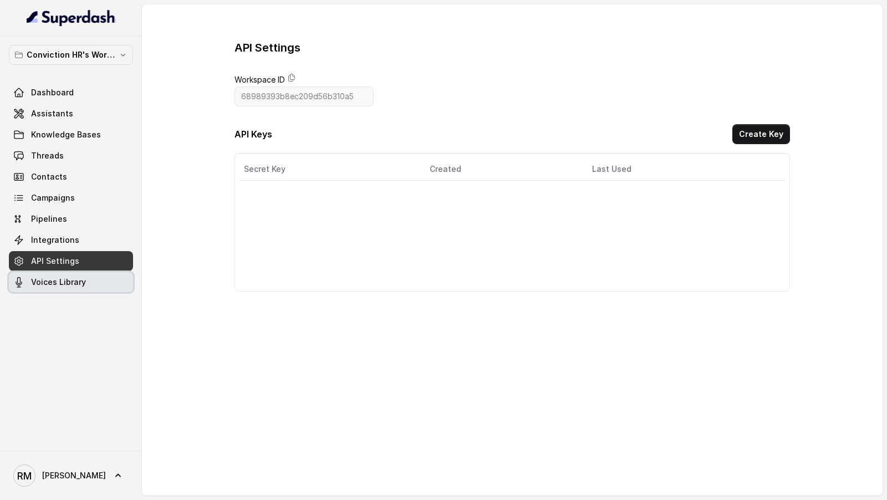
click at [90, 278] on link "Voices Library" at bounding box center [71, 282] width 124 height 20
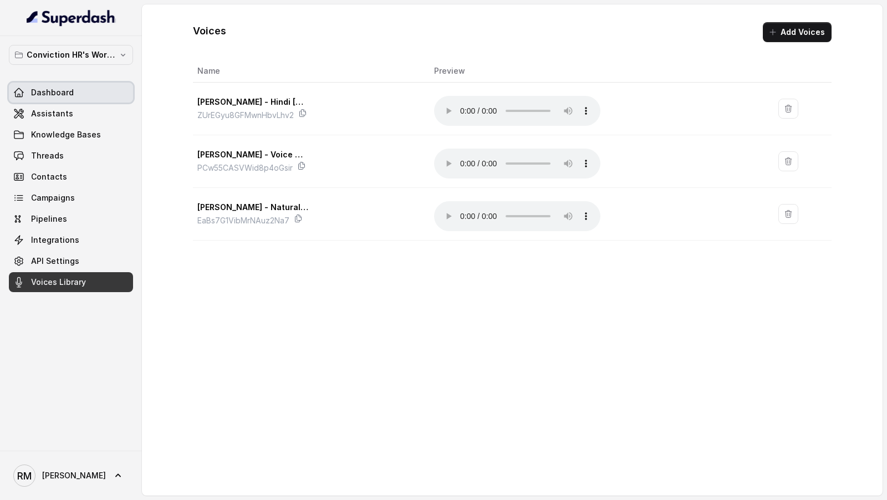
click at [79, 97] on link "Dashboard" at bounding box center [71, 93] width 124 height 20
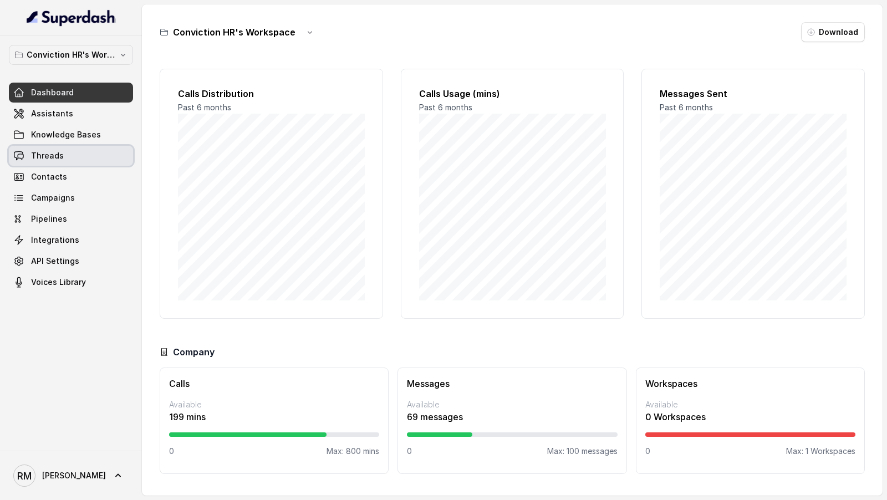
click at [59, 158] on span "Threads" at bounding box center [47, 155] width 33 height 11
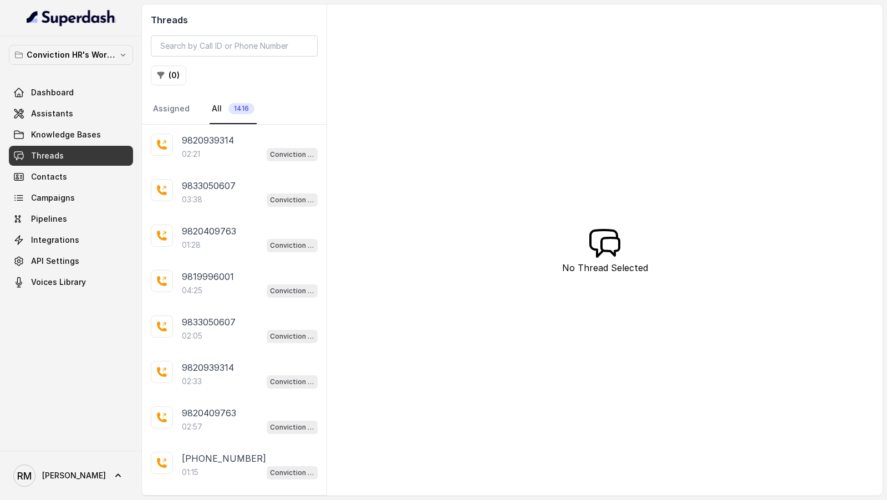
click at [203, 157] on div "02:21 Conviction HR Outbound Assistant" at bounding box center [250, 154] width 136 height 14
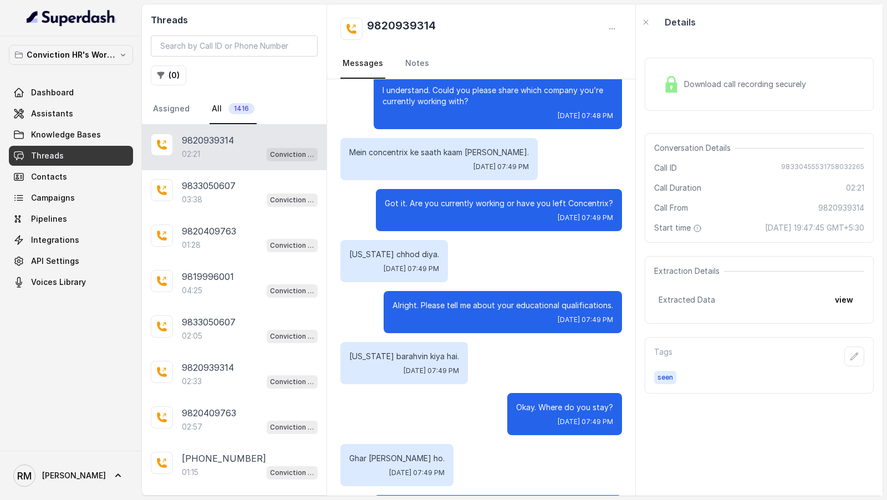
scroll to position [1414, 0]
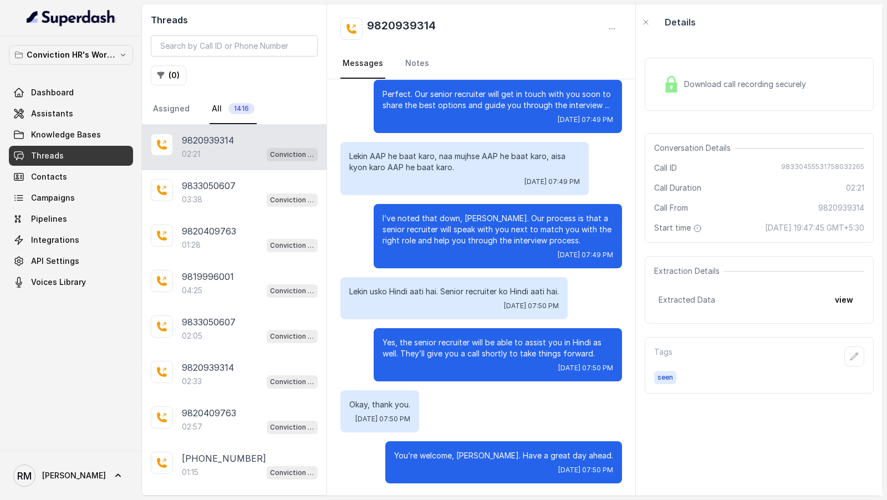
click at [731, 89] on span "Download call recording securely" at bounding box center [747, 84] width 126 height 11
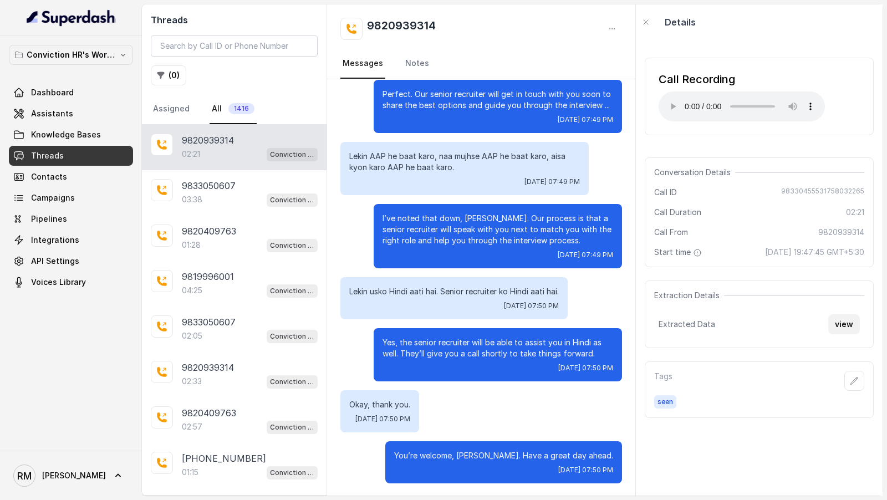
click at [797, 334] on button "view" at bounding box center [844, 324] width 32 height 20
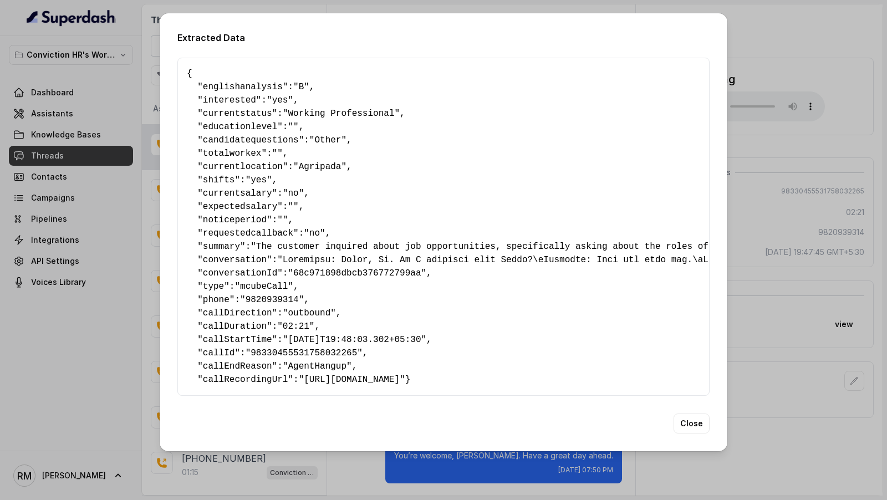
click at [228, 86] on span "englishanalysis" at bounding box center [243, 87] width 80 height 10
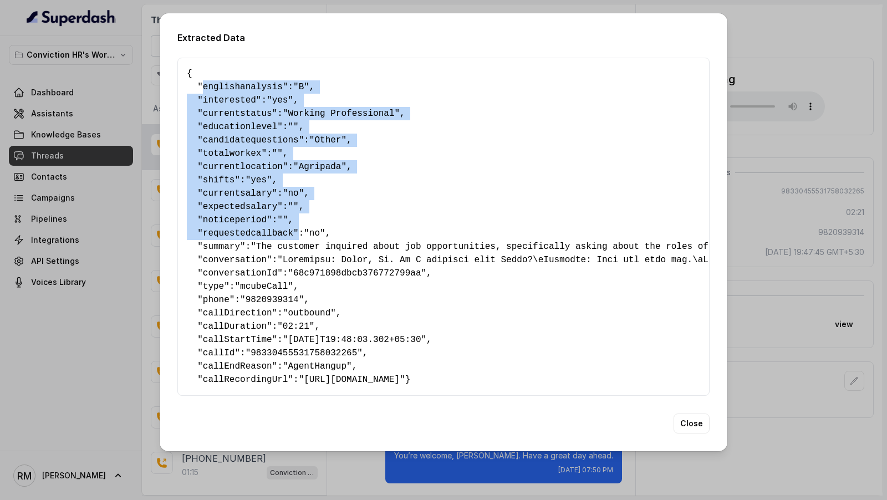
drag, startPoint x: 228, startPoint y: 86, endPoint x: 294, endPoint y: 223, distance: 152.7
click at [294, 223] on pre "{ " englishanalysis ": "B" , " interested ": "yes" , " currentstatus ": "Workin…" at bounding box center [443, 226] width 513 height 319
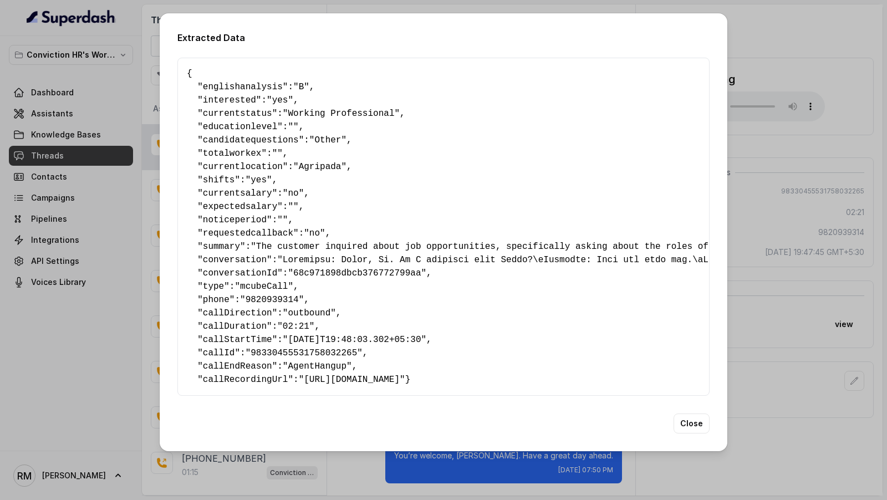
click at [788, 213] on div "Extracted Data { " englishanalysis ": "B" , " interested ": "yes" , " currentst…" at bounding box center [443, 250] width 887 height 500
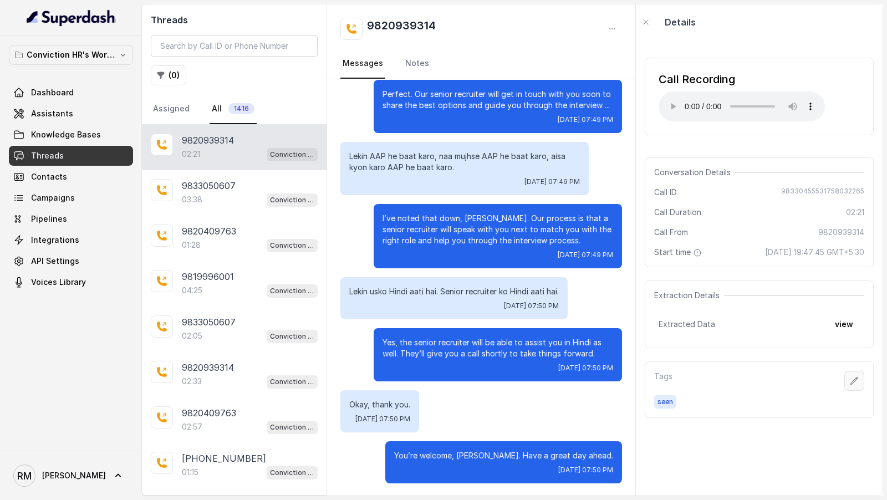
click at [797, 385] on icon "button" at bounding box center [853, 380] width 9 height 9
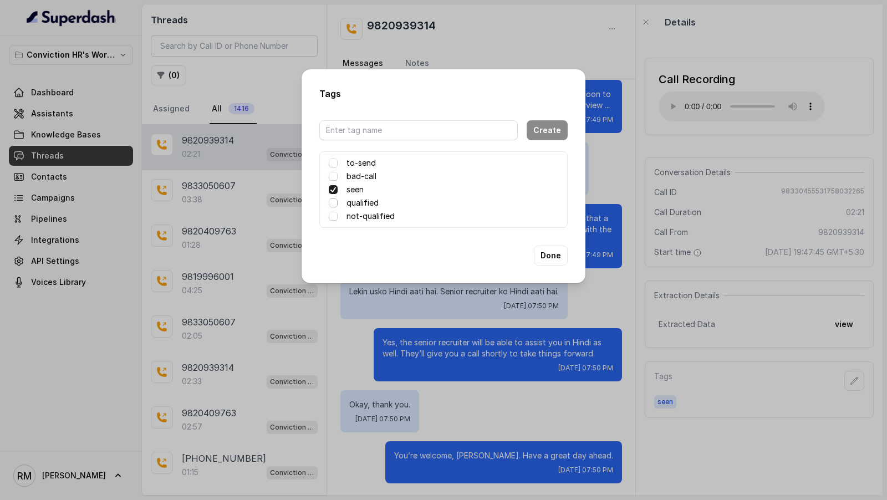
click at [334, 201] on span at bounding box center [333, 202] width 9 height 9
click at [552, 254] on button "Done" at bounding box center [551, 255] width 34 height 20
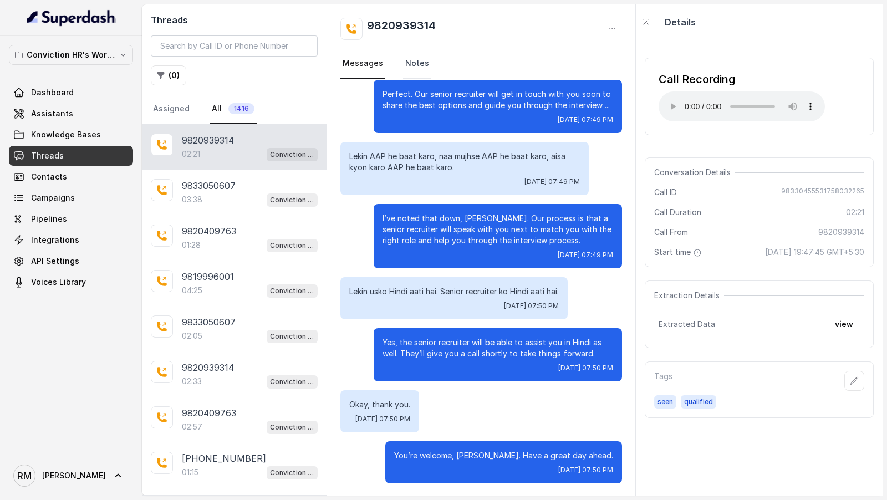
click at [418, 63] on link "Notes" at bounding box center [417, 64] width 28 height 30
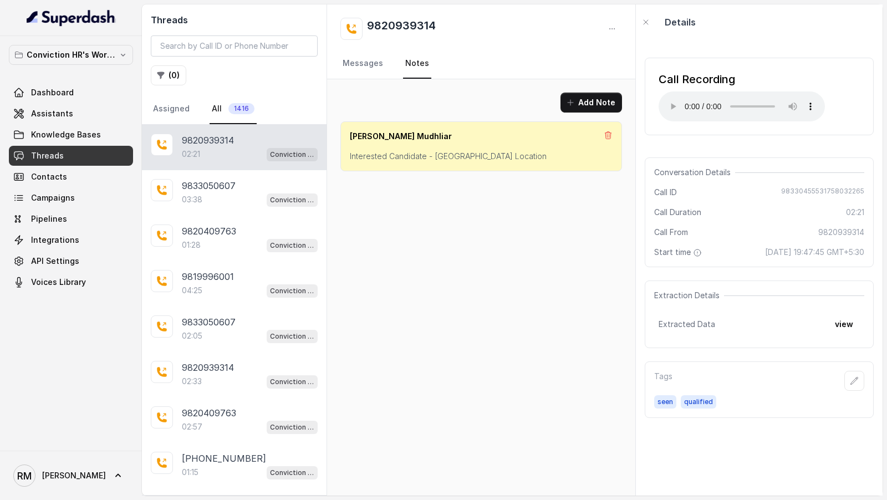
click at [365, 154] on p "Interested Candidate - Sanpada Location" at bounding box center [481, 156] width 263 height 11
drag, startPoint x: 365, startPoint y: 154, endPoint x: 519, endPoint y: 171, distance: 154.9
click at [519, 171] on div "Add Note Rajesh Mudhliar Interested Candidate - Sanpada Location" at bounding box center [481, 131] width 308 height 105
drag, startPoint x: 653, startPoint y: 398, endPoint x: 725, endPoint y: 405, distance: 72.4
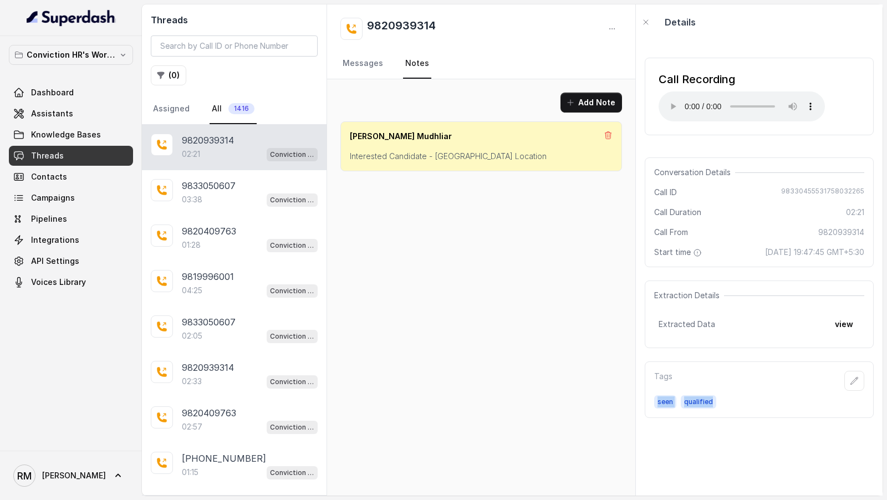
click at [726, 406] on div "Tags seen qualified" at bounding box center [758, 389] width 229 height 57
click at [551, 297] on div "Add Note Rajesh Mudhliar Interested Candidate - Sanpada Location" at bounding box center [481, 287] width 308 height 416
click at [583, 100] on button "Add Note" at bounding box center [591, 103] width 62 height 20
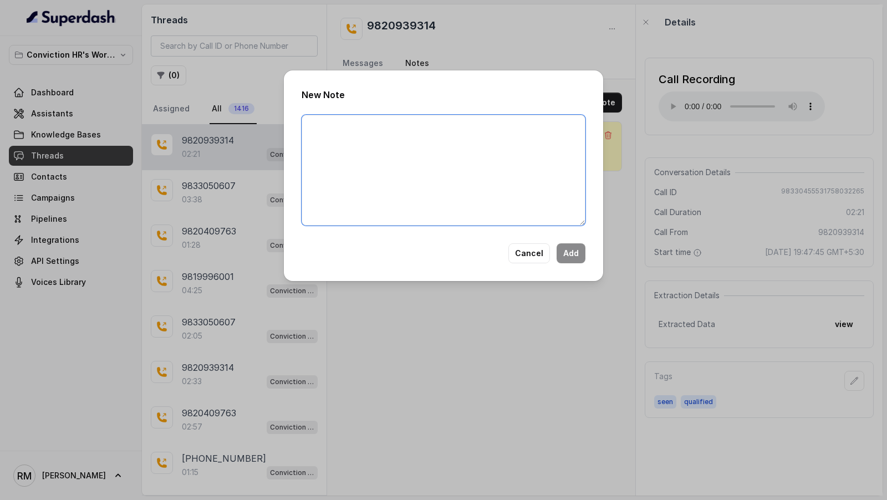
click at [418, 159] on textarea at bounding box center [443, 170] width 284 height 111
click at [523, 252] on button "Cancel" at bounding box center [529, 253] width 42 height 20
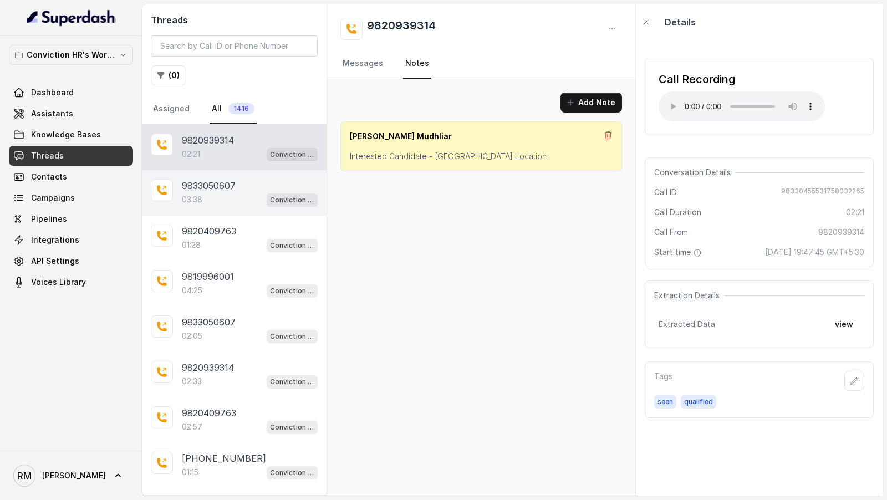
click at [219, 182] on p "9833050607" at bounding box center [209, 185] width 54 height 13
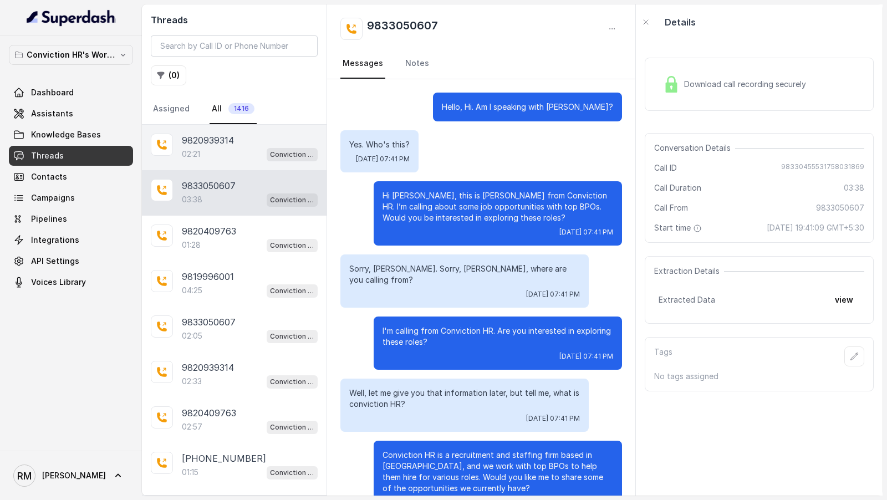
scroll to position [1715, 0]
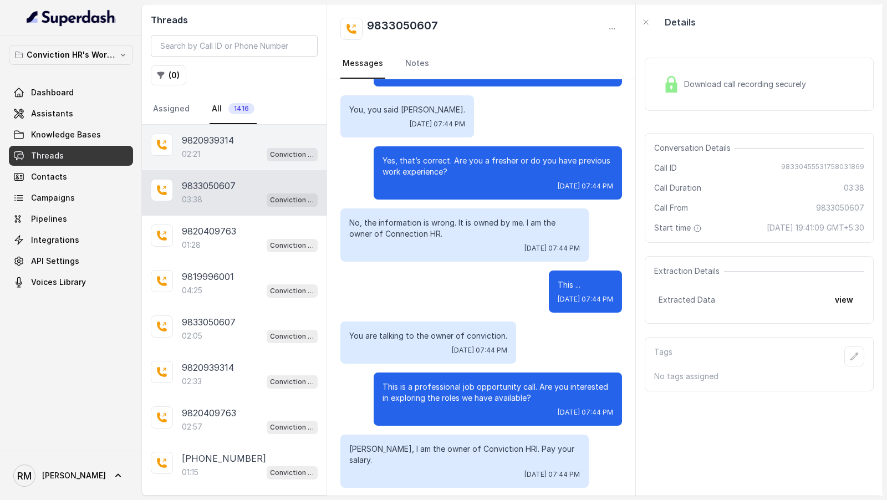
click at [243, 147] on div "02:21 Conviction HR Outbound Assistant" at bounding box center [250, 154] width 136 height 14
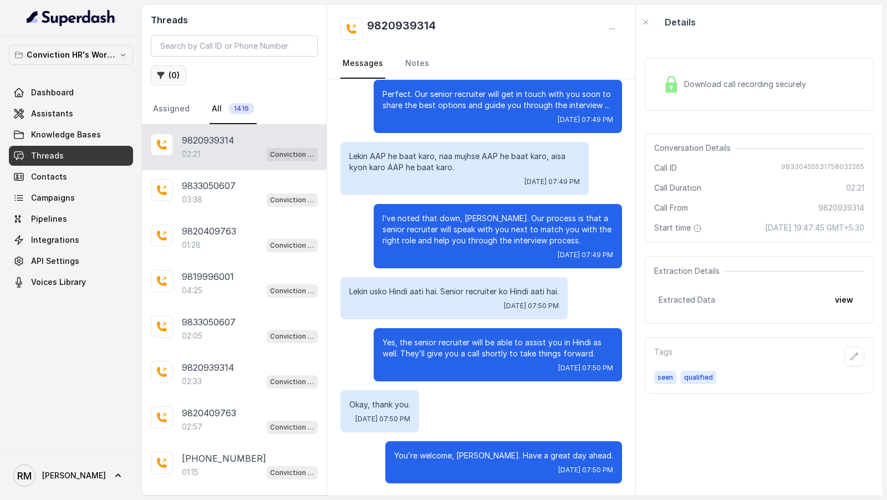
click at [175, 81] on button "( 0 )" at bounding box center [168, 75] width 35 height 20
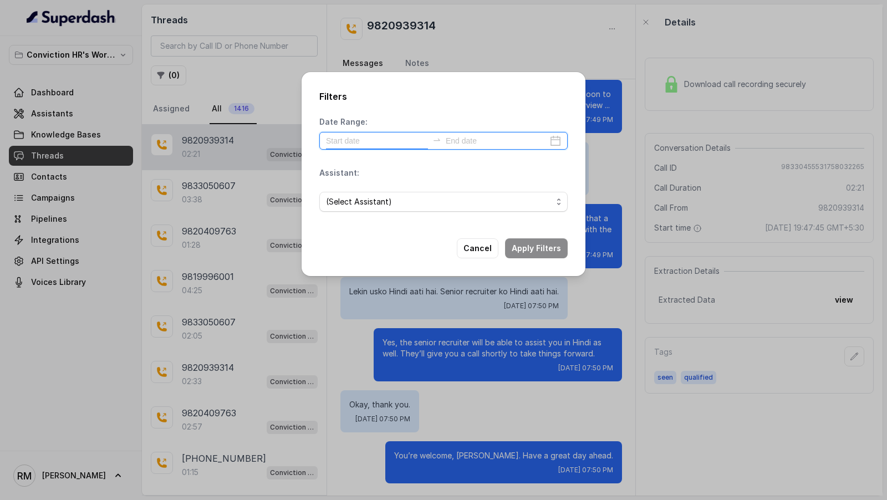
click at [367, 138] on input at bounding box center [377, 141] width 102 height 12
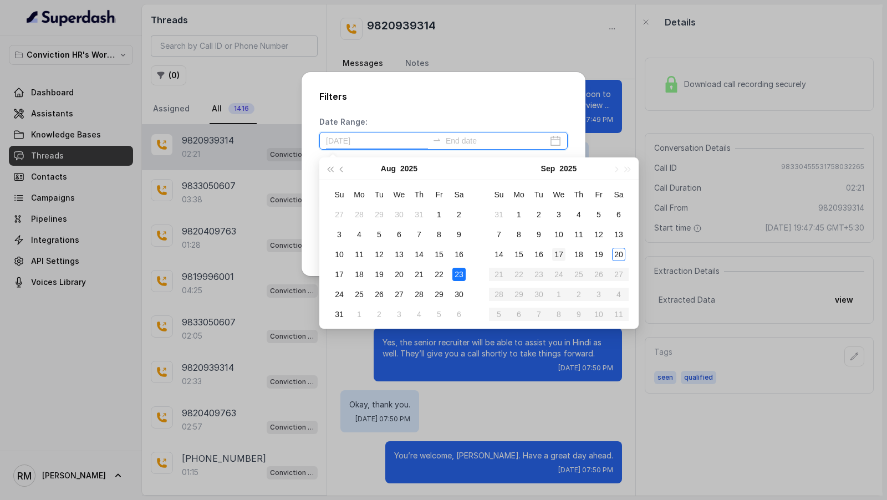
type input "2025-08-16"
type input "2025-09-18"
type input "2025-09-19"
click at [598, 258] on div "19" at bounding box center [598, 254] width 13 height 13
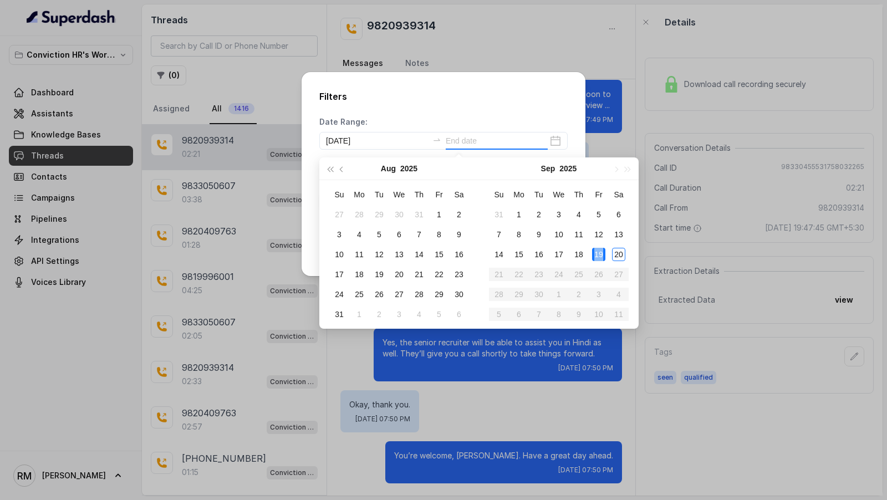
type input "2025-09-19"
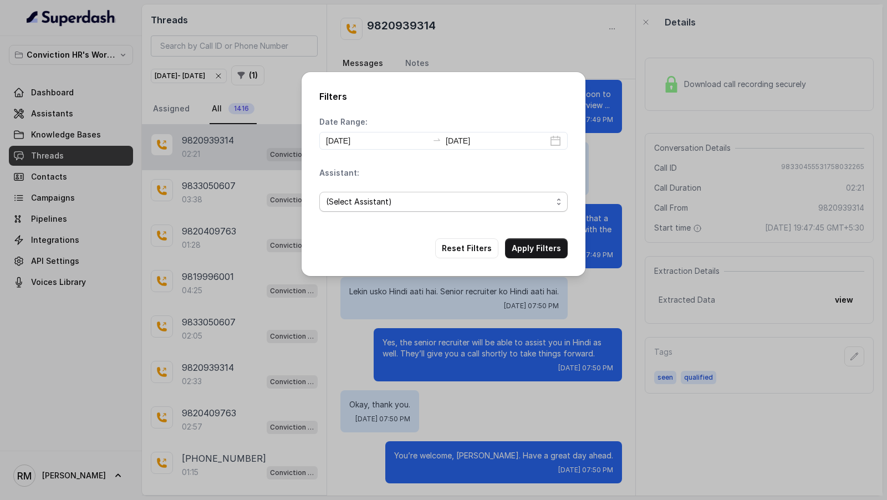
click at [382, 207] on span "(Select Assistant)" at bounding box center [439, 201] width 226 height 13
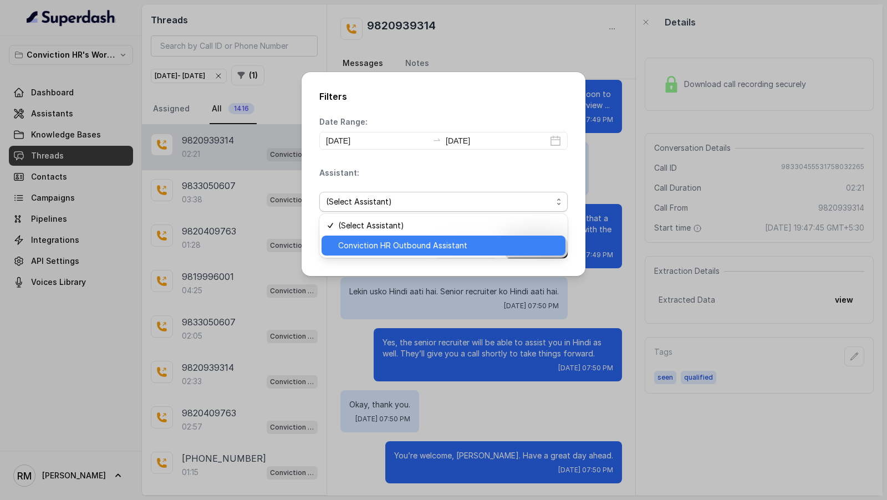
click at [381, 249] on span "Conviction HR Outbound Assistant" at bounding box center [448, 245] width 221 height 13
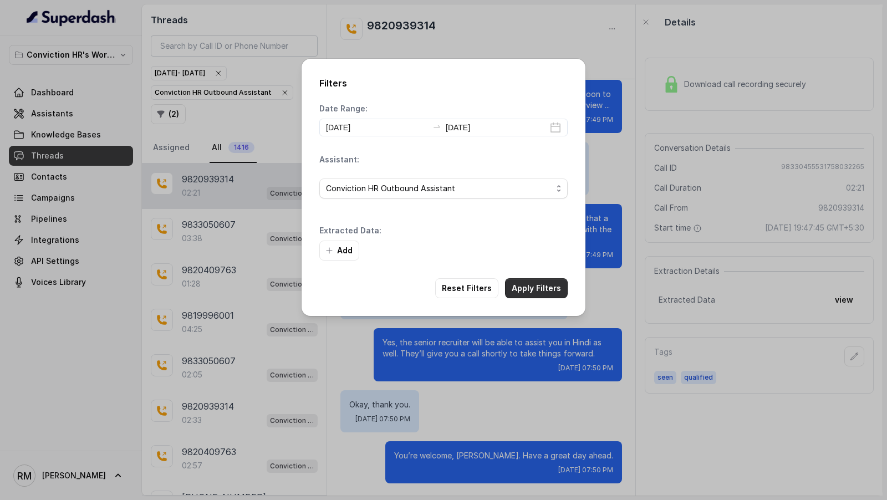
click at [523, 292] on button "Apply Filters" at bounding box center [536, 288] width 63 height 20
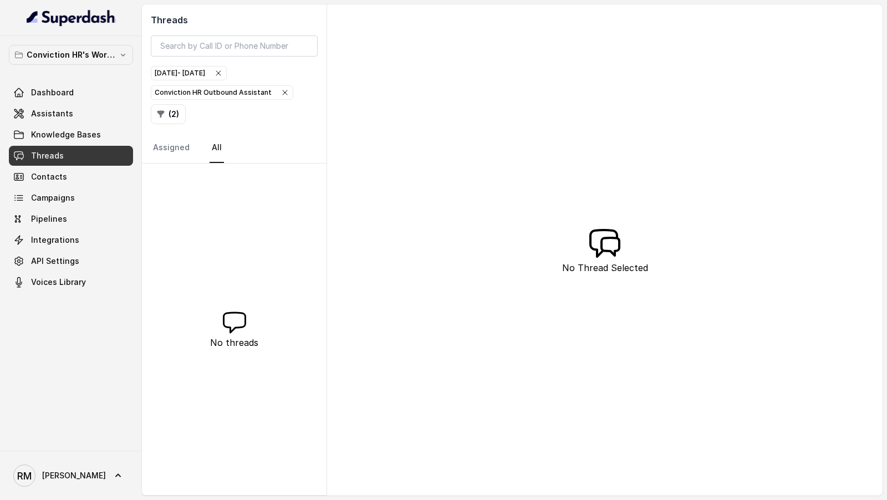
click at [280, 94] on icon "button" at bounding box center [284, 92] width 9 height 9
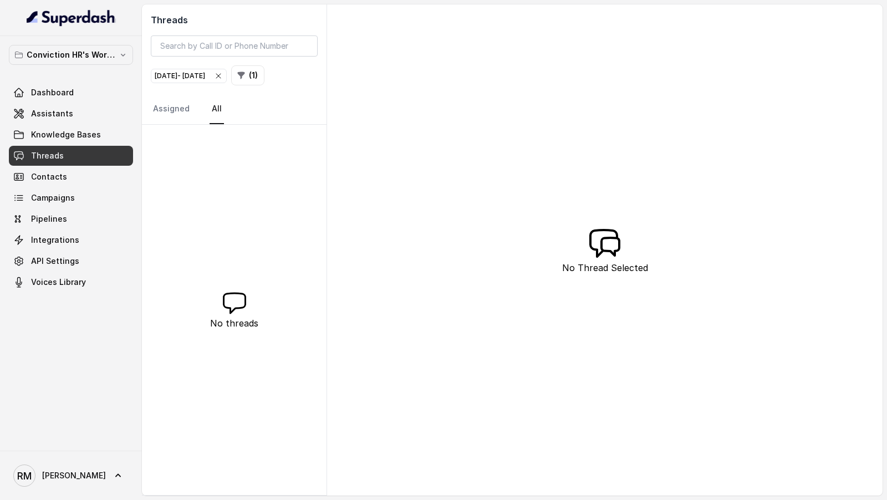
click at [223, 78] on icon "button" at bounding box center [218, 75] width 9 height 9
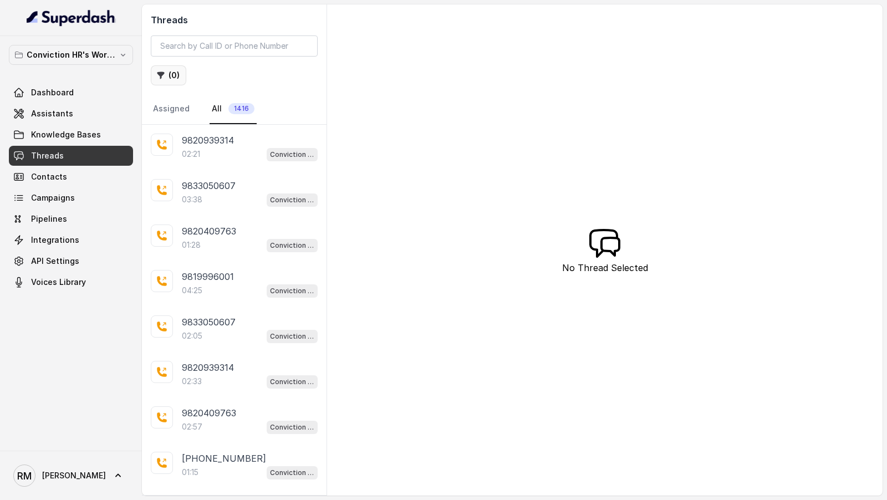
click at [171, 80] on button "( 0 )" at bounding box center [168, 75] width 35 height 20
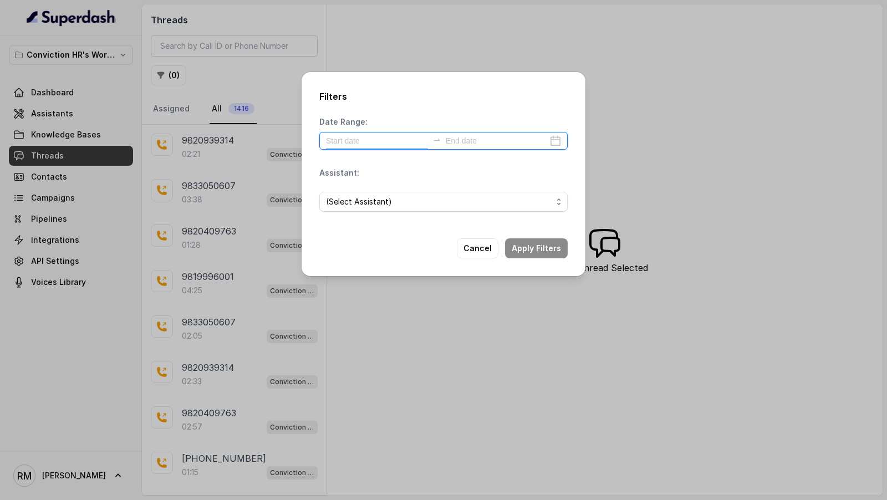
click at [365, 144] on input at bounding box center [377, 141] width 102 height 12
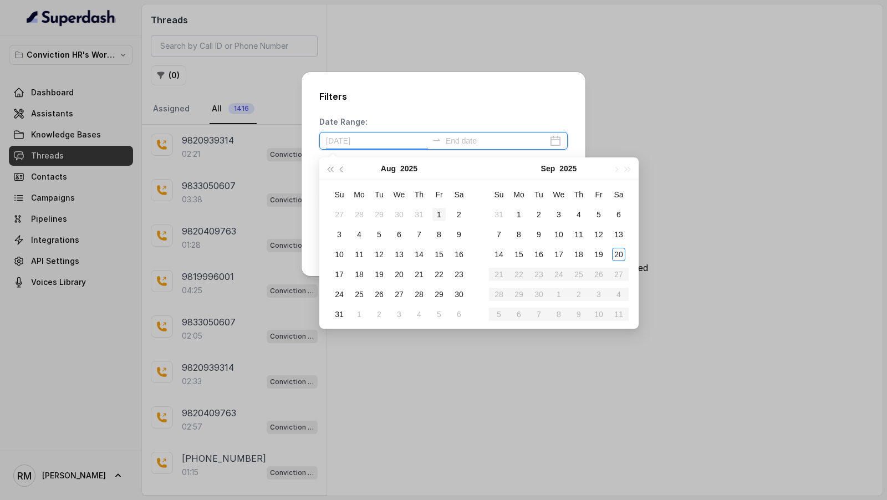
type input "2025-08-01"
click at [439, 215] on div "1" at bounding box center [438, 214] width 13 height 13
type input "2025-08-09"
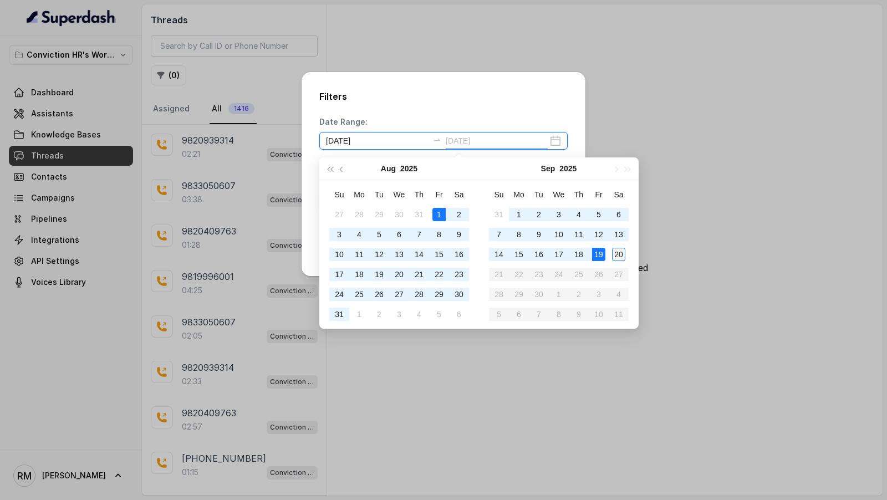
type input "2025-09-20"
click at [619, 254] on div "20" at bounding box center [618, 254] width 13 height 13
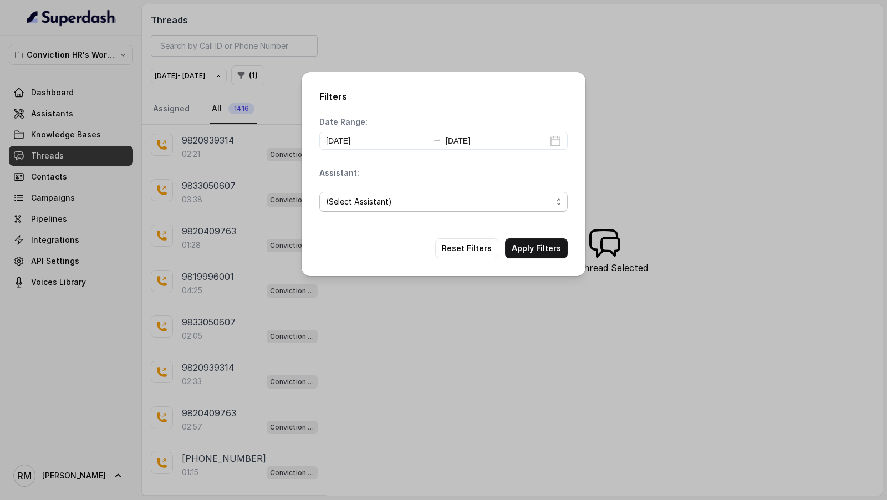
click at [396, 206] on span "(Select Assistant)" at bounding box center [439, 201] width 226 height 13
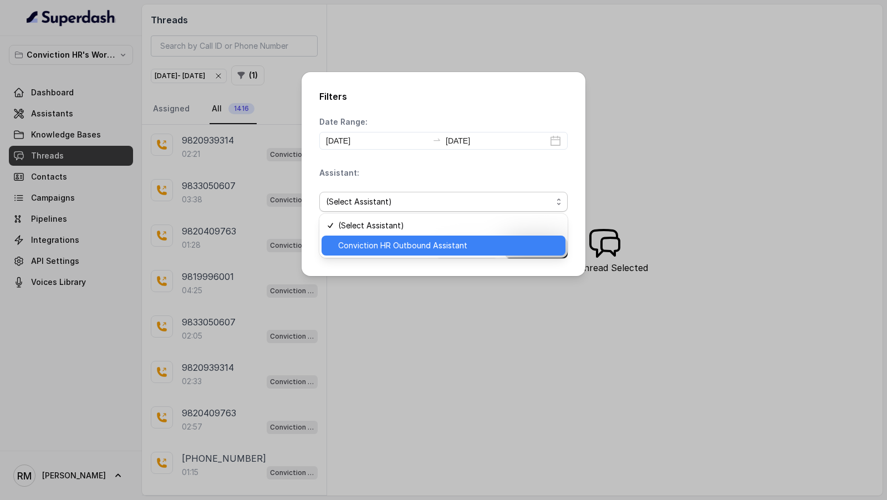
click at [389, 242] on span "Conviction HR Outbound Assistant" at bounding box center [448, 245] width 221 height 13
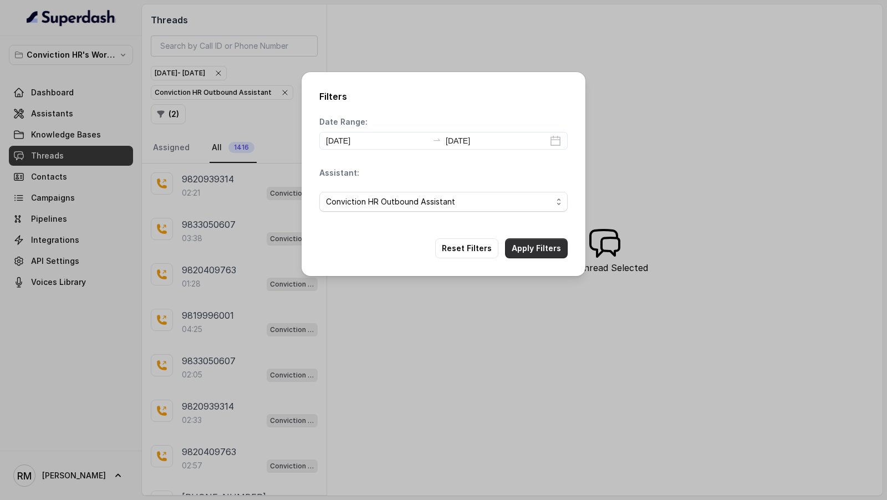
click at [565, 244] on button "Apply Filters" at bounding box center [536, 248] width 63 height 20
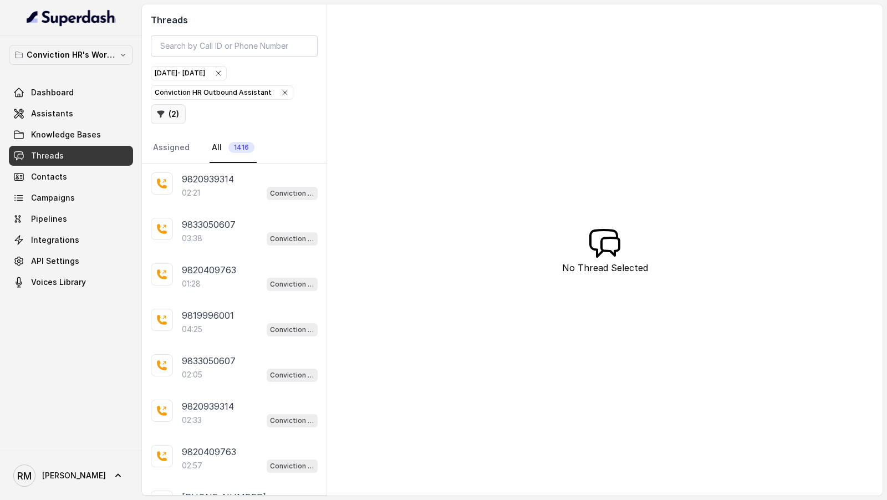
click at [168, 117] on button "( 2 )" at bounding box center [168, 114] width 35 height 20
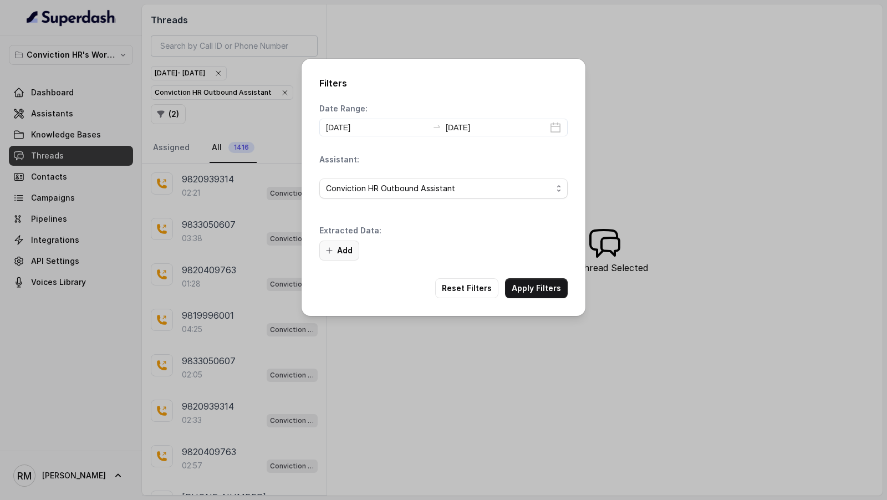
click at [342, 256] on button "Add" at bounding box center [339, 250] width 40 height 20
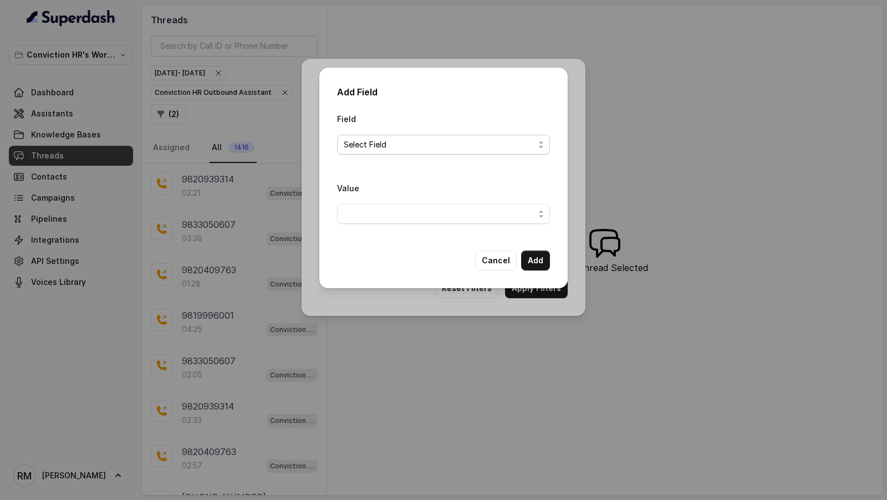
click at [383, 153] on span "Select Field" at bounding box center [443, 145] width 213 height 20
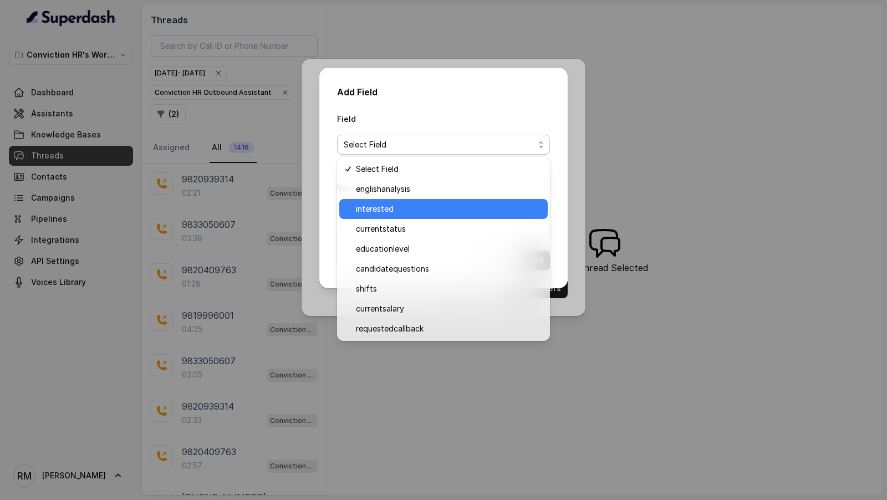
click at [401, 207] on span "interested" at bounding box center [448, 208] width 185 height 13
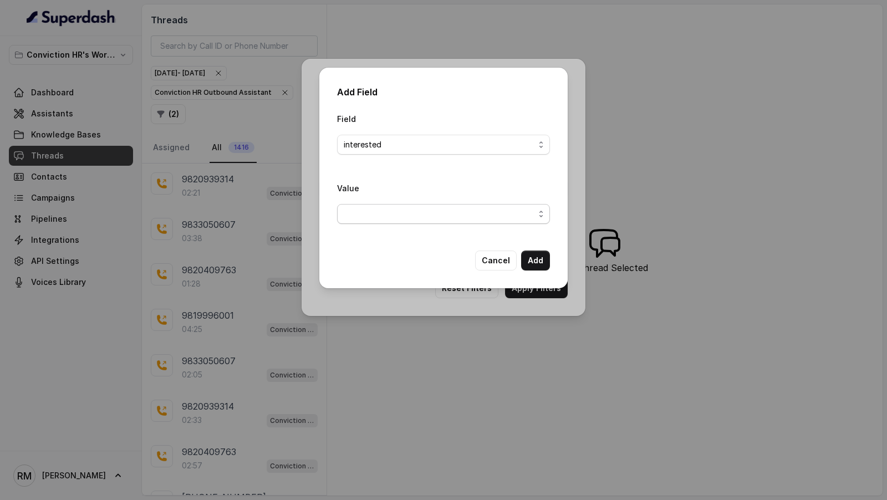
click at [401, 207] on span "button" at bounding box center [443, 214] width 213 height 20
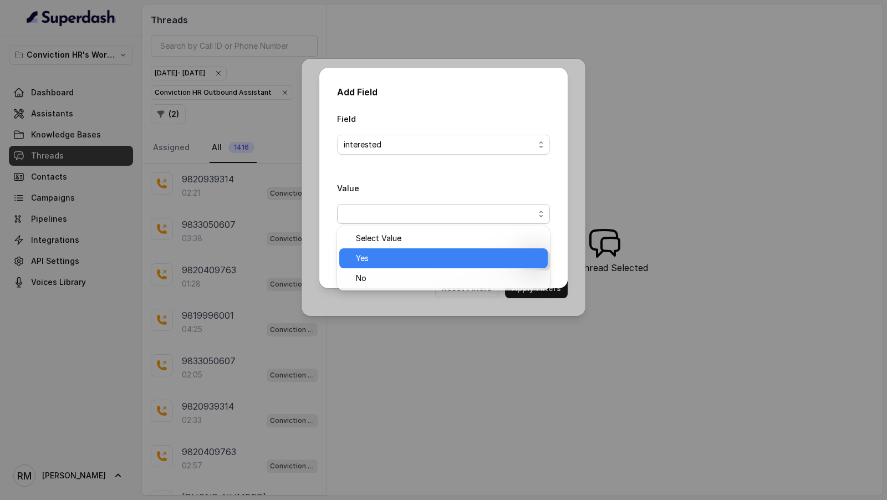
click at [393, 259] on span "Yes" at bounding box center [448, 258] width 185 height 13
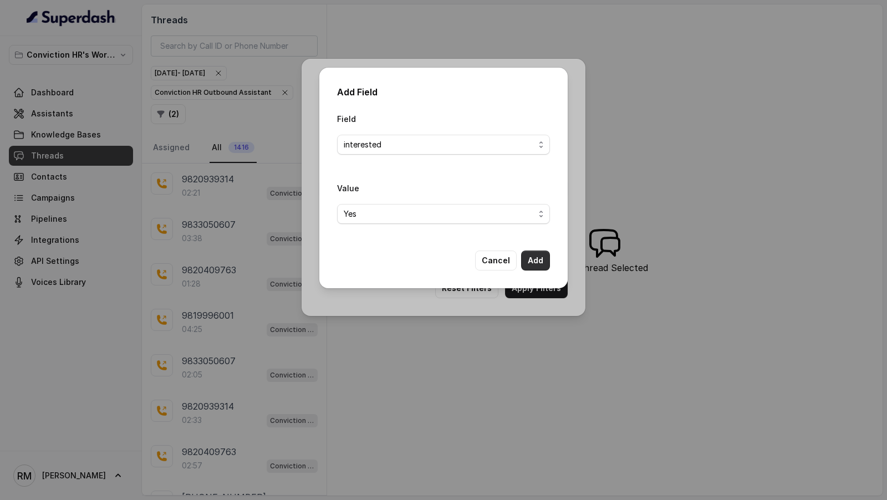
click at [535, 258] on button "Add" at bounding box center [535, 260] width 29 height 20
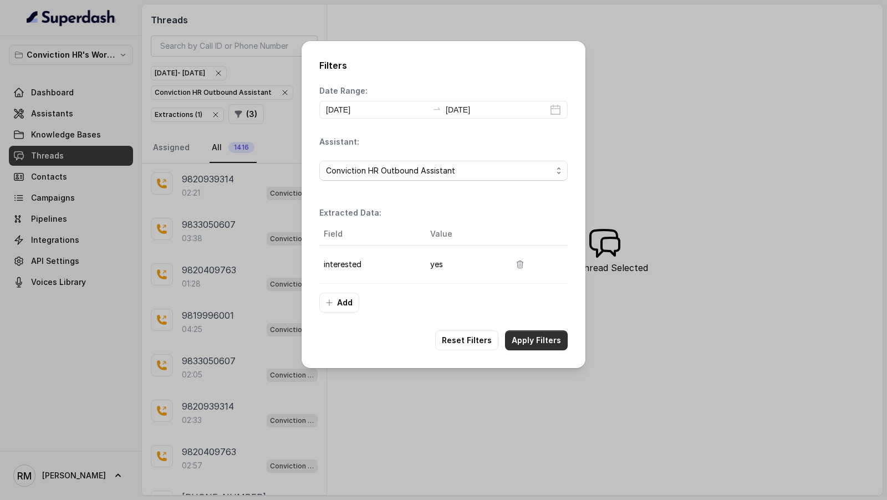
click at [540, 340] on button "Apply Filters" at bounding box center [536, 340] width 63 height 20
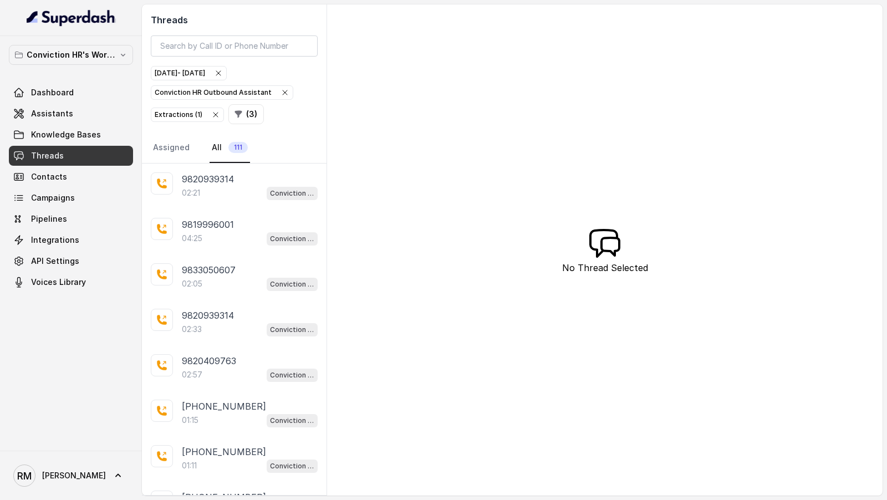
click at [213, 114] on icon "button" at bounding box center [215, 114] width 9 height 9
click at [162, 115] on icon "button" at bounding box center [160, 114] width 9 height 9
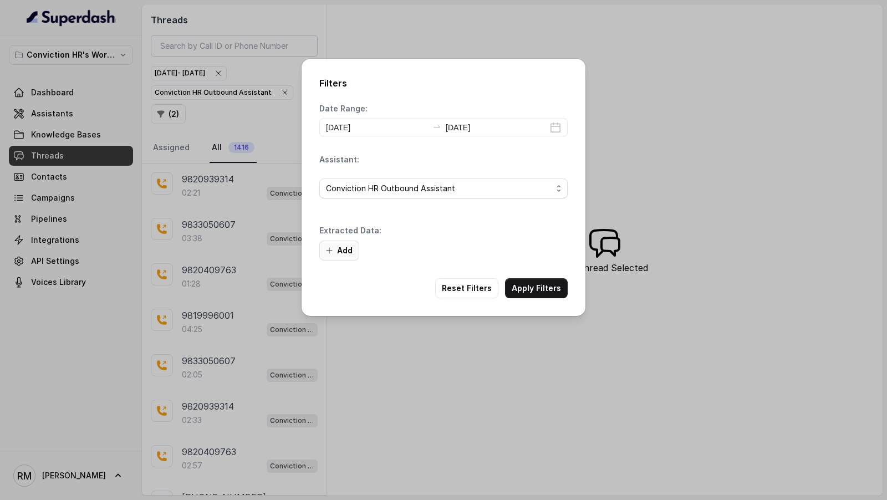
click at [351, 242] on button "Add" at bounding box center [339, 250] width 40 height 20
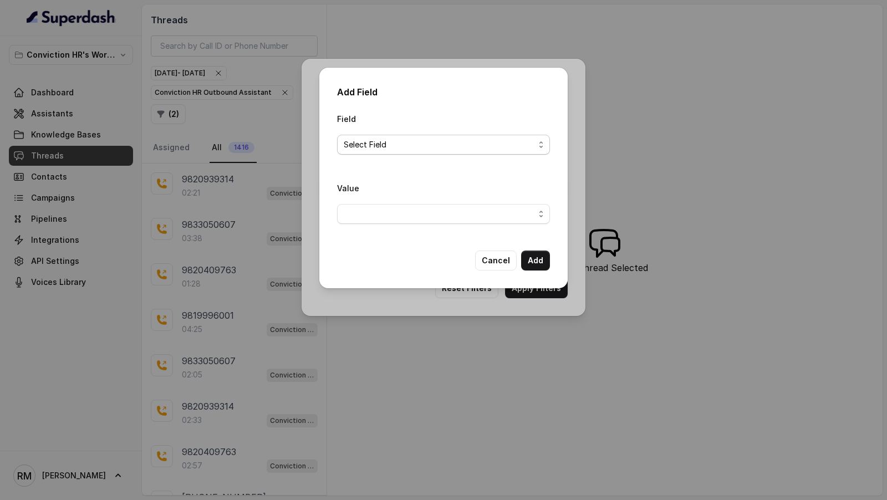
click at [426, 146] on span "Select Field" at bounding box center [439, 144] width 191 height 13
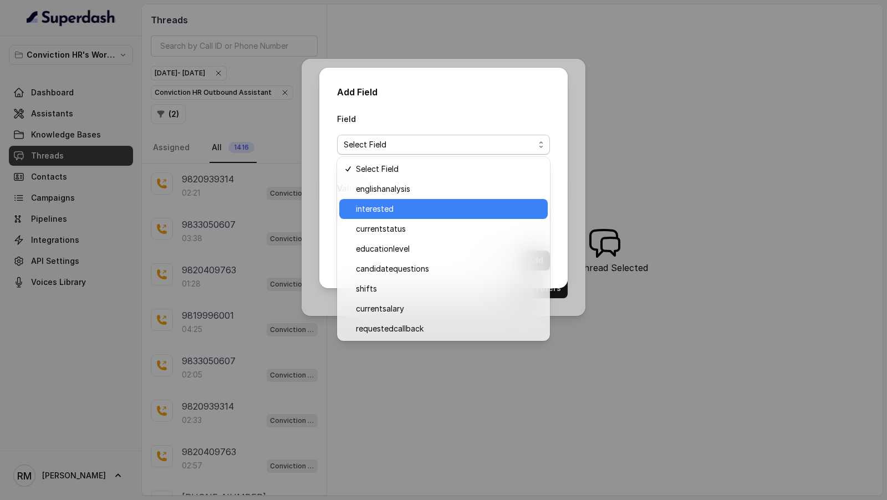
click at [401, 217] on div "interested" at bounding box center [443, 209] width 208 height 20
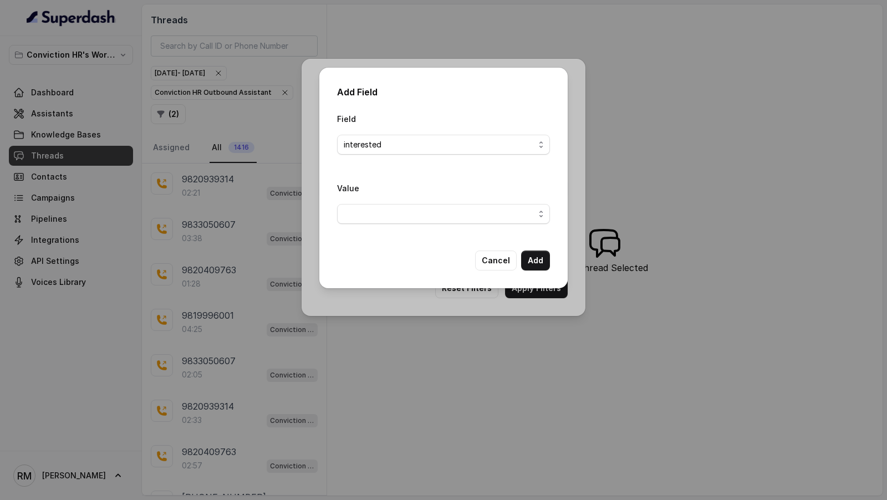
click at [401, 235] on div "Field interested Value Cancel Add" at bounding box center [443, 191] width 213 height 158
click at [406, 225] on div "Value" at bounding box center [443, 207] width 213 height 52
click at [412, 214] on span "button" at bounding box center [443, 214] width 213 height 20
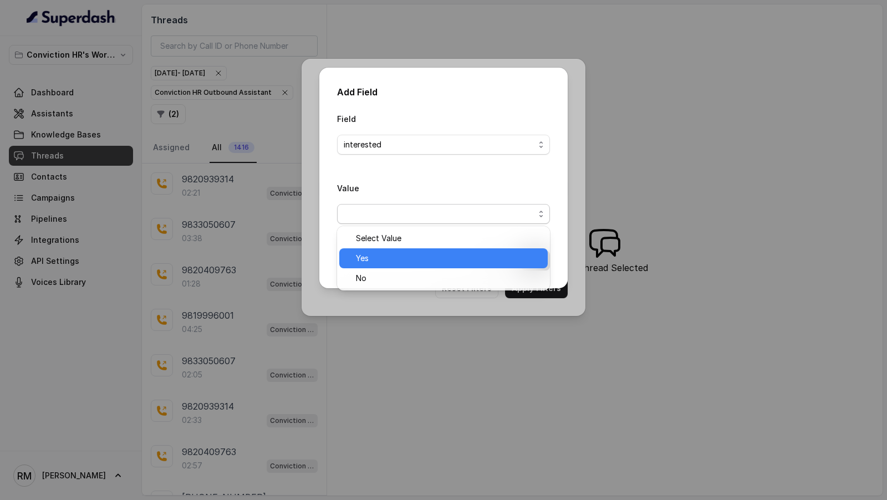
click at [402, 251] on div "Yes" at bounding box center [443, 258] width 208 height 20
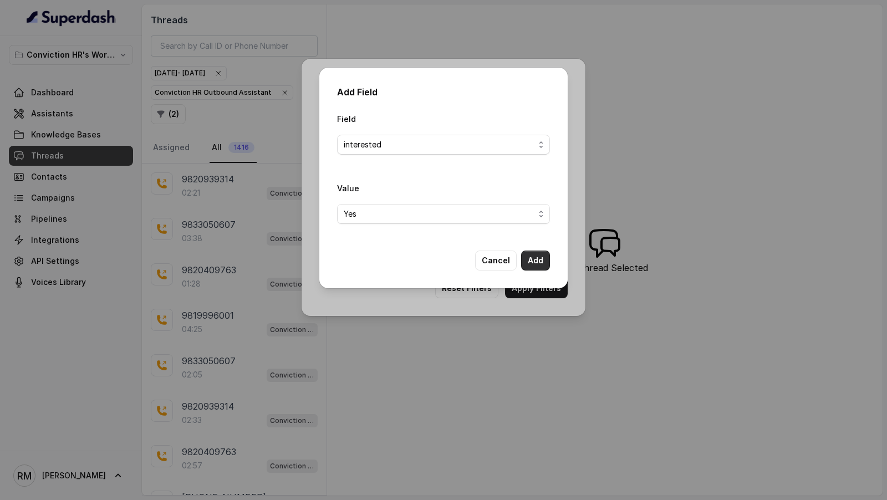
click at [537, 256] on button "Add" at bounding box center [535, 260] width 29 height 20
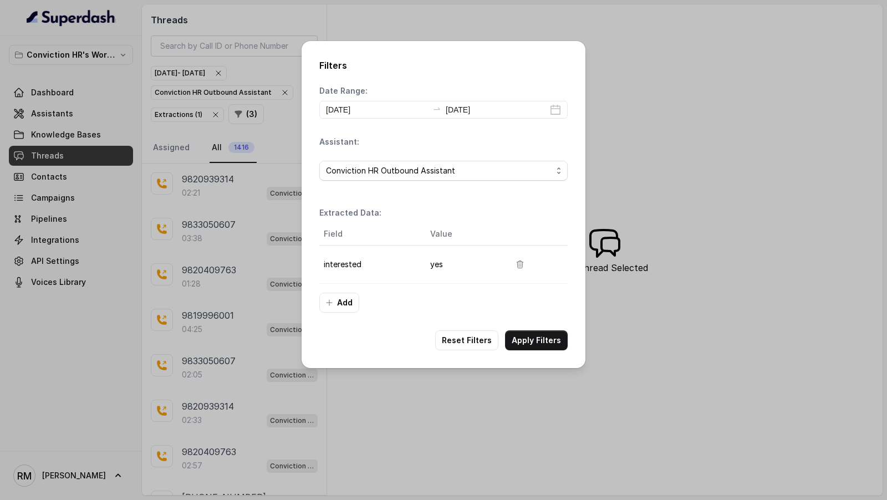
click at [342, 263] on td "interested" at bounding box center [370, 264] width 102 height 38
click at [430, 261] on td "yes" at bounding box center [461, 264] width 80 height 38
click at [333, 310] on button "Add" at bounding box center [339, 303] width 40 height 20
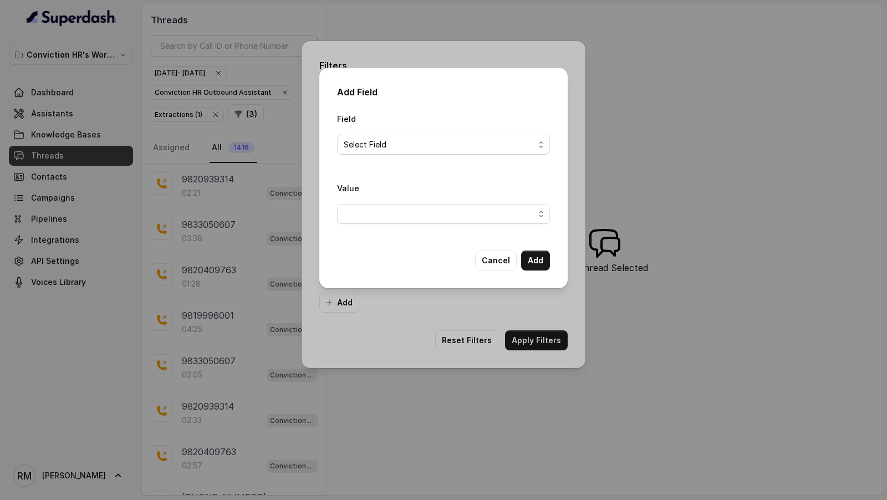
click at [418, 135] on span "Select Field" at bounding box center [443, 145] width 213 height 20
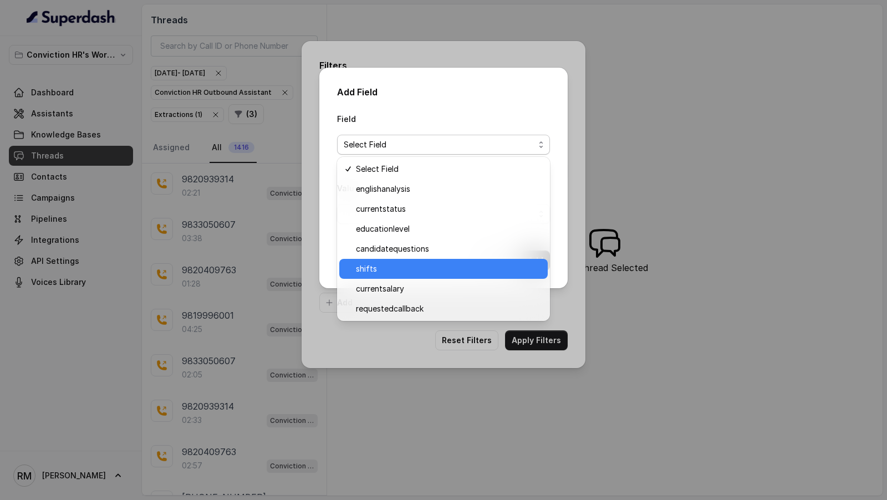
click at [410, 262] on span "shifts" at bounding box center [448, 268] width 185 height 13
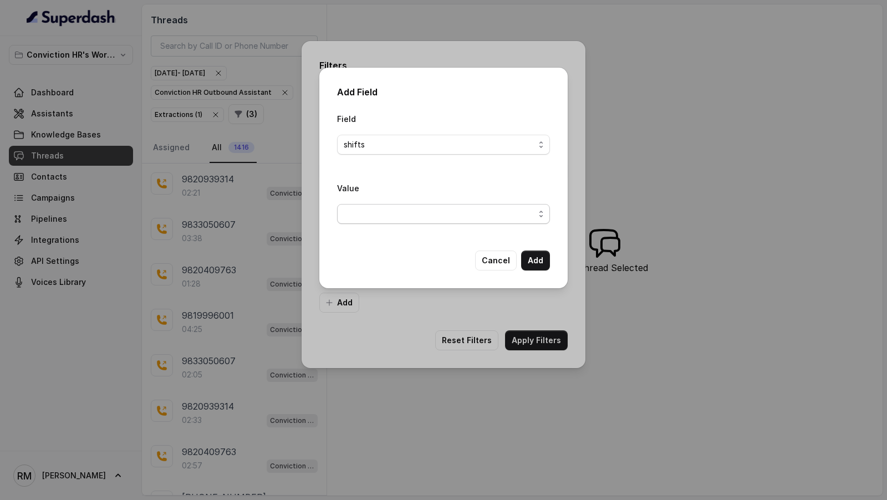
click at [423, 218] on span "button" at bounding box center [443, 214] width 213 height 20
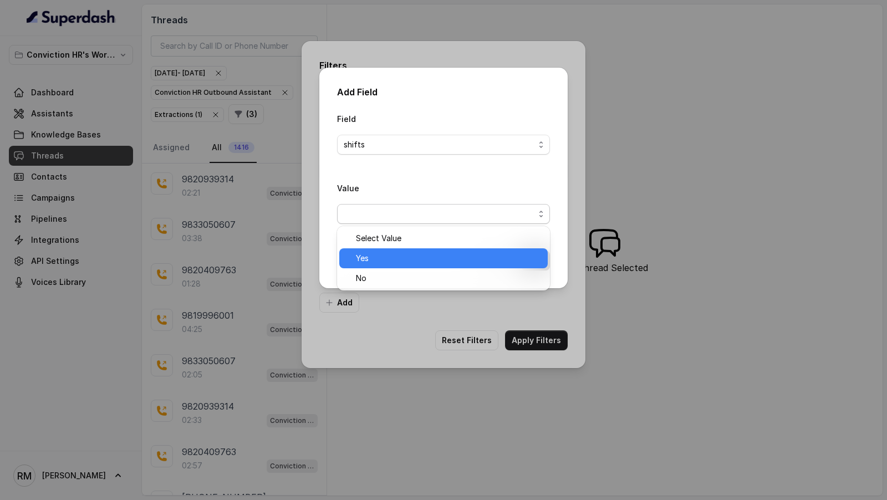
click at [409, 250] on div "Yes" at bounding box center [443, 258] width 208 height 20
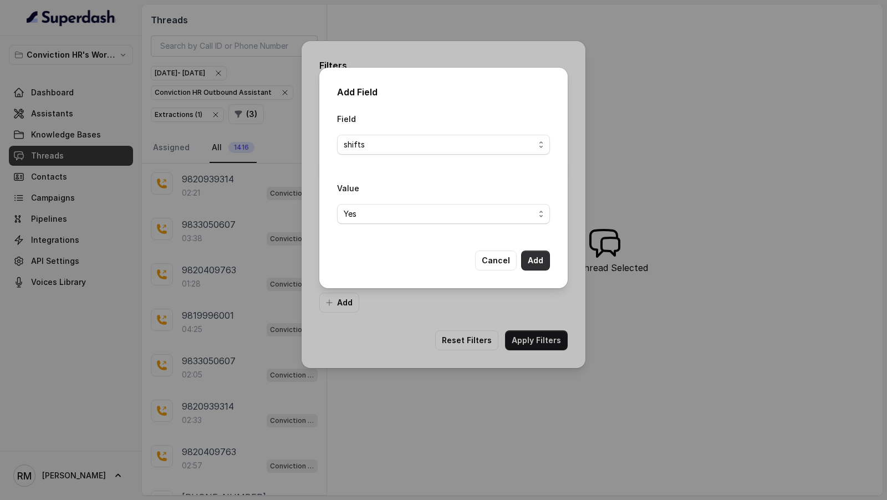
click at [545, 253] on button "Add" at bounding box center [535, 260] width 29 height 20
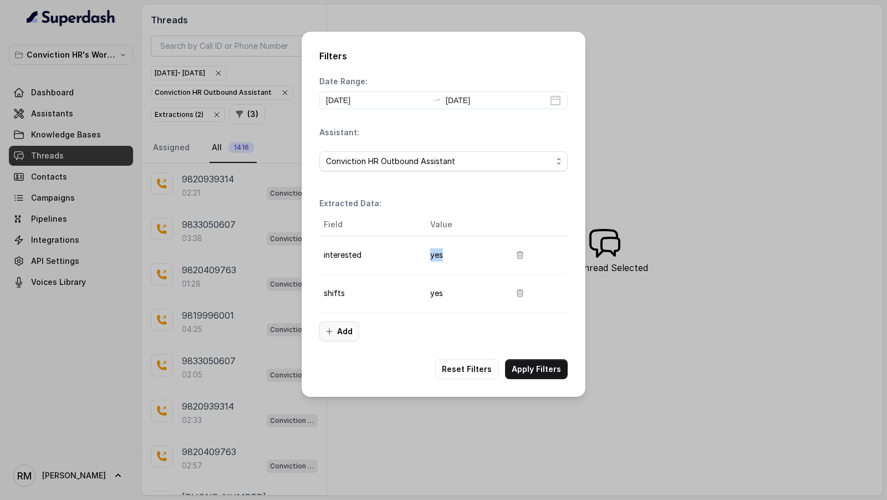
click at [345, 328] on button "Add" at bounding box center [339, 331] width 40 height 20
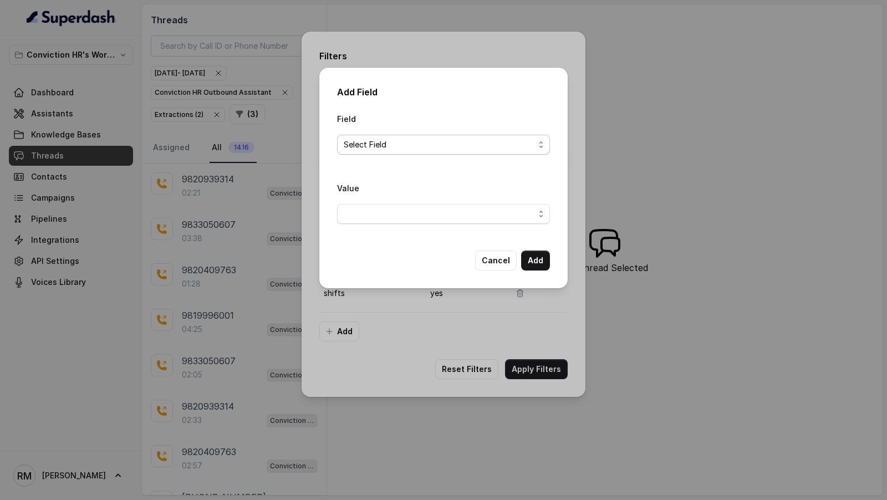
click at [427, 149] on span "Select Field" at bounding box center [439, 144] width 191 height 13
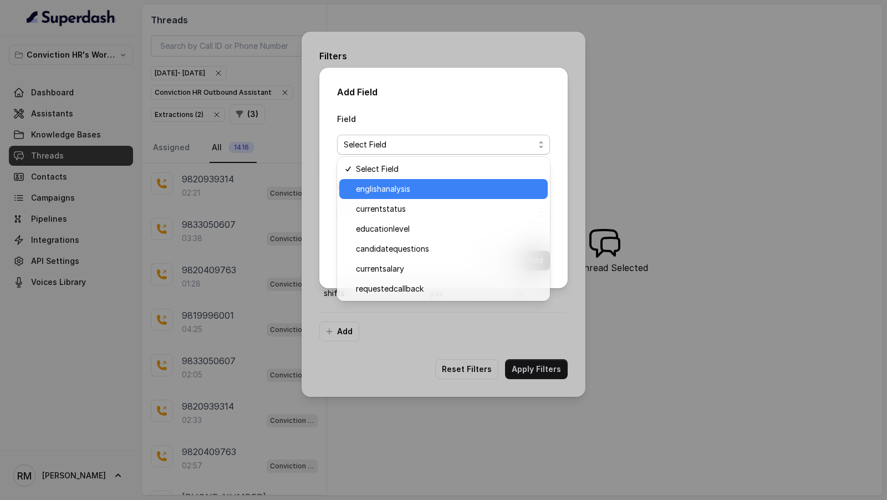
click at [413, 192] on span "englishanalysis" at bounding box center [448, 188] width 185 height 13
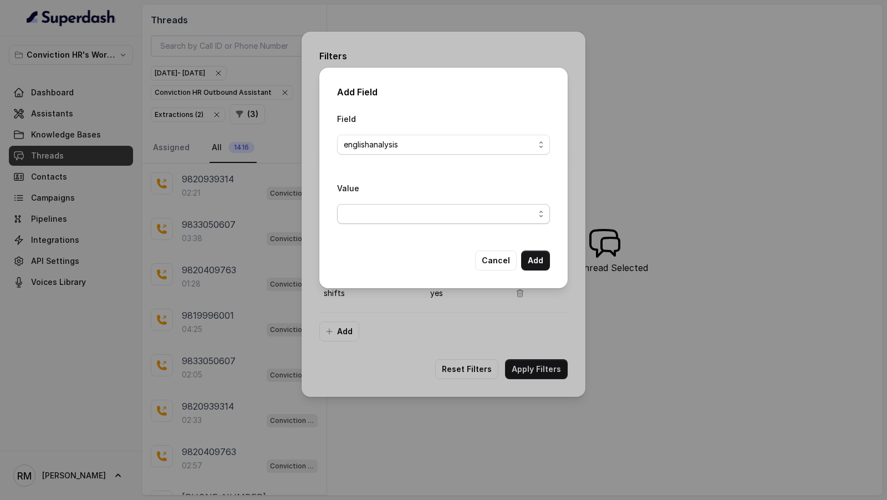
click at [440, 216] on span "button" at bounding box center [443, 214] width 213 height 20
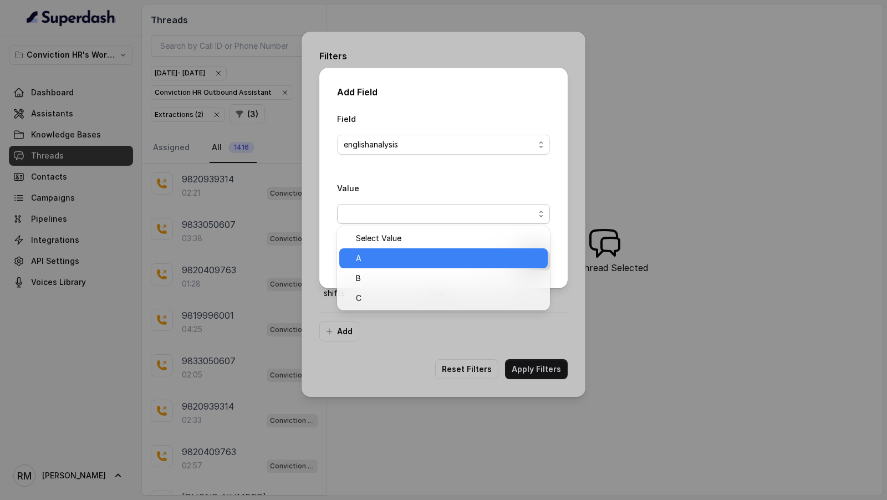
click at [411, 258] on span "A" at bounding box center [448, 258] width 185 height 13
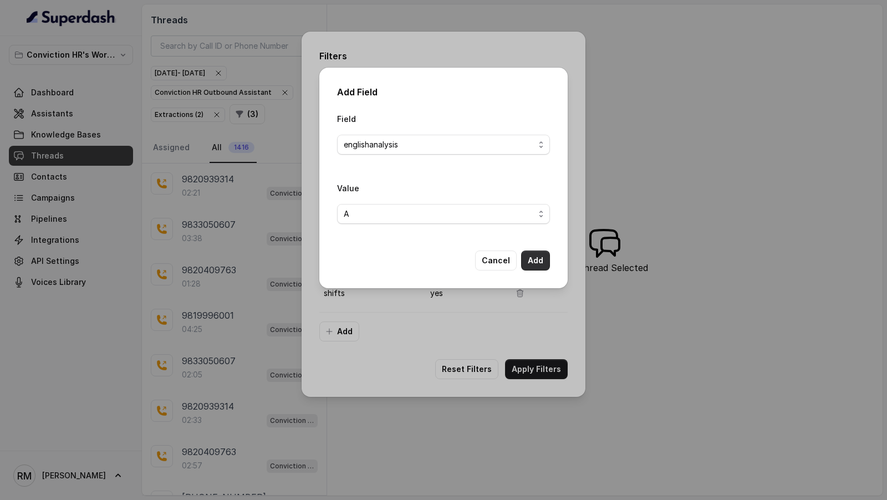
click at [532, 262] on button "Add" at bounding box center [535, 260] width 29 height 20
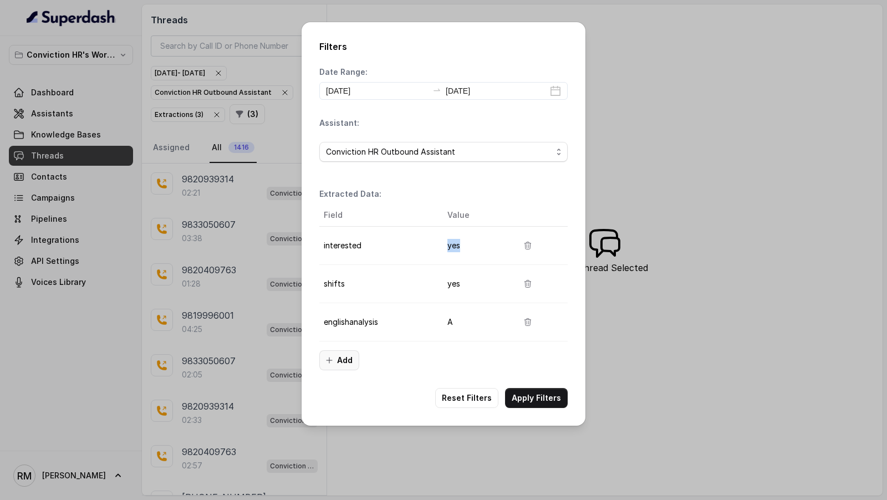
click at [332, 356] on icon "button" at bounding box center [329, 360] width 9 height 9
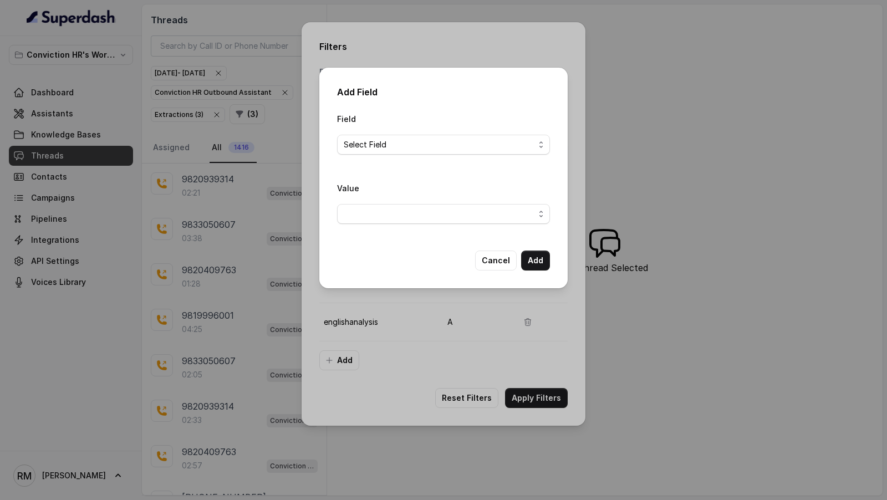
click at [419, 155] on div "Field Select Field" at bounding box center [443, 138] width 213 height 52
click at [419, 146] on span "Select Field" at bounding box center [439, 144] width 191 height 13
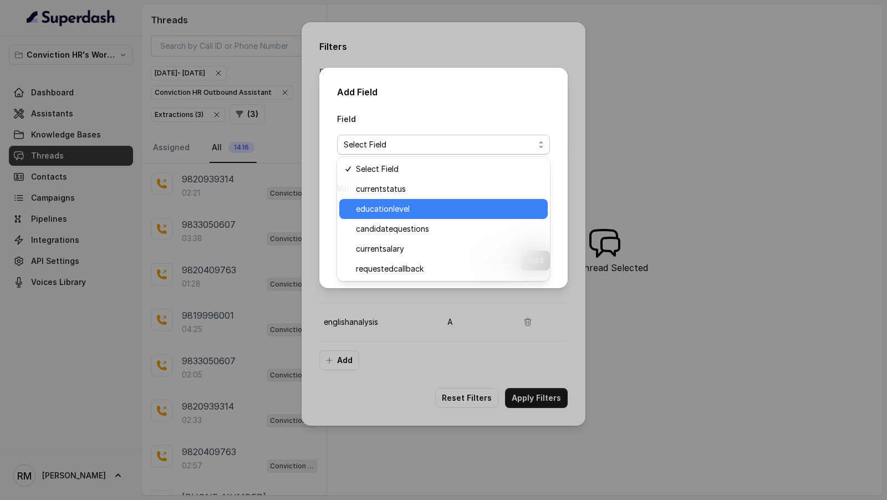
click at [417, 210] on span "educationlevel" at bounding box center [448, 208] width 185 height 13
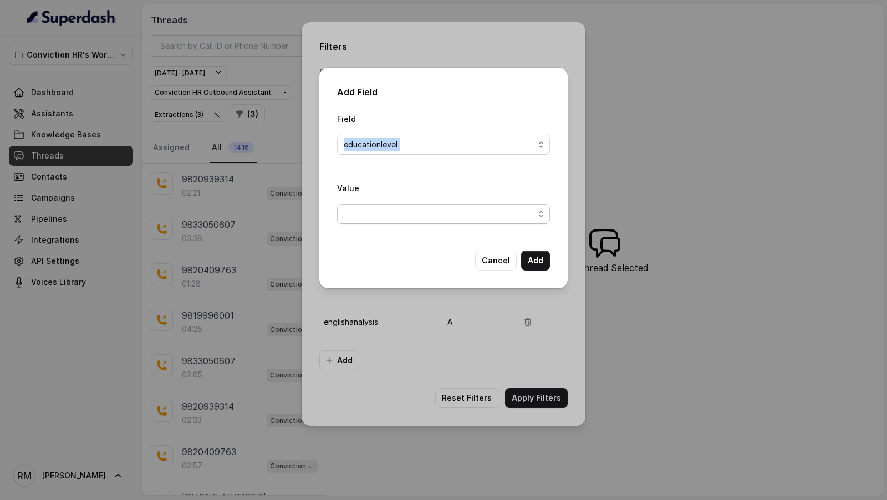
click at [417, 210] on span "button" at bounding box center [443, 214] width 213 height 20
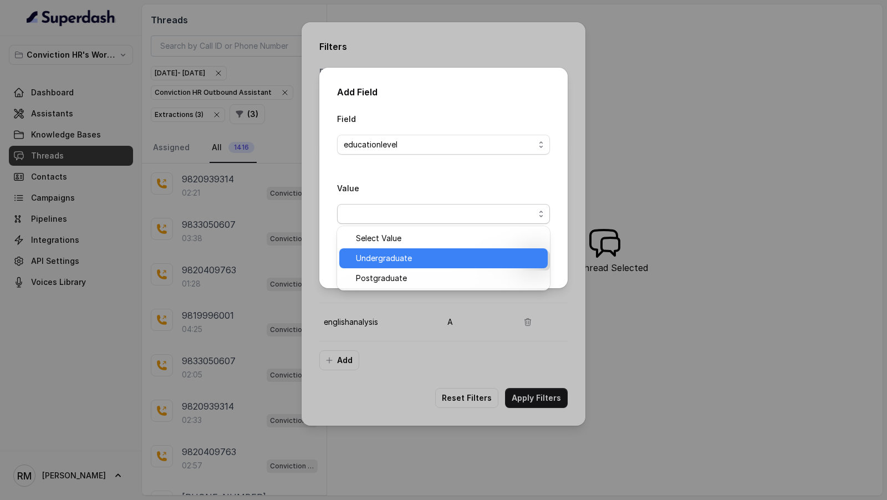
click at [406, 264] on span "Undergraduate" at bounding box center [448, 258] width 185 height 13
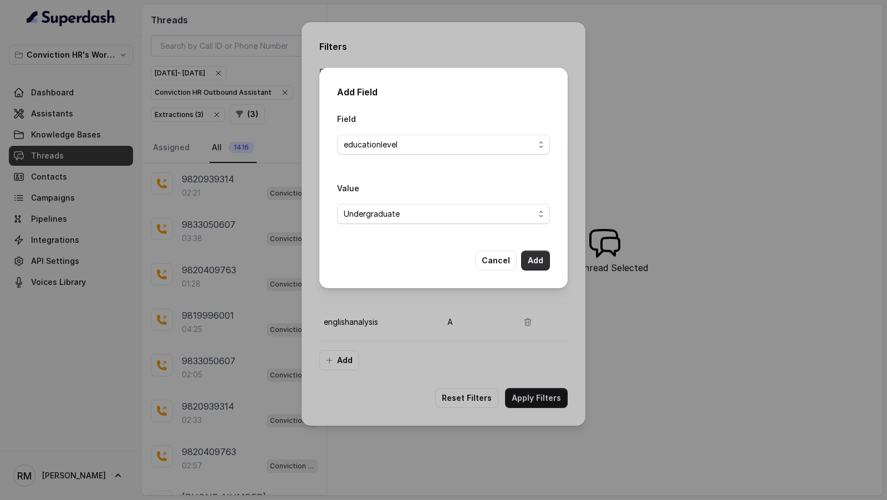
click at [547, 257] on button "Add" at bounding box center [535, 260] width 29 height 20
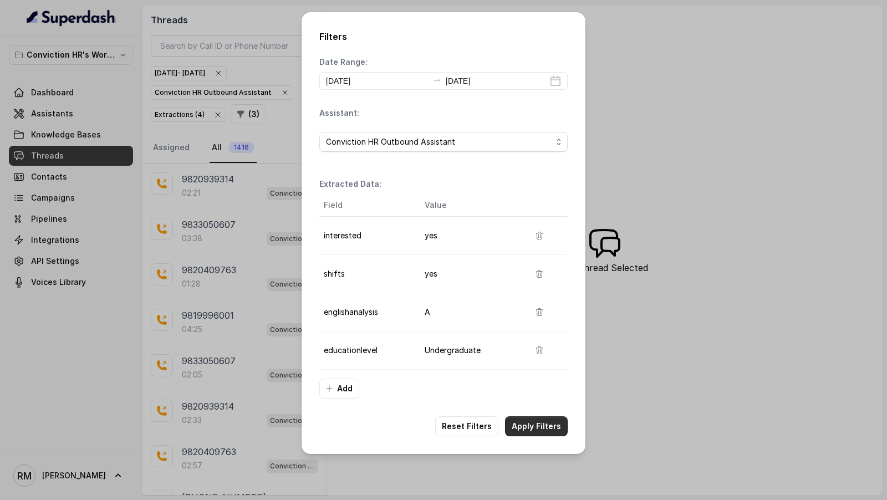
click at [542, 425] on button "Apply Filters" at bounding box center [536, 426] width 63 height 20
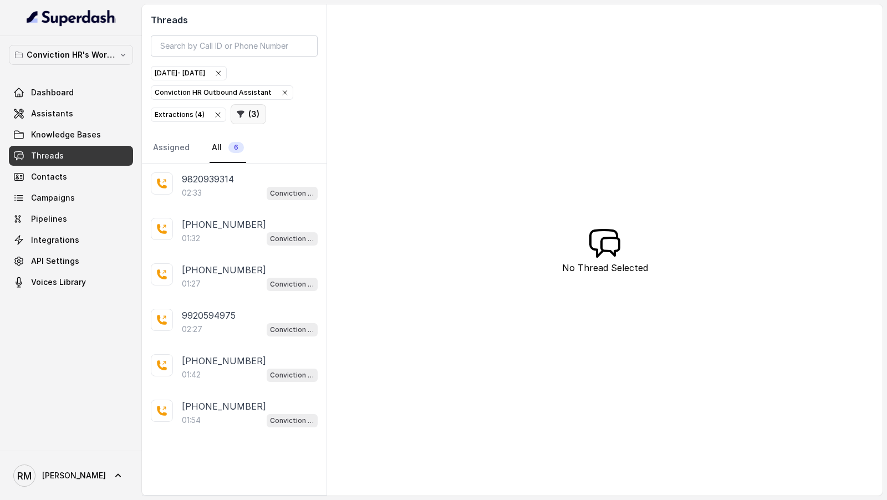
click at [249, 116] on button "( 3 )" at bounding box center [248, 114] width 35 height 20
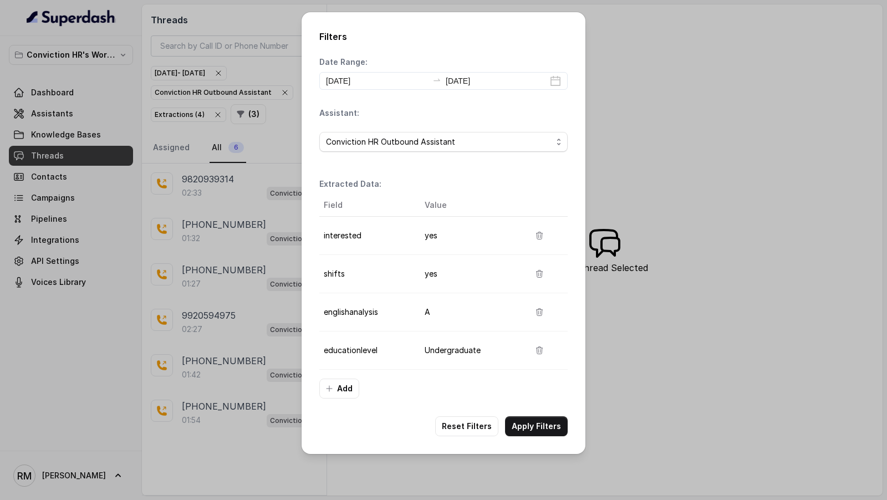
click at [326, 239] on td "interested" at bounding box center [367, 236] width 96 height 38
drag, startPoint x: 326, startPoint y: 239, endPoint x: 424, endPoint y: 239, distance: 97.5
click at [424, 239] on tr "interested yes" at bounding box center [443, 236] width 248 height 38
click at [330, 274] on td "shifts" at bounding box center [367, 274] width 96 height 38
drag, startPoint x: 330, startPoint y: 274, endPoint x: 421, endPoint y: 274, distance: 90.9
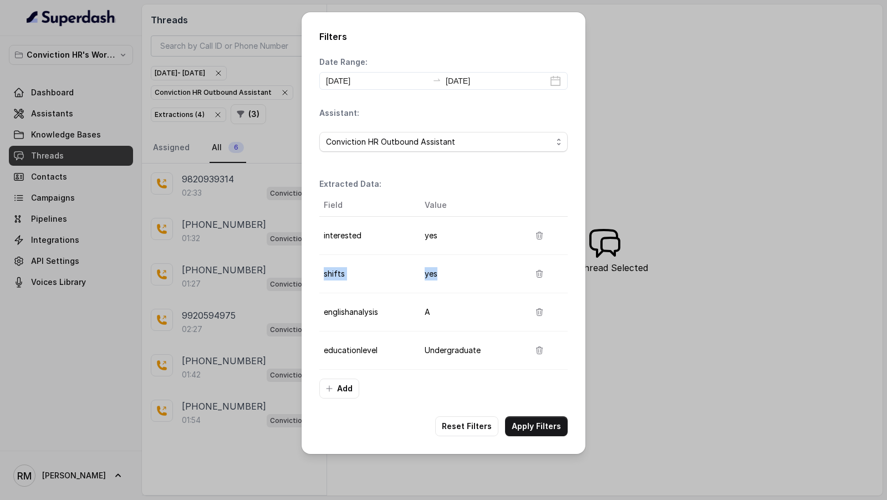
click at [422, 274] on tr "shifts yes" at bounding box center [443, 274] width 248 height 38
click at [332, 320] on td "englishanalysis" at bounding box center [367, 312] width 96 height 38
drag, startPoint x: 332, startPoint y: 315, endPoint x: 453, endPoint y: 317, distance: 121.4
click at [453, 317] on tr "englishanalysis A" at bounding box center [443, 312] width 248 height 38
click at [337, 363] on td "educationlevel" at bounding box center [367, 350] width 96 height 38
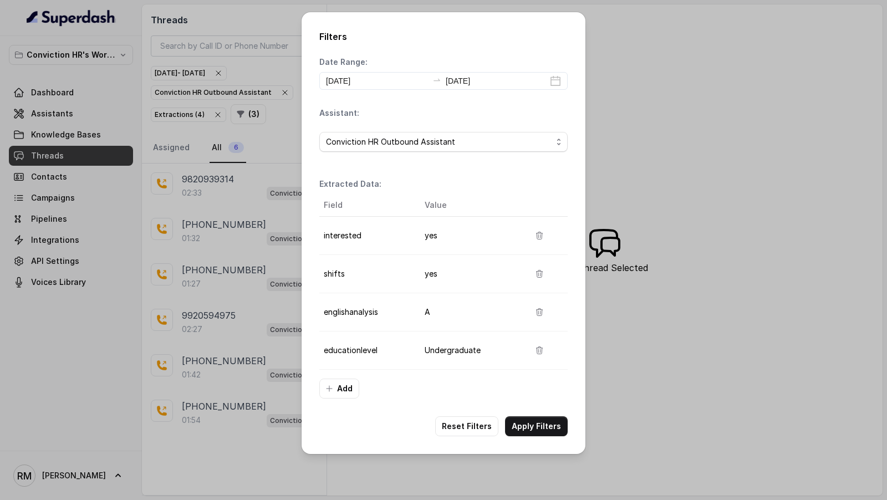
click at [343, 349] on td "educationlevel" at bounding box center [367, 350] width 96 height 38
drag, startPoint x: 343, startPoint y: 349, endPoint x: 479, endPoint y: 348, distance: 136.3
click at [480, 349] on tr "educationlevel Undergraduate" at bounding box center [443, 350] width 248 height 38
click at [255, 294] on div "Filters Date Range: 2025-08-01 2025-09-20 Assistant: Conviction HR Outbound Ass…" at bounding box center [443, 250] width 887 height 500
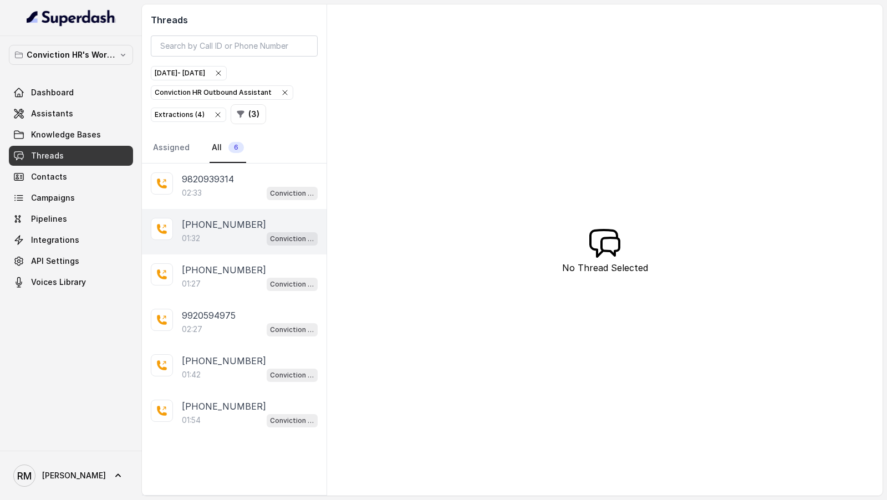
click at [234, 209] on div "+919967159549 01:32 Conviction HR Outbound Assistant" at bounding box center [234, 231] width 185 height 45
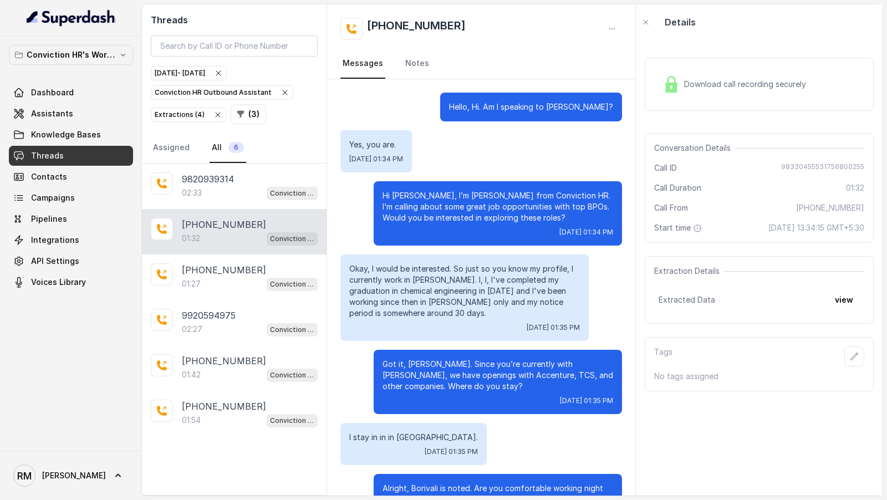
scroll to position [303, 0]
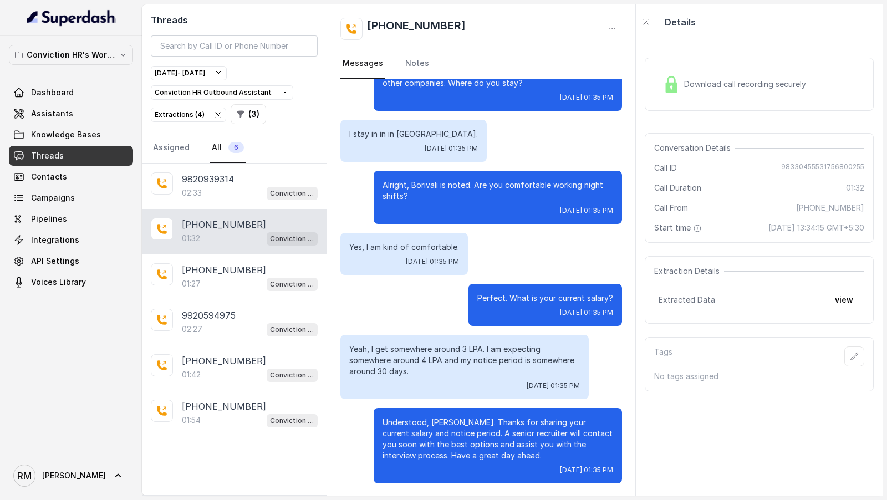
click at [249, 210] on div "+919967159549 01:32 Conviction HR Outbound Assistant" at bounding box center [234, 231] width 185 height 45
click at [250, 269] on div "+919967159549" at bounding box center [250, 269] width 136 height 13
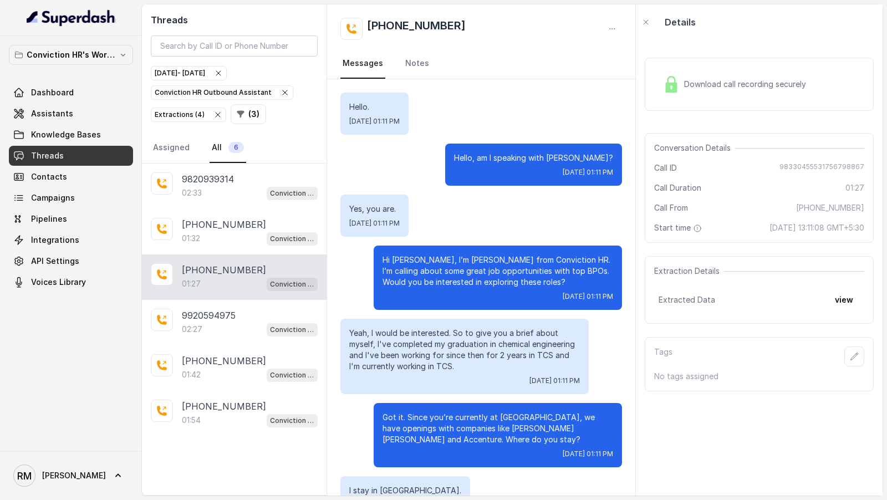
scroll to position [629, 0]
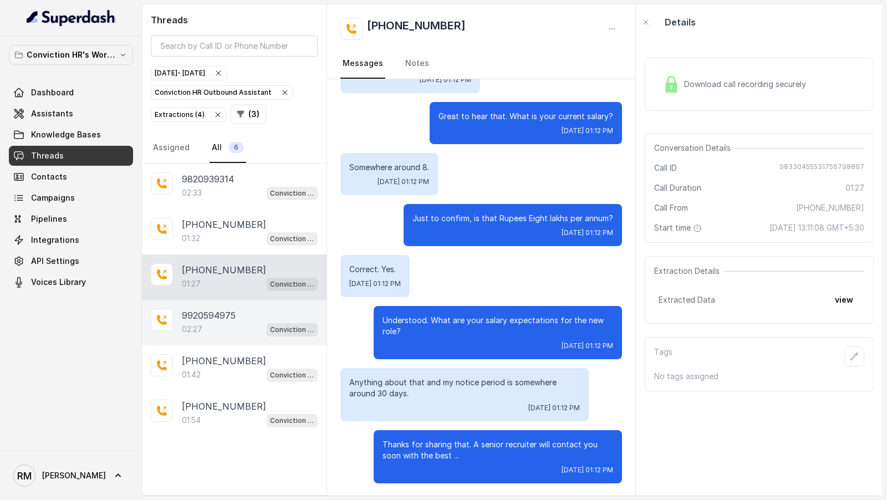
click at [247, 315] on div "9920594975" at bounding box center [250, 315] width 136 height 13
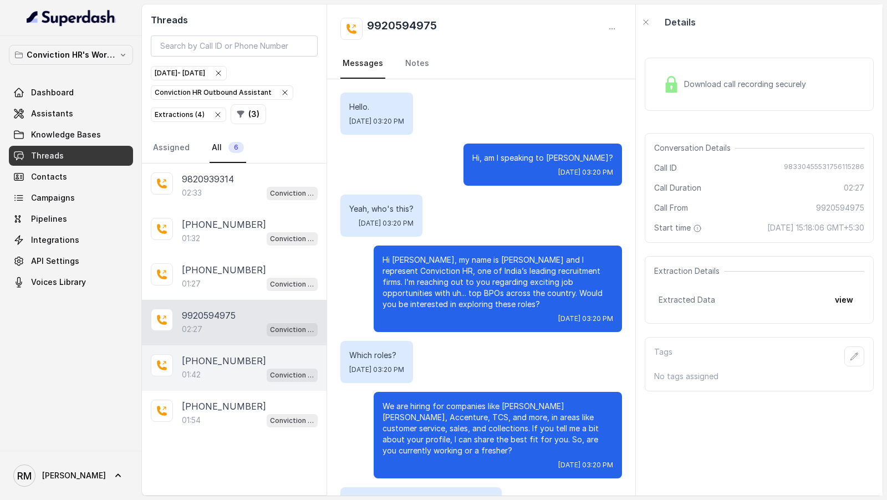
scroll to position [1267, 0]
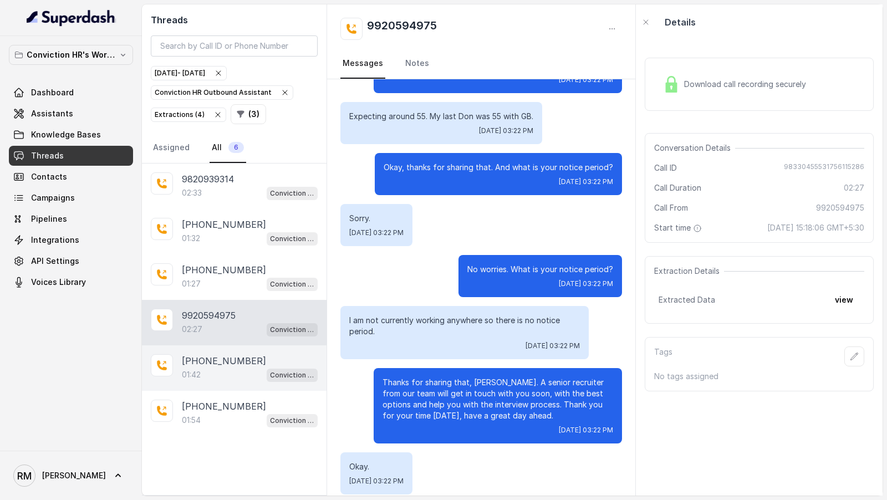
click at [247, 347] on div "+919967159549 01:42 Conviction HR Outbound Assistant" at bounding box center [234, 367] width 185 height 45
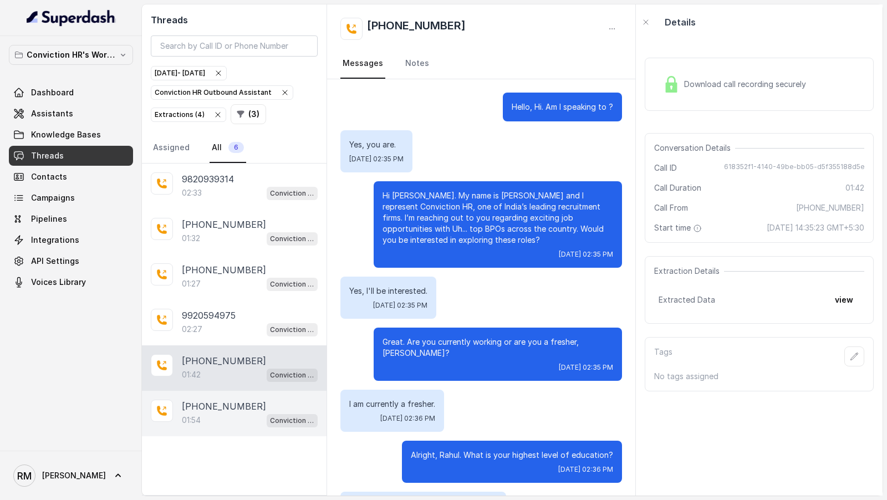
scroll to position [678, 0]
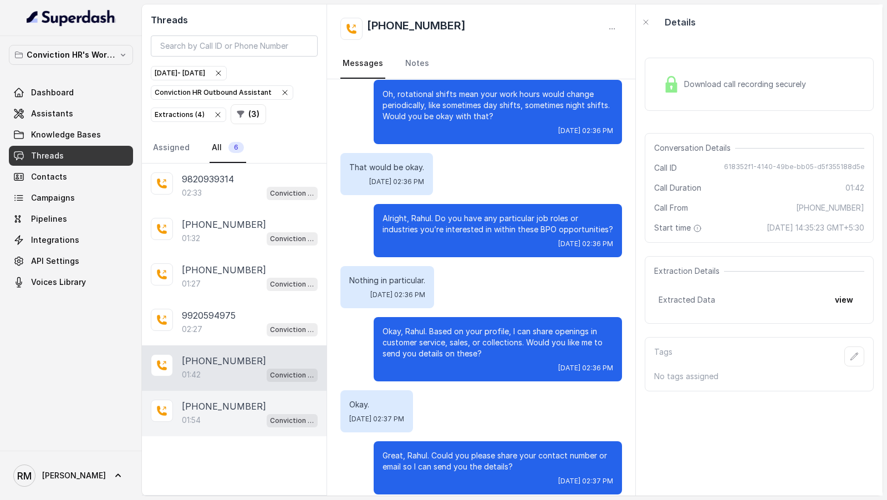
click at [245, 413] on div "01:54 Conviction HR Outbound Assistant" at bounding box center [250, 420] width 136 height 14
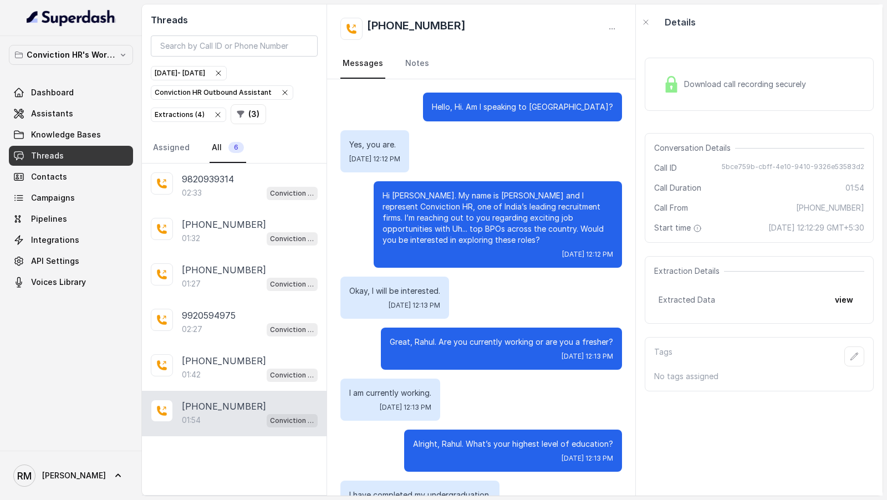
scroll to position [870, 0]
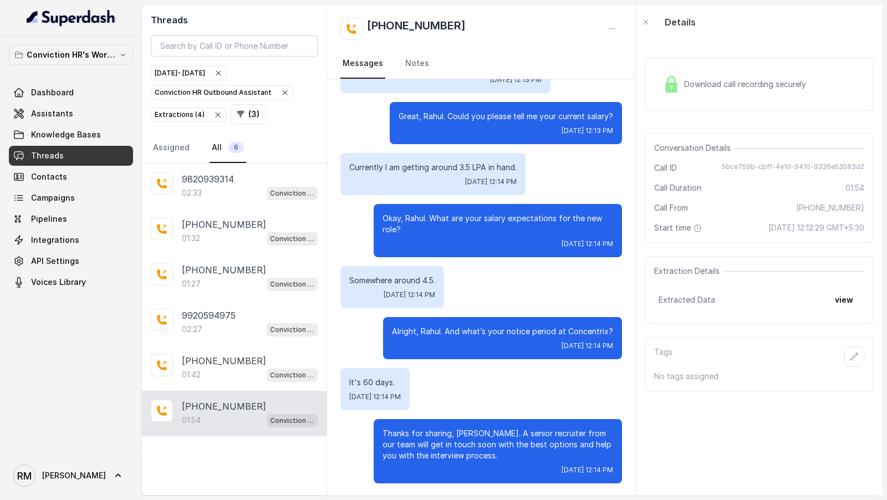
click at [216, 114] on icon "button" at bounding box center [217, 114] width 9 height 9
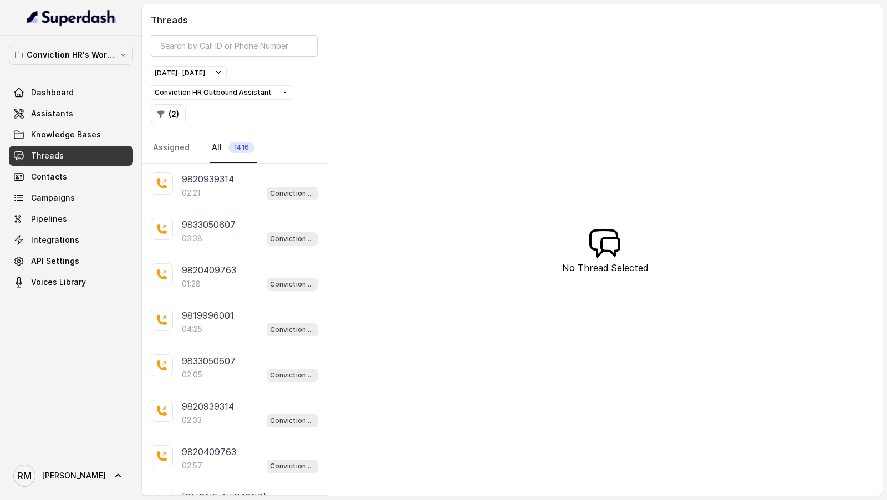
click at [280, 92] on icon "button" at bounding box center [284, 92] width 9 height 9
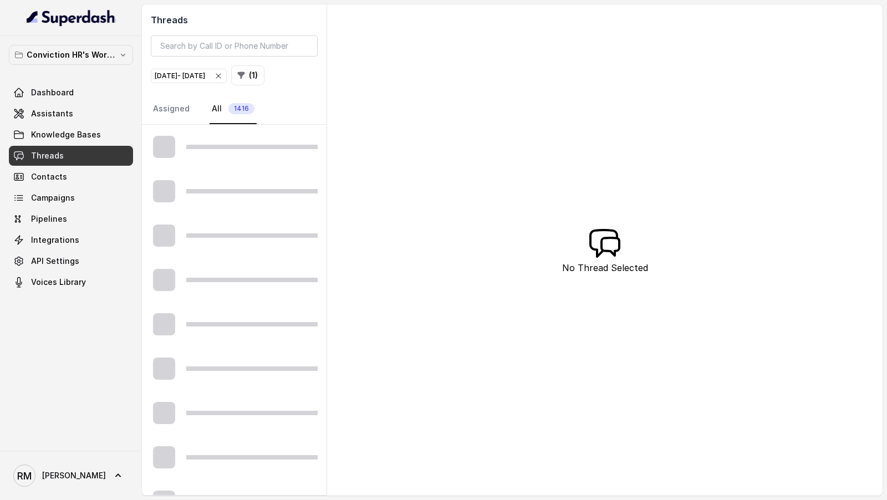
click at [221, 75] on icon "button" at bounding box center [218, 76] width 4 height 4
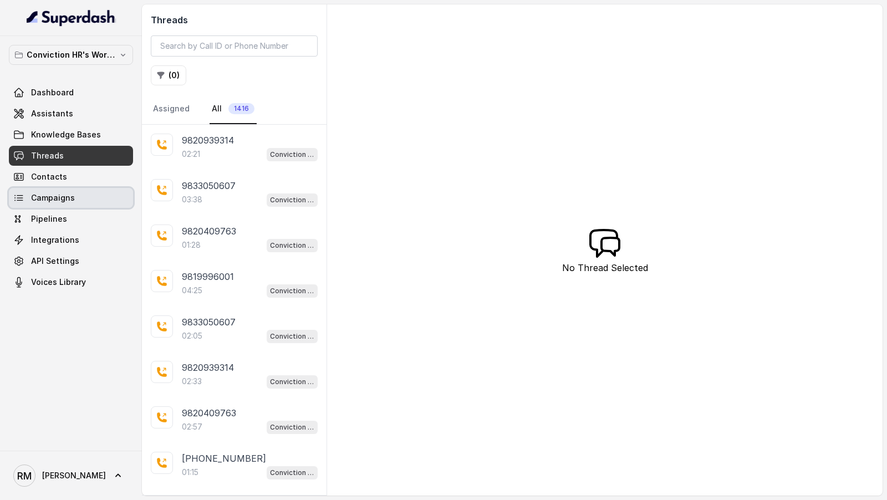
click at [108, 198] on link "Campaigns" at bounding box center [71, 198] width 124 height 20
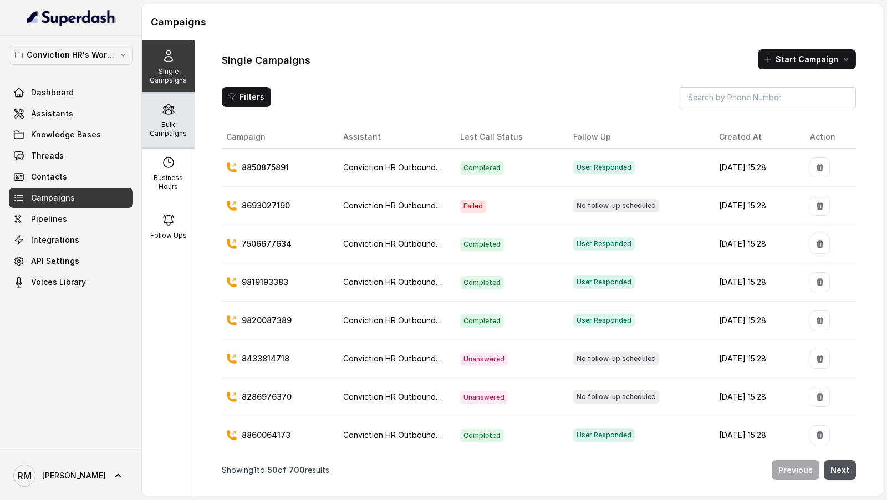
click at [172, 100] on div "Bulk Campaigns" at bounding box center [168, 120] width 53 height 53
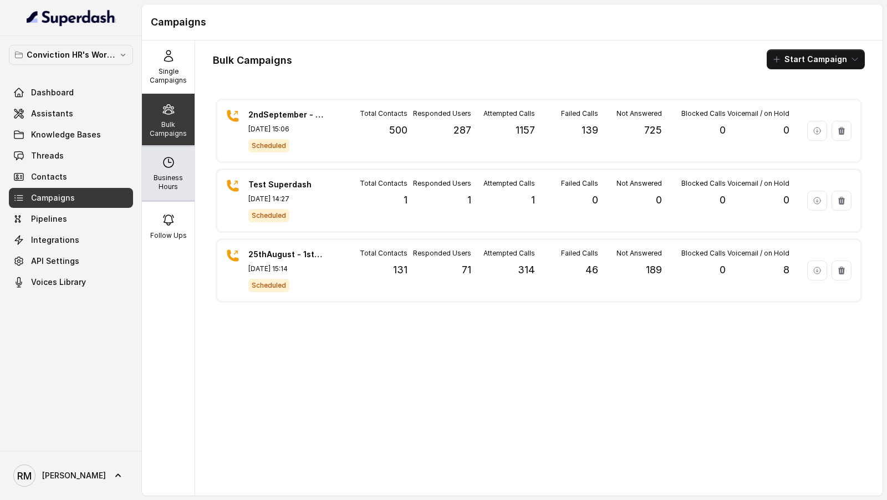
click at [172, 176] on p "Business Hours" at bounding box center [168, 182] width 44 height 18
select select "Asia/Calcutta"
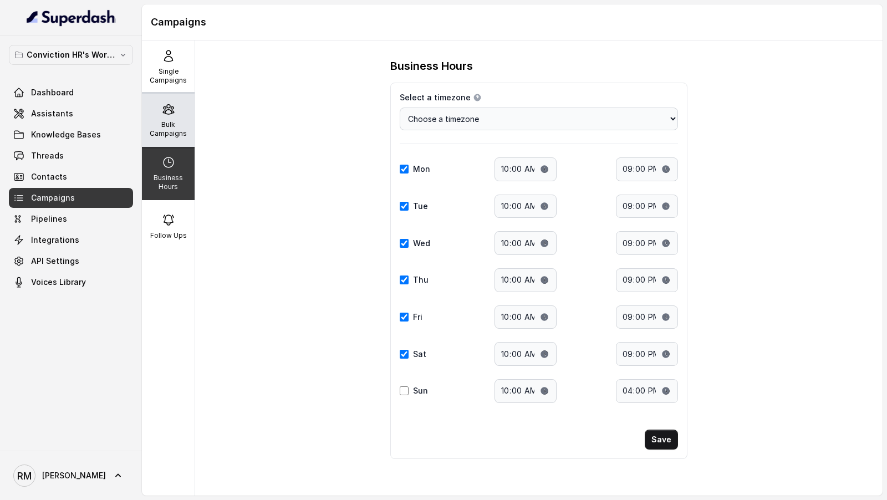
click at [167, 137] on p "Bulk Campaigns" at bounding box center [168, 129] width 44 height 18
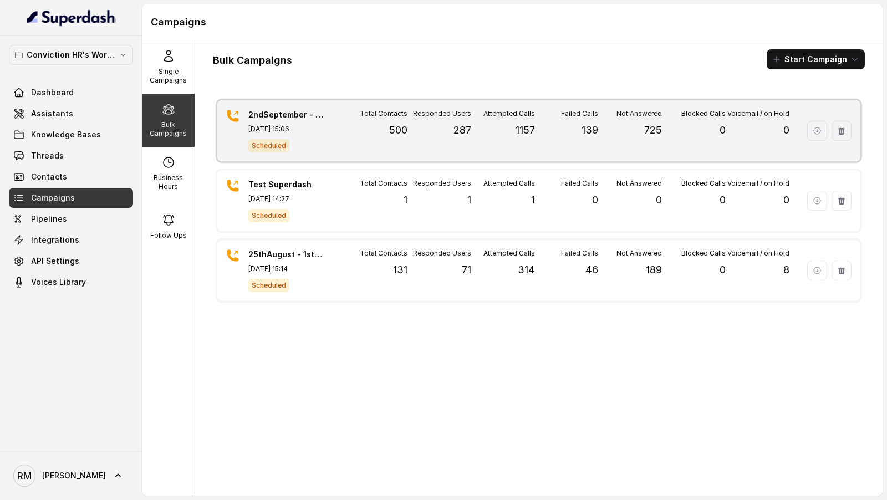
click at [407, 143] on div "Total Contacts 500" at bounding box center [376, 130] width 64 height 43
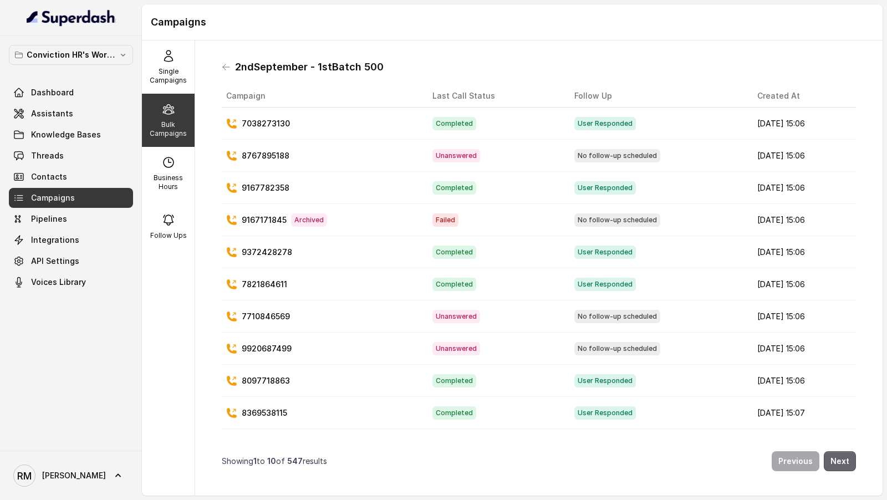
click at [797, 449] on button "Next" at bounding box center [839, 461] width 32 height 20
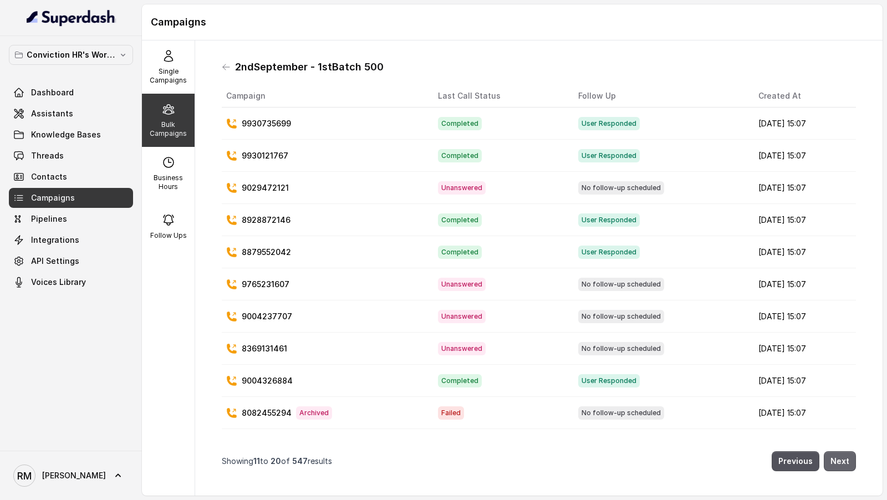
click at [797, 449] on button "Next" at bounding box center [839, 461] width 32 height 20
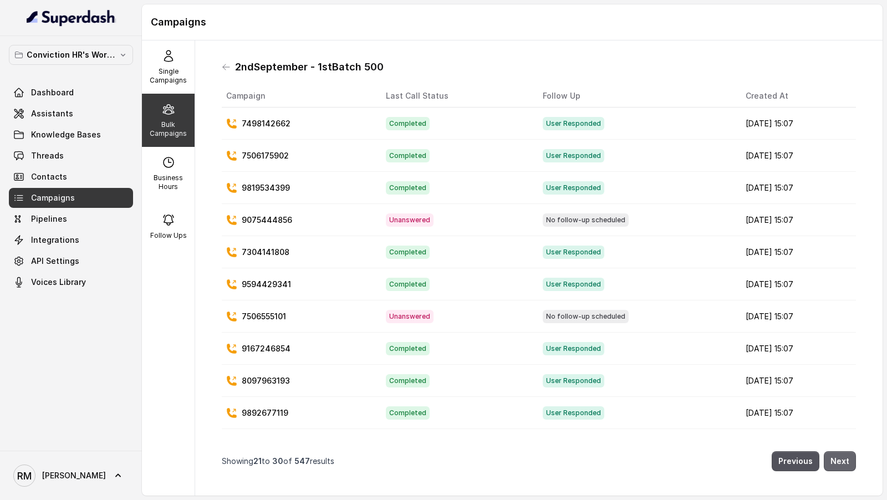
click at [797, 449] on button "Next" at bounding box center [839, 461] width 32 height 20
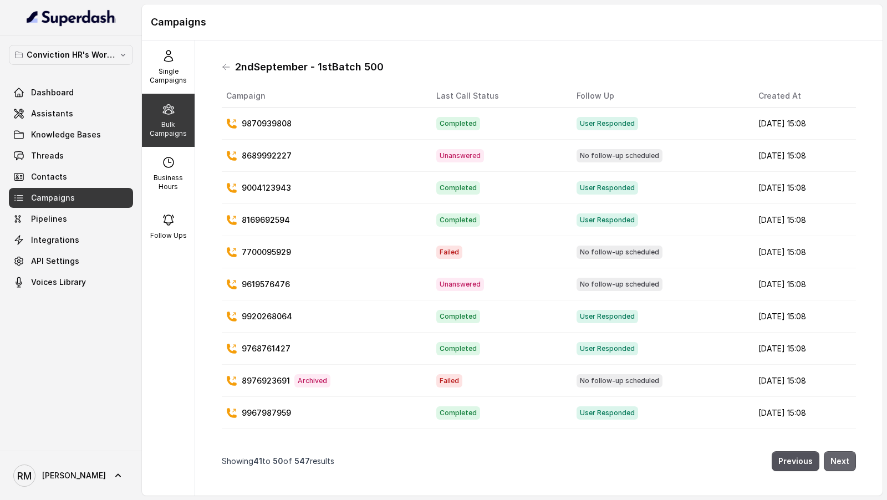
click at [797, 449] on button "Next" at bounding box center [839, 461] width 32 height 20
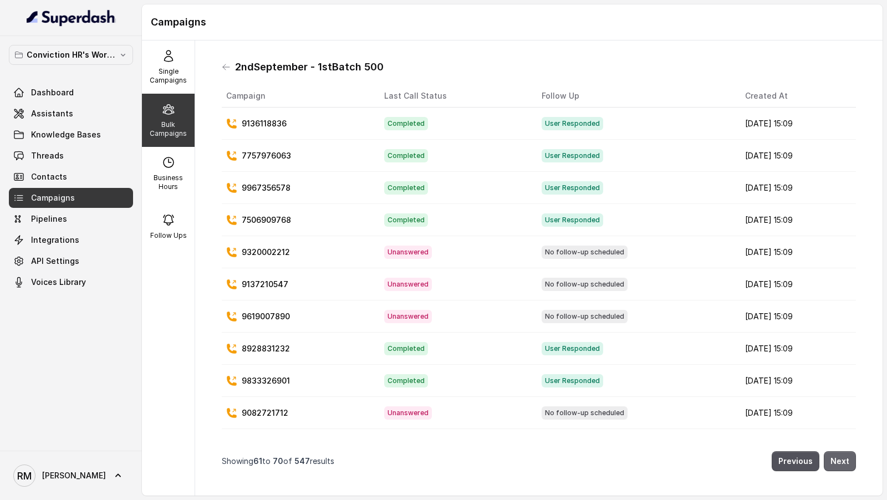
click at [797, 449] on button "Next" at bounding box center [839, 461] width 32 height 20
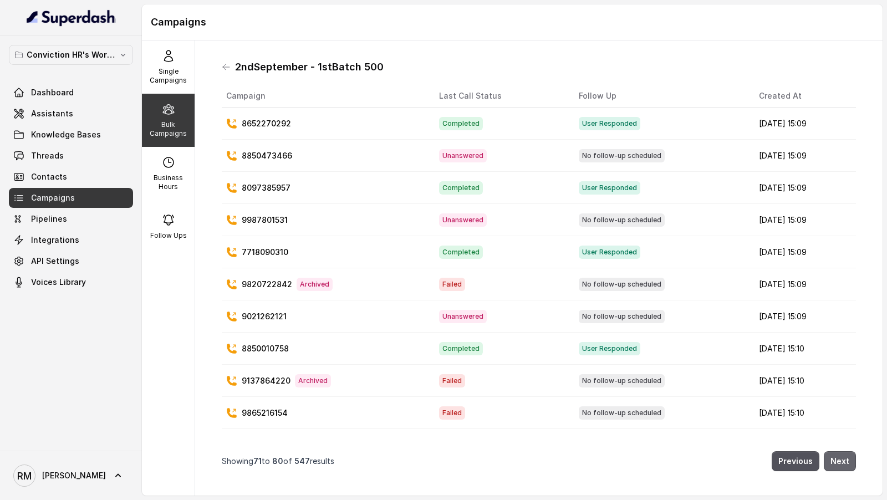
click at [797, 449] on button "Next" at bounding box center [839, 461] width 32 height 20
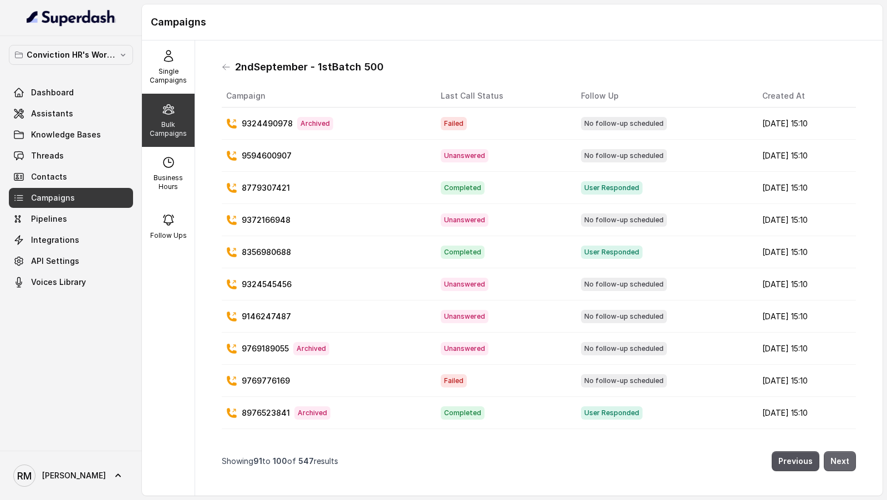
click at [797, 449] on button "Next" at bounding box center [839, 461] width 32 height 20
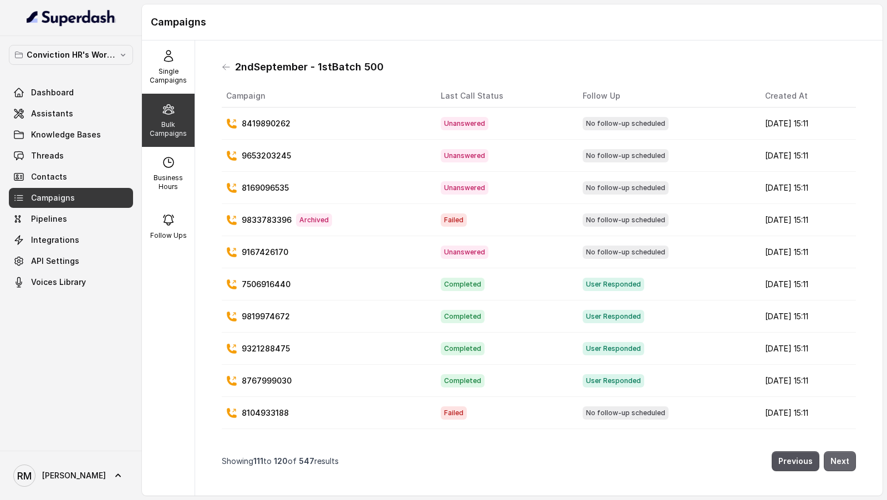
click at [797, 449] on button "Next" at bounding box center [839, 461] width 32 height 20
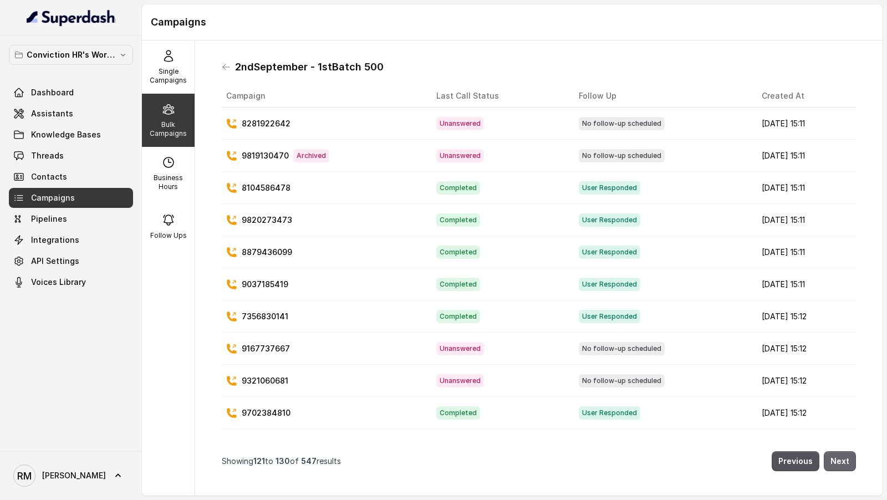
click at [797, 449] on button "Next" at bounding box center [839, 461] width 32 height 20
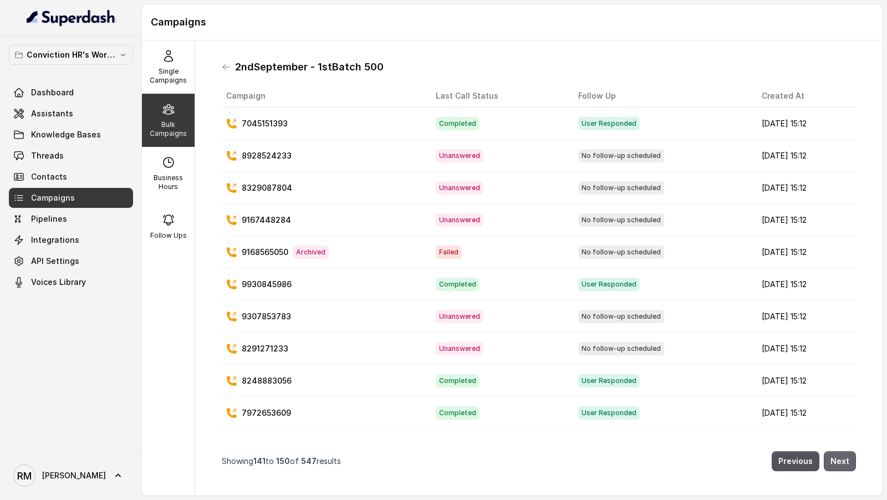
click at [797, 449] on button "Next" at bounding box center [839, 461] width 32 height 20
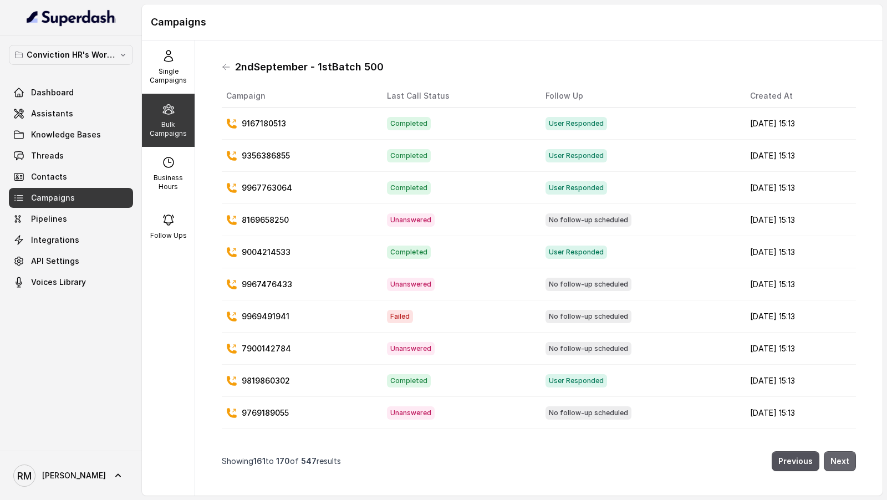
click at [797, 449] on button "Next" at bounding box center [839, 461] width 32 height 20
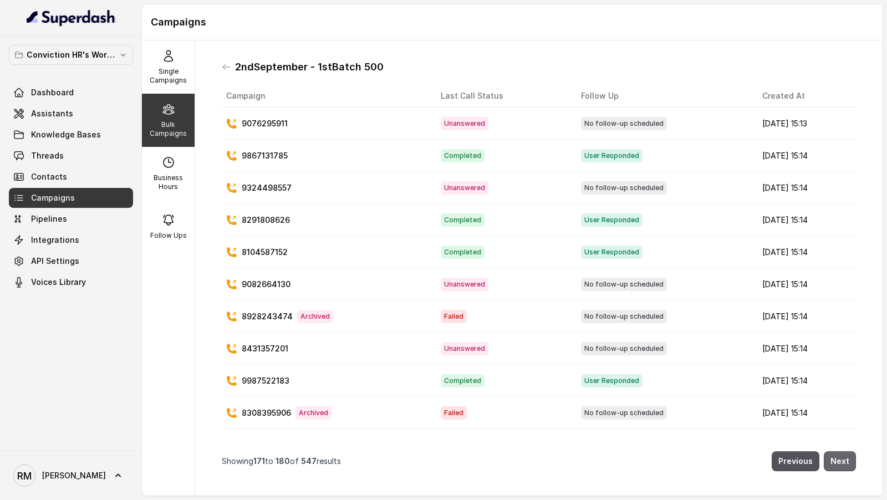
click at [797, 449] on button "Next" at bounding box center [839, 461] width 32 height 20
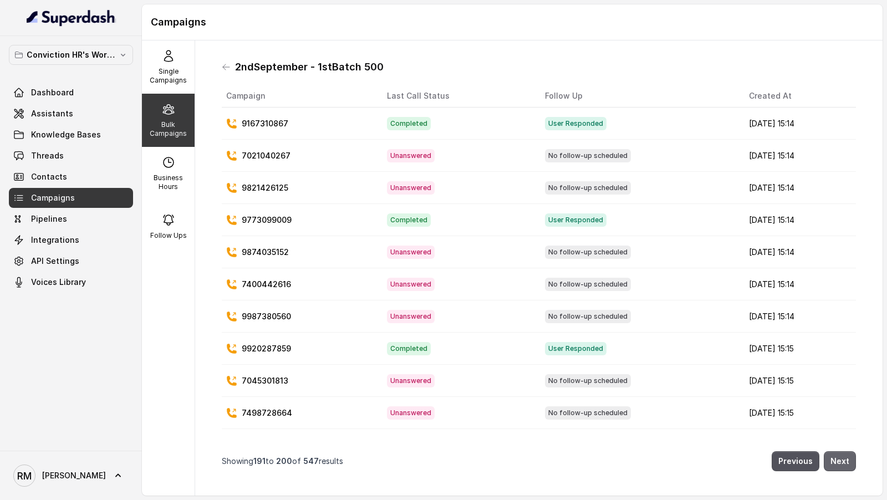
click at [797, 449] on button "Next" at bounding box center [839, 461] width 32 height 20
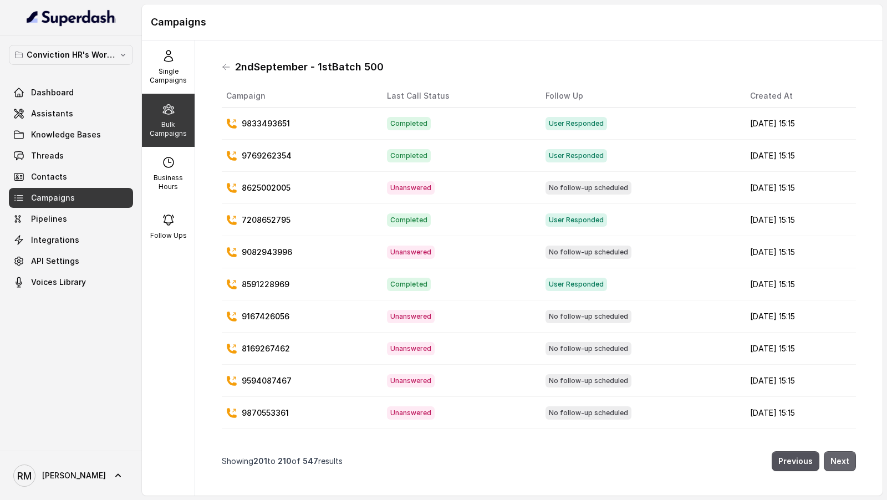
click at [797, 449] on button "Next" at bounding box center [839, 461] width 32 height 20
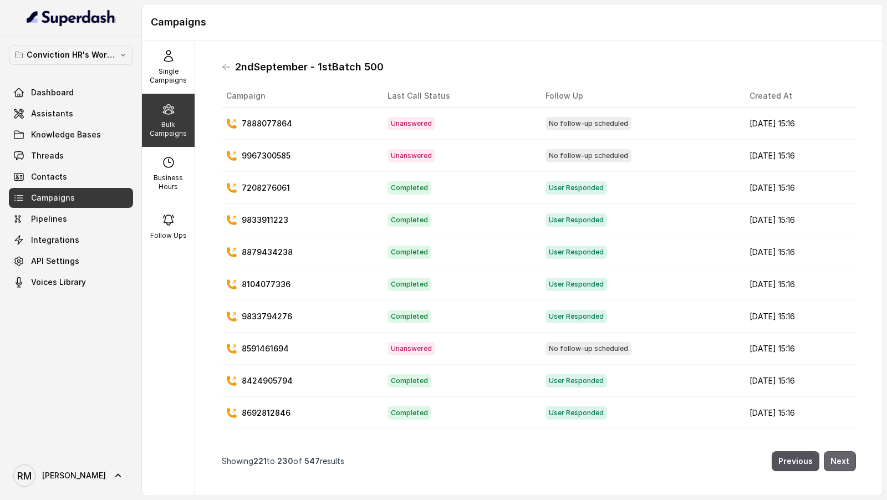
click at [797, 449] on button "Next" at bounding box center [839, 461] width 32 height 20
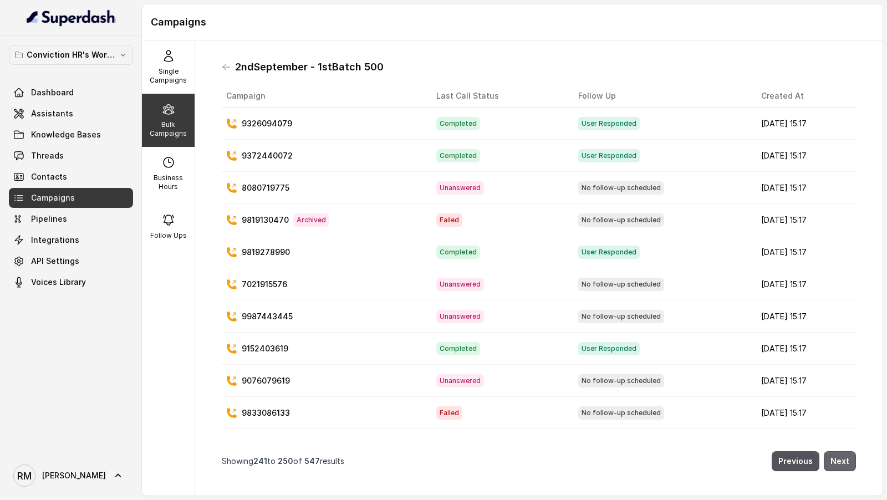
click at [797, 449] on button "Next" at bounding box center [839, 461] width 32 height 20
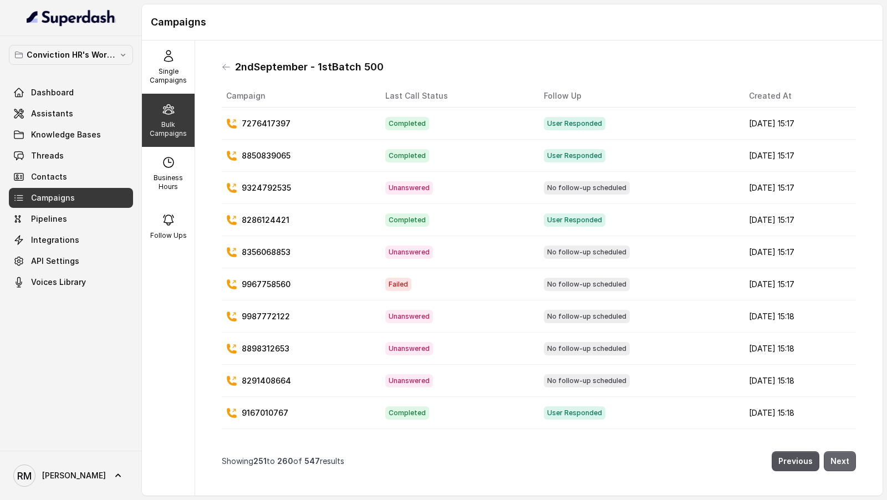
click at [797, 449] on button "Next" at bounding box center [839, 461] width 32 height 20
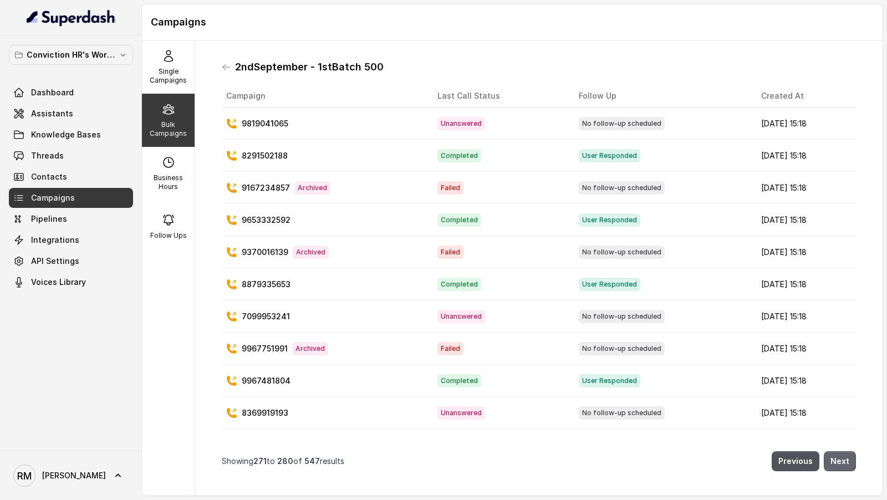
click at [797, 449] on button "Next" at bounding box center [839, 461] width 32 height 20
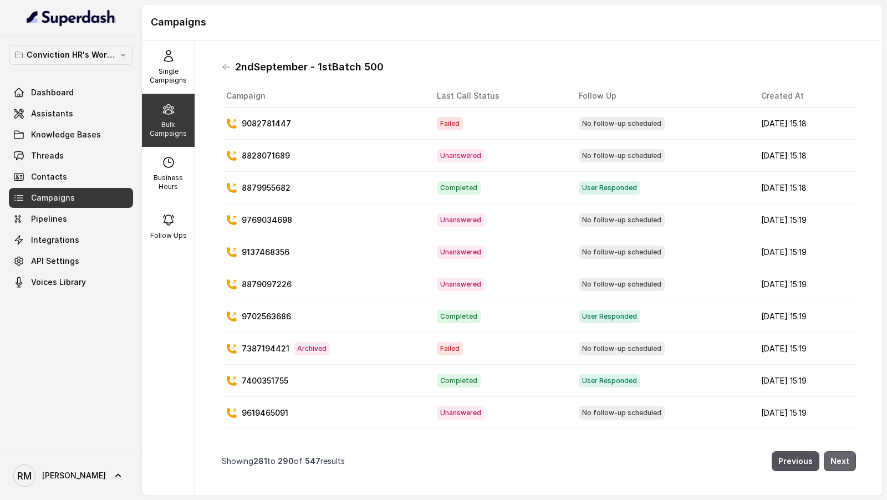
click at [797, 449] on button "Next" at bounding box center [839, 461] width 32 height 20
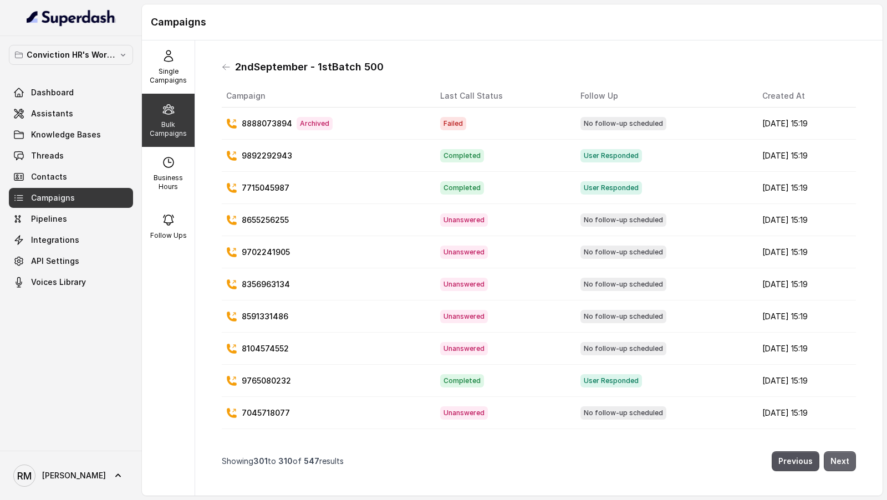
click at [797, 449] on button "Next" at bounding box center [839, 461] width 32 height 20
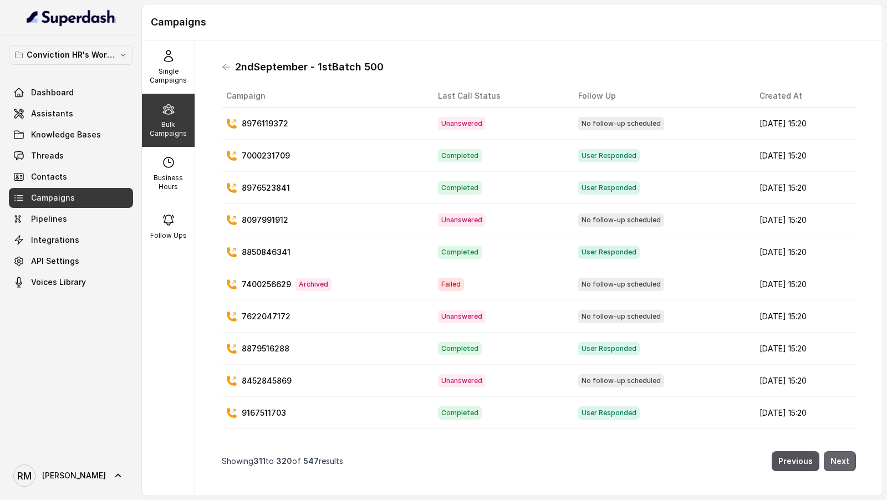
click at [797, 449] on button "Next" at bounding box center [839, 461] width 32 height 20
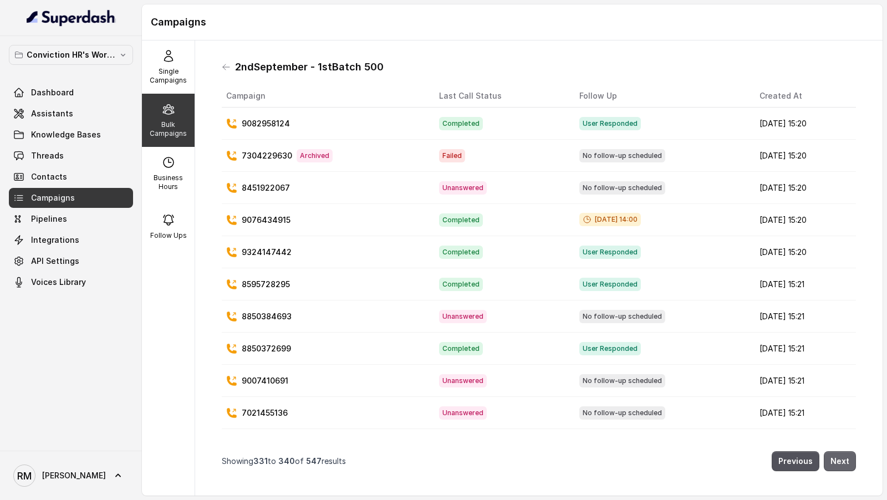
click at [797, 449] on button "Next" at bounding box center [839, 461] width 32 height 20
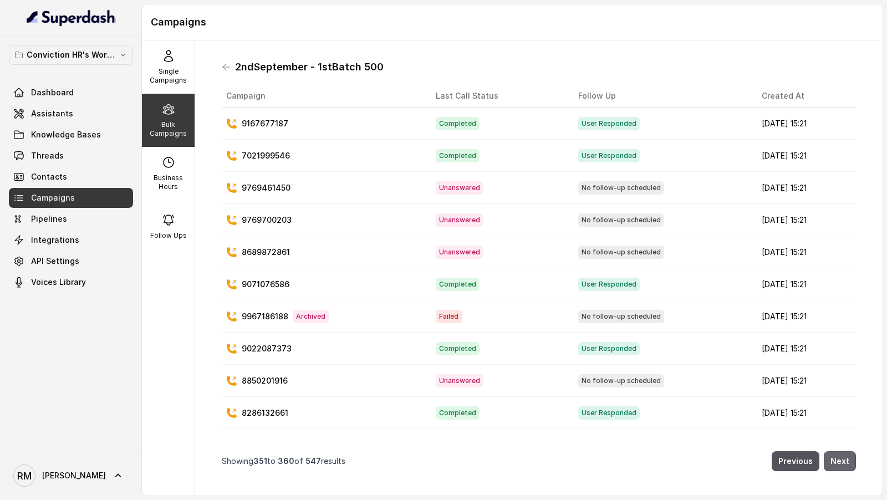
click at [797, 449] on button "Next" at bounding box center [839, 461] width 32 height 20
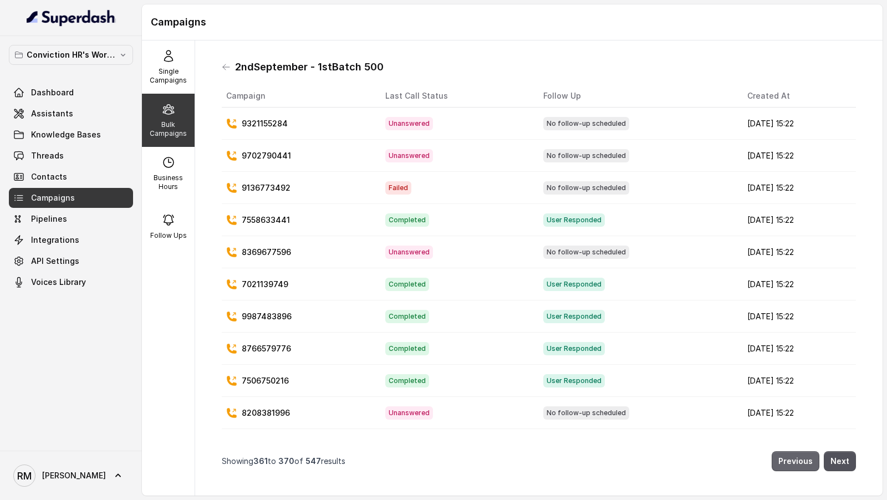
click at [797, 449] on button "Previous" at bounding box center [795, 461] width 48 height 20
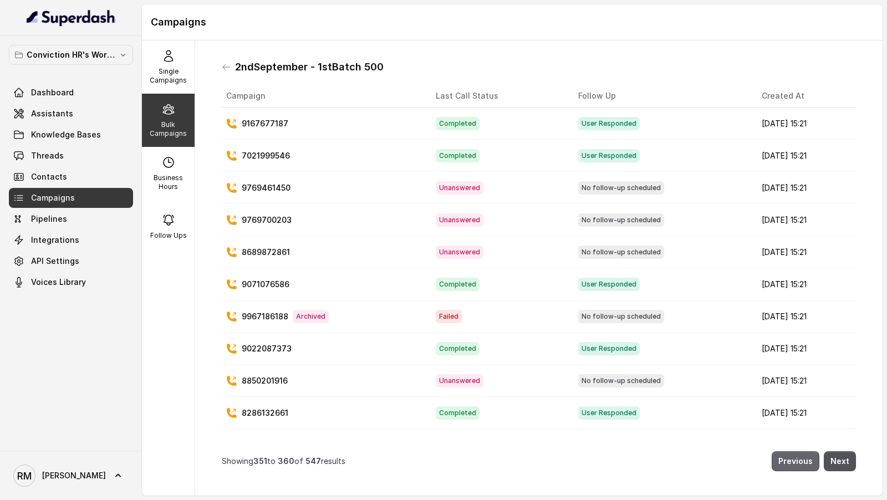
click at [797, 449] on button "Previous" at bounding box center [795, 461] width 48 height 20
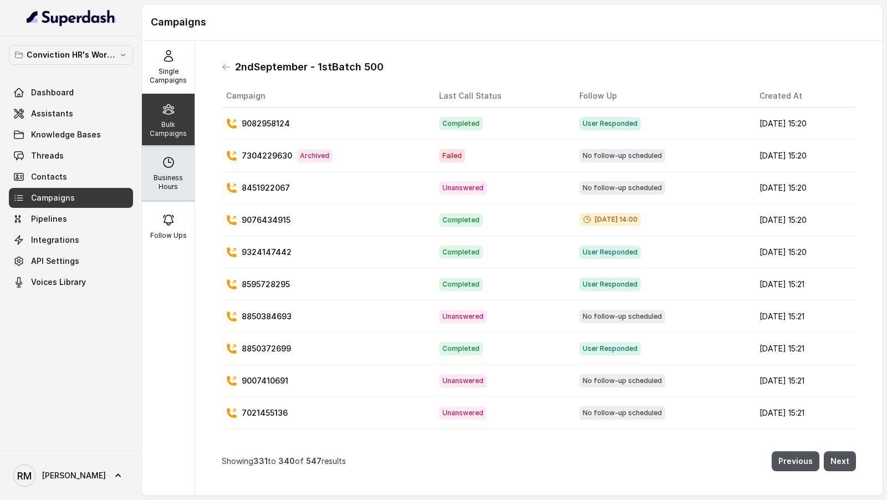
click at [183, 180] on p "Business Hours" at bounding box center [168, 182] width 44 height 18
select select "Asia/Calcutta"
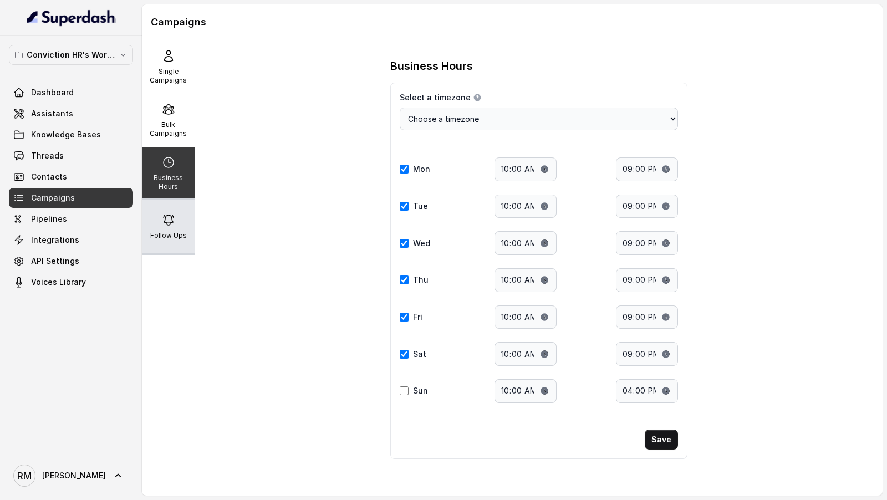
click at [184, 232] on p "Follow Ups" at bounding box center [168, 235] width 37 height 9
